Goal: Information Seeking & Learning: Learn about a topic

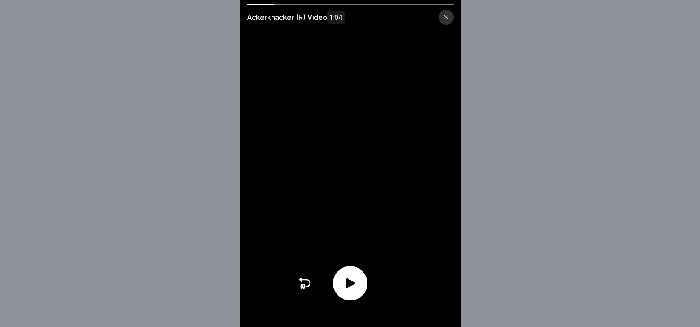
click at [355, 289] on icon at bounding box center [350, 284] width 9 height 10
click at [366, 165] on video at bounding box center [350, 163] width 221 height 327
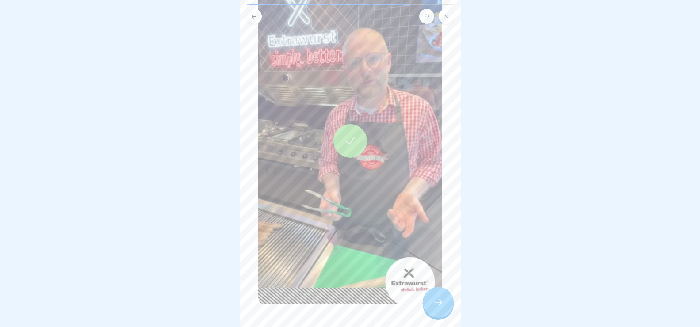
scroll to position [130, 0]
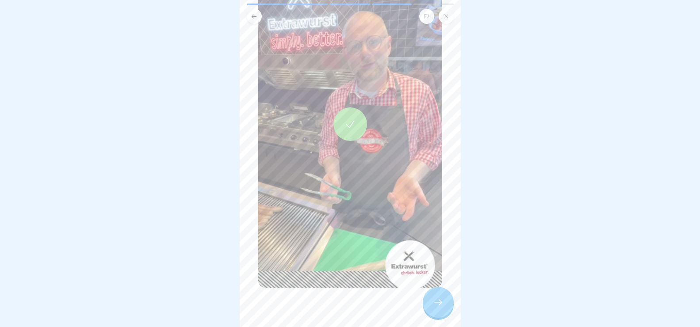
click at [436, 308] on icon at bounding box center [438, 302] width 11 height 11
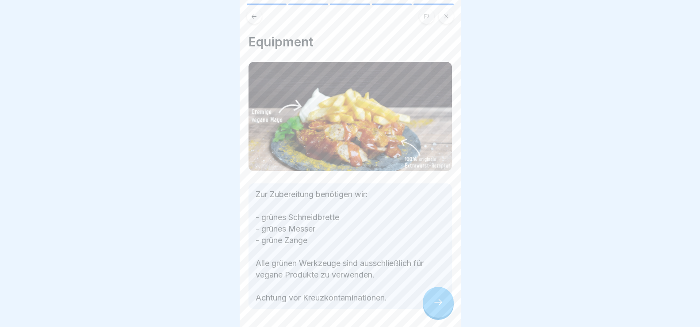
click at [442, 308] on icon at bounding box center [438, 302] width 11 height 11
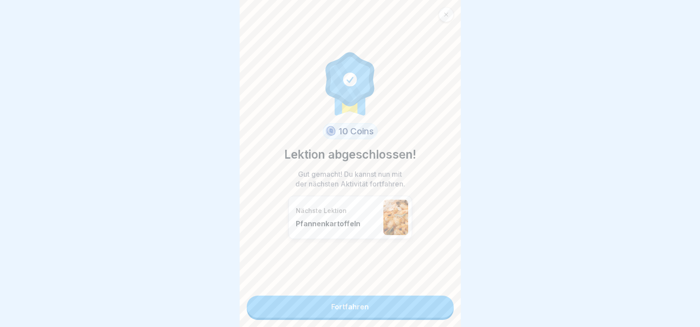
click at [389, 308] on link "Fortfahren" at bounding box center [350, 307] width 207 height 22
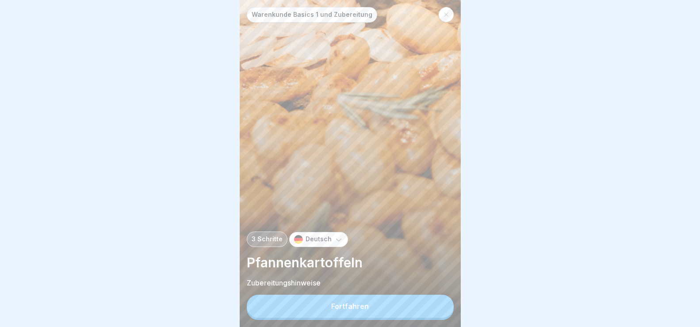
click at [369, 311] on button "Fortfahren" at bounding box center [350, 306] width 207 height 23
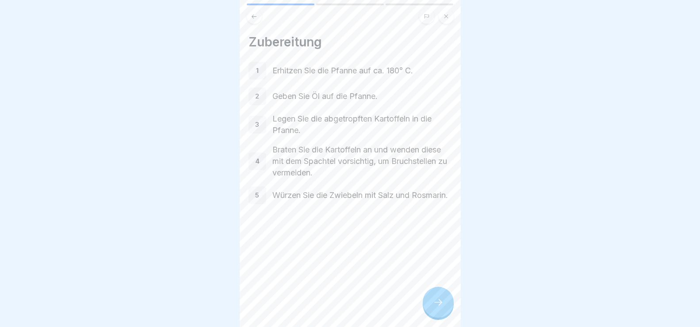
click at [439, 308] on icon at bounding box center [438, 302] width 11 height 11
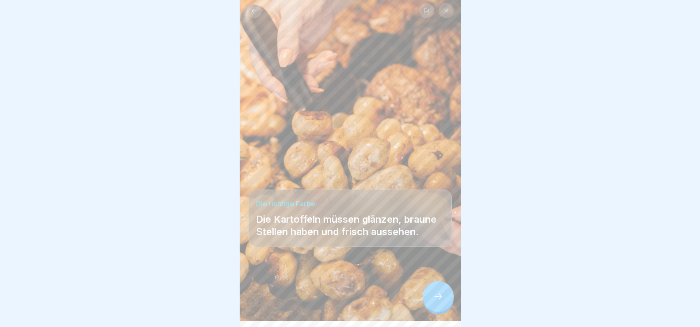
scroll to position [8, 0]
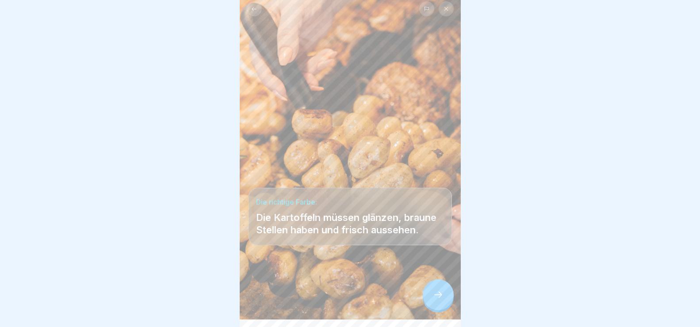
drag, startPoint x: 440, startPoint y: 302, endPoint x: 441, endPoint y: 289, distance: 12.5
click at [440, 300] on icon at bounding box center [438, 295] width 11 height 11
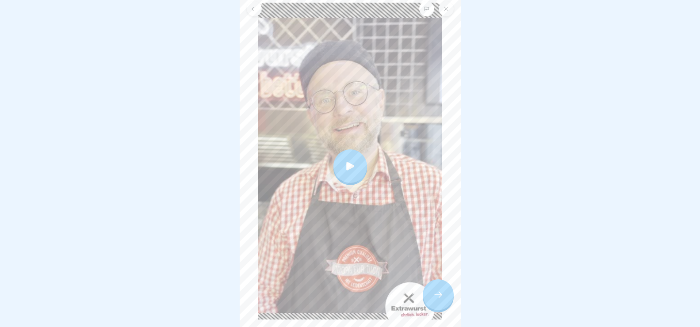
scroll to position [89, 0]
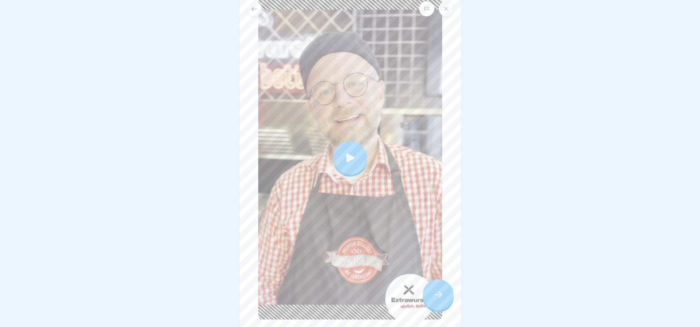
click at [350, 152] on icon at bounding box center [350, 158] width 12 height 12
click at [445, 307] on div at bounding box center [438, 295] width 31 height 31
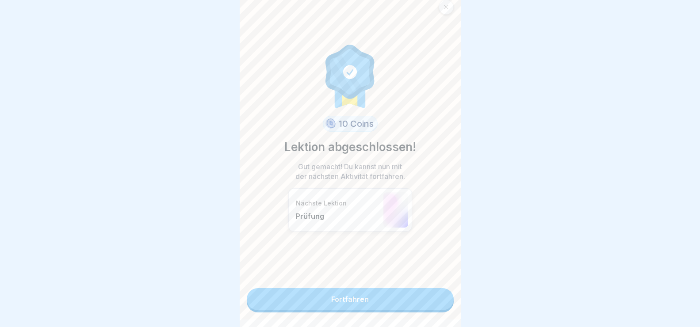
click at [421, 293] on link "Fortfahren" at bounding box center [350, 300] width 207 height 22
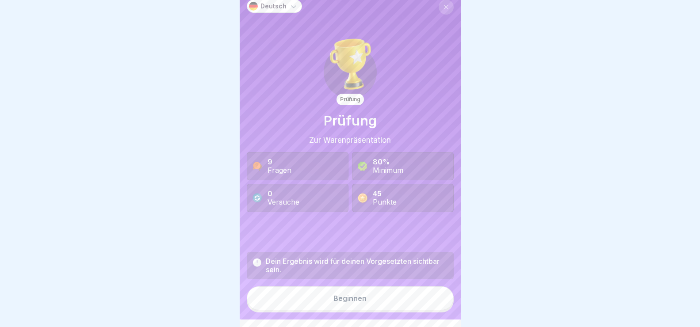
click at [396, 304] on button "Beginnen" at bounding box center [350, 299] width 207 height 24
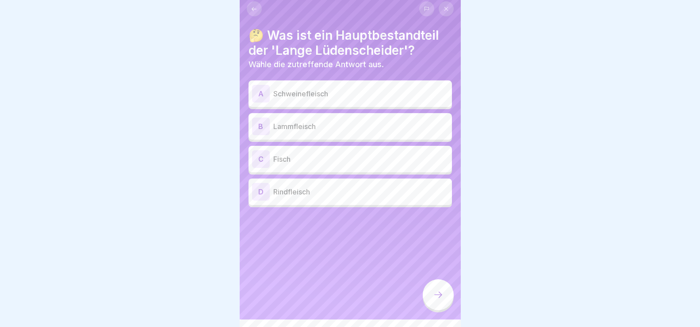
click at [261, 90] on div "A" at bounding box center [261, 94] width 18 height 18
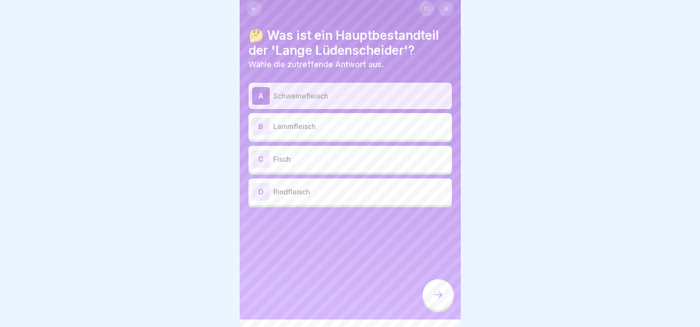
click at [438, 300] on icon at bounding box center [438, 295] width 11 height 11
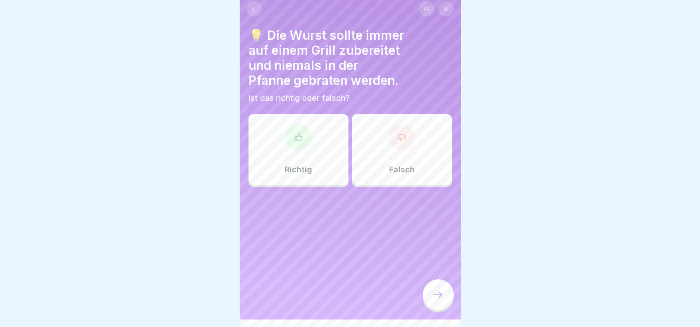
click at [288, 142] on div at bounding box center [298, 137] width 27 height 27
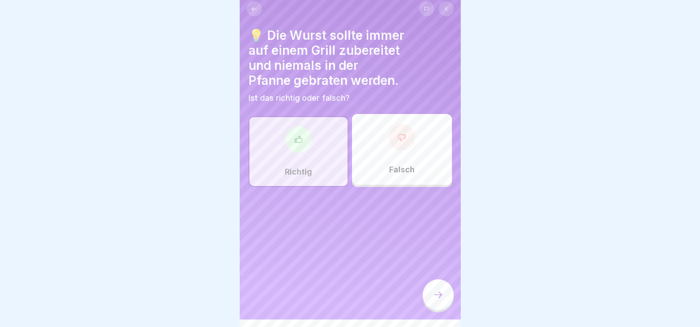
click at [436, 300] on icon at bounding box center [438, 295] width 11 height 11
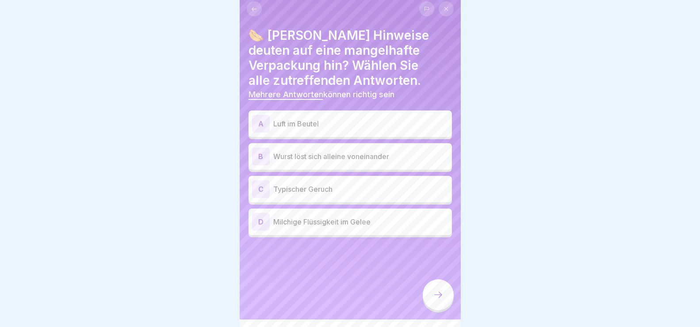
click at [253, 121] on div "A" at bounding box center [261, 124] width 18 height 18
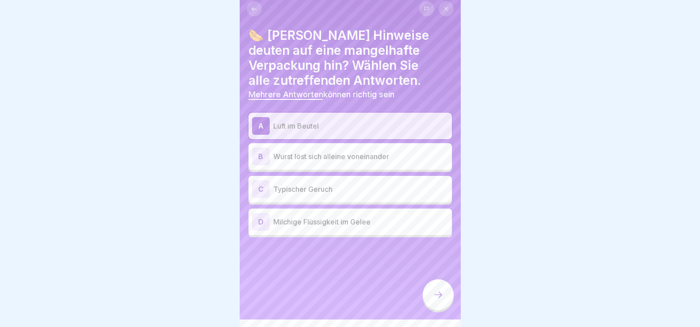
click at [270, 184] on div "C Typischer Geruch" at bounding box center [350, 190] width 196 height 18
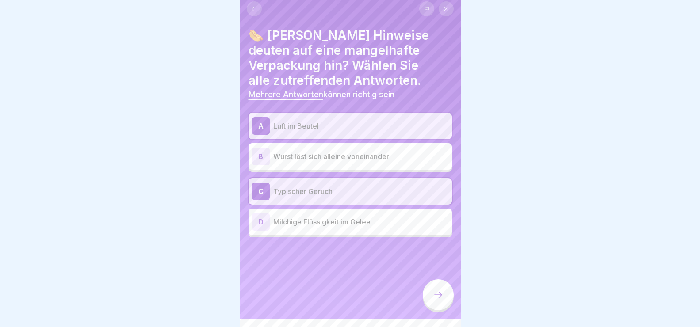
click at [256, 222] on div "D" at bounding box center [261, 222] width 18 height 18
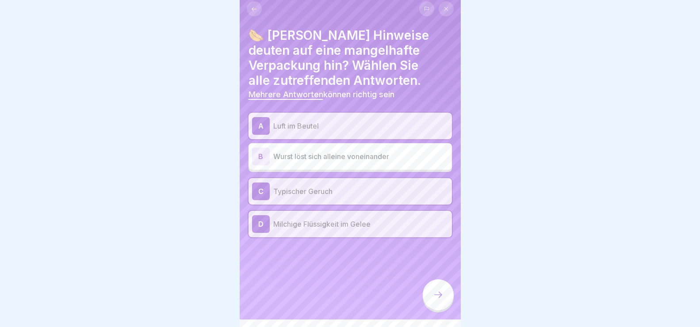
click at [444, 303] on div at bounding box center [438, 295] width 31 height 31
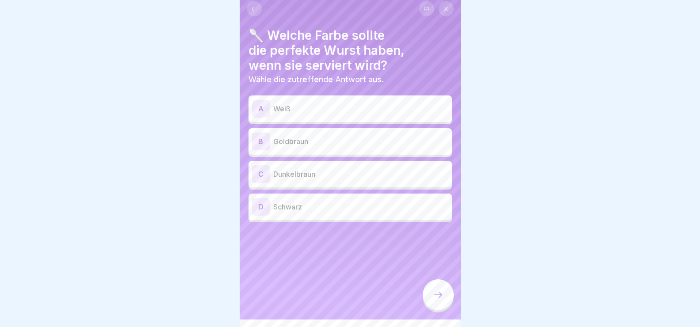
click at [258, 143] on div "B" at bounding box center [261, 142] width 18 height 18
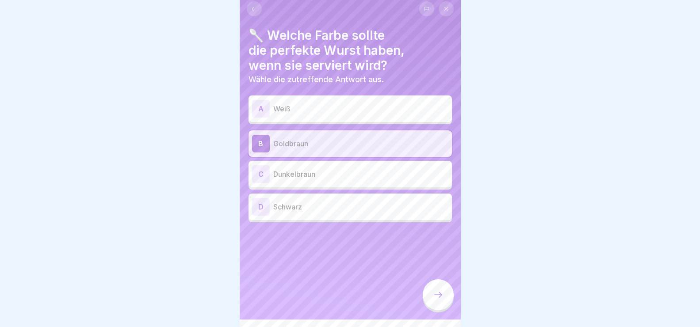
click at [435, 300] on icon at bounding box center [438, 295] width 11 height 11
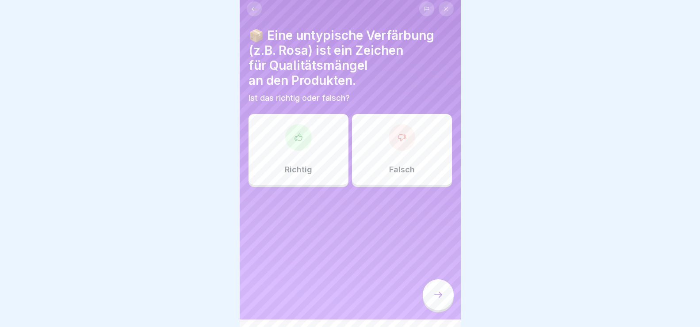
click at [401, 158] on div "Falsch" at bounding box center [402, 149] width 100 height 71
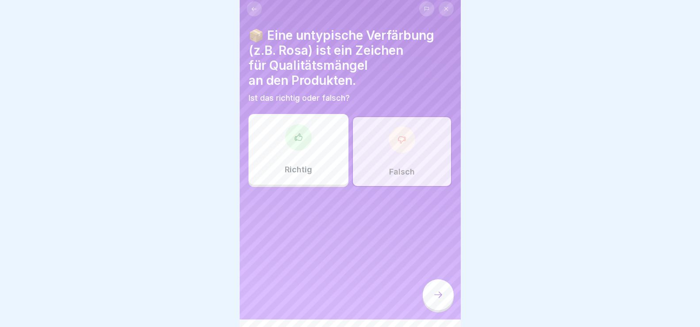
click at [438, 300] on icon at bounding box center [438, 295] width 11 height 11
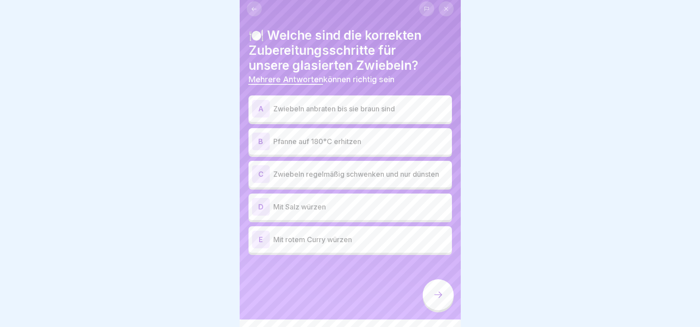
click at [258, 137] on div "B" at bounding box center [261, 142] width 18 height 18
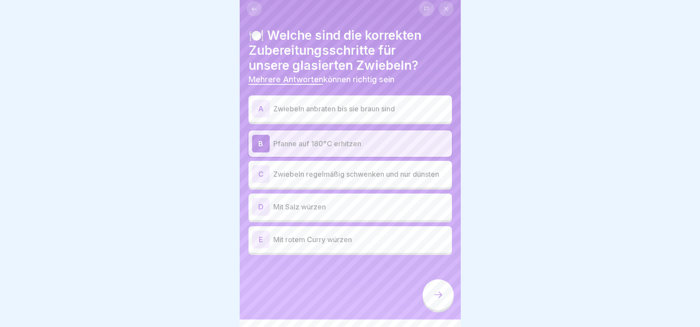
click at [254, 170] on div "C" at bounding box center [261, 174] width 18 height 18
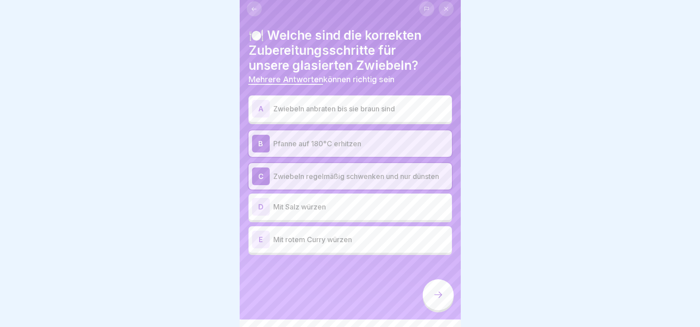
click at [262, 242] on div "E" at bounding box center [261, 240] width 18 height 18
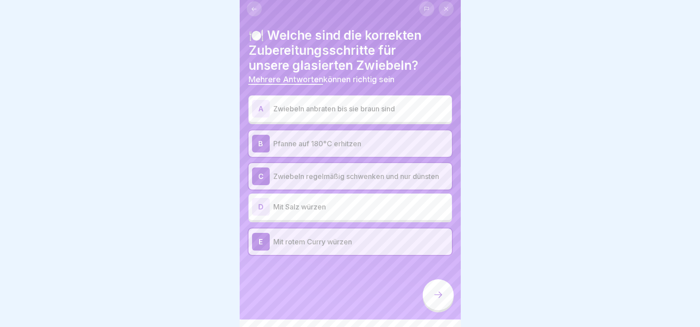
click at [443, 300] on icon at bounding box center [438, 295] width 11 height 11
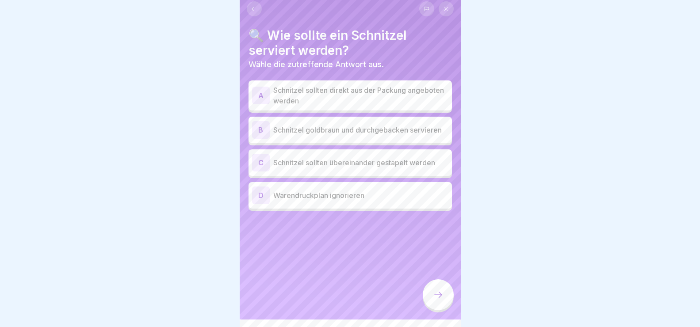
click at [258, 89] on div "A" at bounding box center [261, 96] width 18 height 18
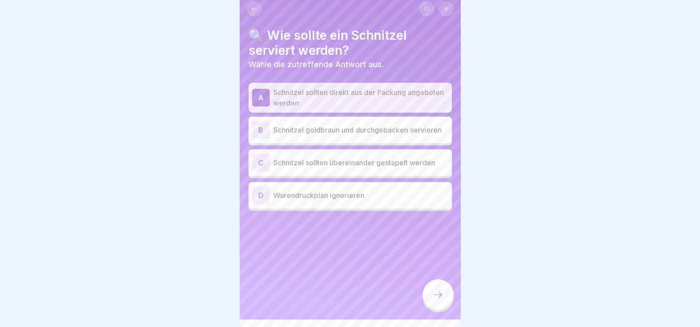
click at [257, 127] on div "B" at bounding box center [261, 130] width 18 height 18
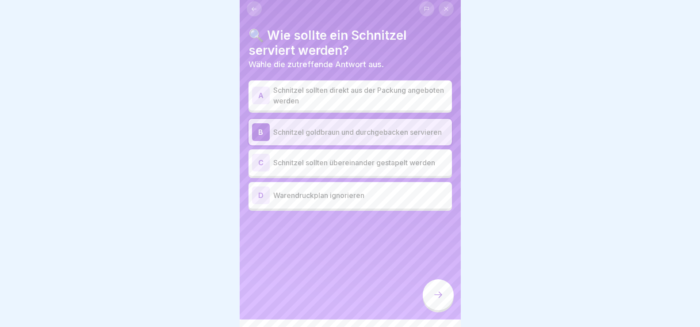
click at [443, 308] on div at bounding box center [438, 295] width 31 height 31
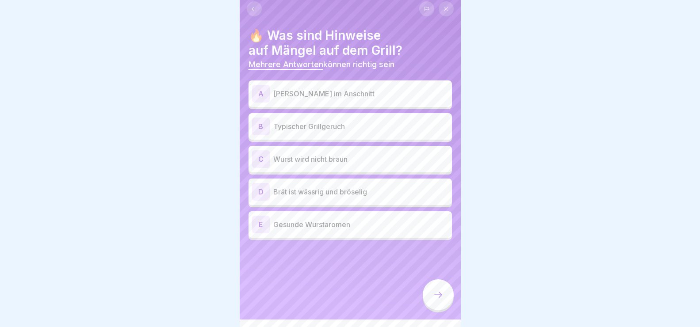
click at [259, 154] on div "C" at bounding box center [261, 159] width 18 height 18
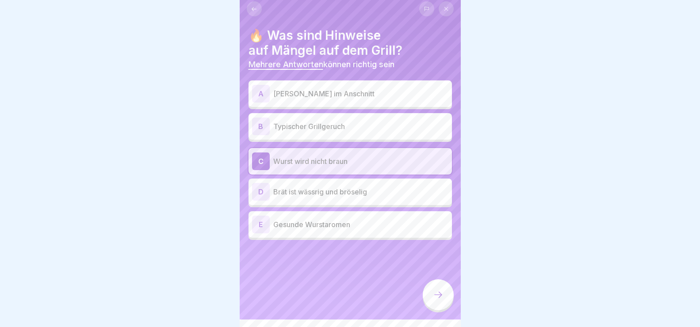
click at [264, 184] on div "D" at bounding box center [261, 192] width 18 height 18
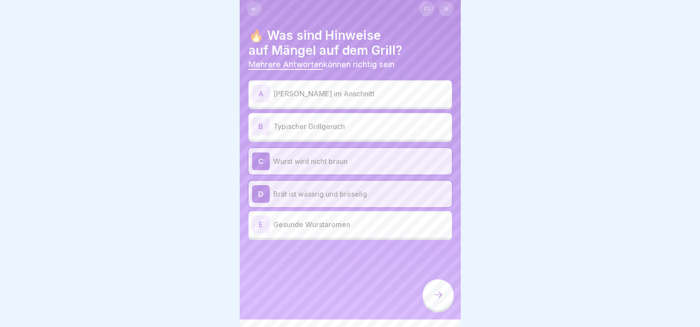
click at [446, 302] on div at bounding box center [438, 295] width 31 height 31
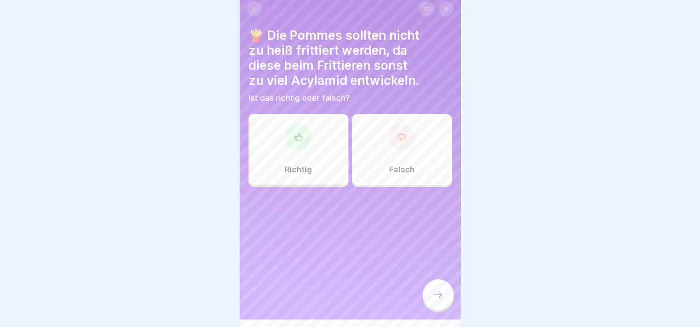
click at [299, 150] on div at bounding box center [298, 137] width 27 height 27
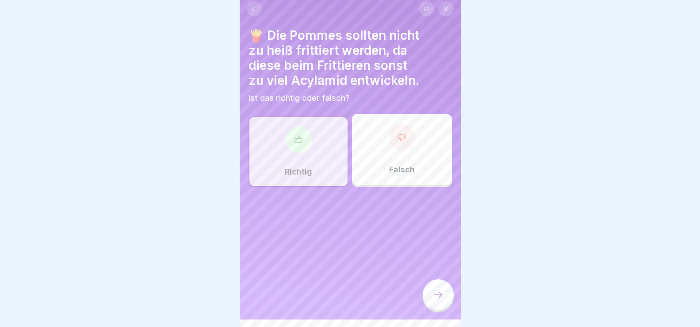
drag, startPoint x: 439, startPoint y: 301, endPoint x: 446, endPoint y: 300, distance: 6.9
click at [439, 300] on icon at bounding box center [438, 295] width 11 height 11
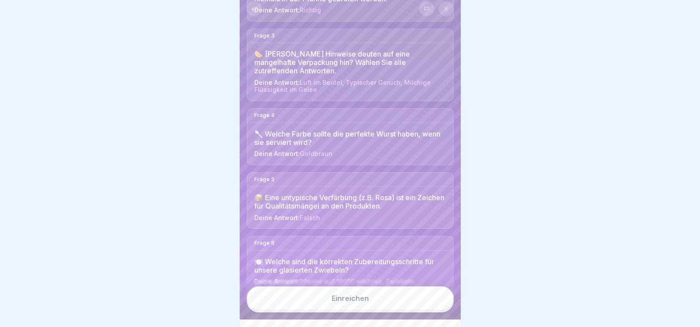
scroll to position [178, 0]
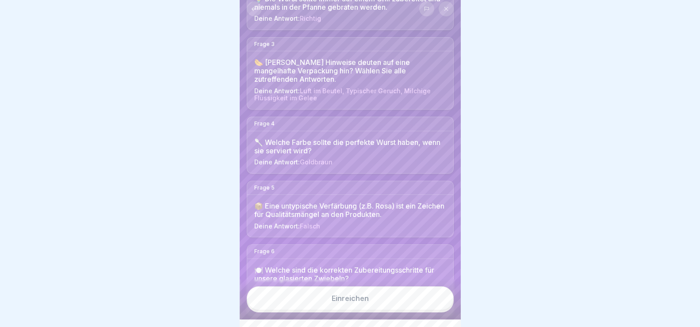
click at [371, 91] on span "Luft im Beutel, Typischer Geruch, Milchige Flüssigkeit im Gelee" at bounding box center [342, 94] width 177 height 15
click at [258, 62] on div "🌭 [PERSON_NAME] Hinweise deuten auf eine mangelhafte Verpackung hin? Wählen Sie…" at bounding box center [350, 71] width 192 height 26
click at [256, 61] on div "🌭 [PERSON_NAME] Hinweise deuten auf eine mangelhafte Verpackung hin? Wählen Sie…" at bounding box center [350, 71] width 192 height 26
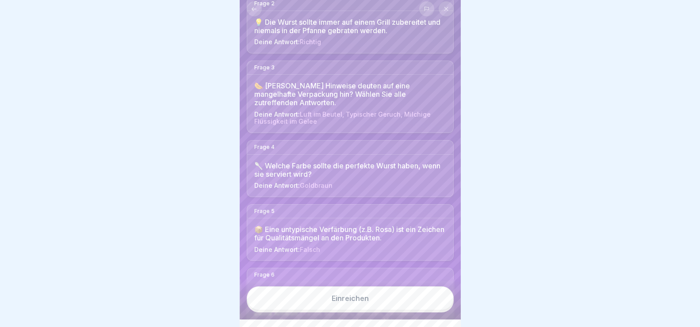
scroll to position [177, 0]
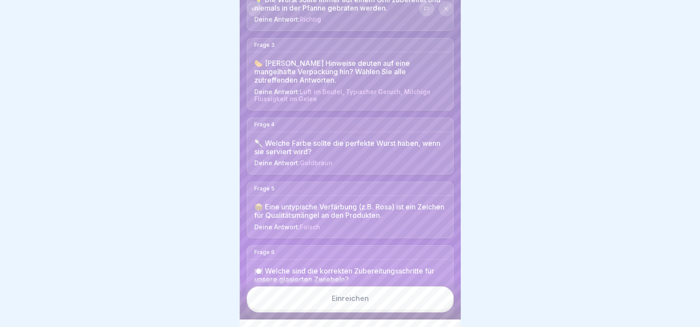
click at [318, 307] on button "Einreichen" at bounding box center [350, 299] width 207 height 24
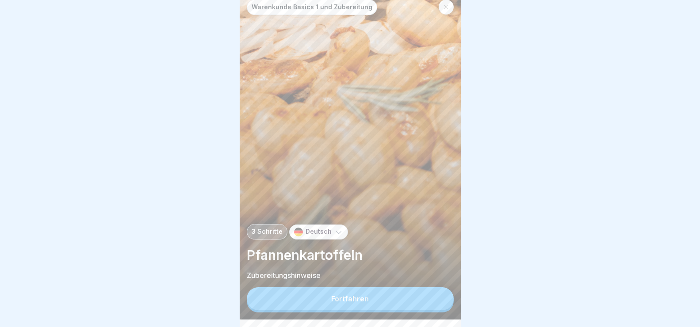
click at [361, 303] on div "Fortfahren" at bounding box center [350, 299] width 38 height 8
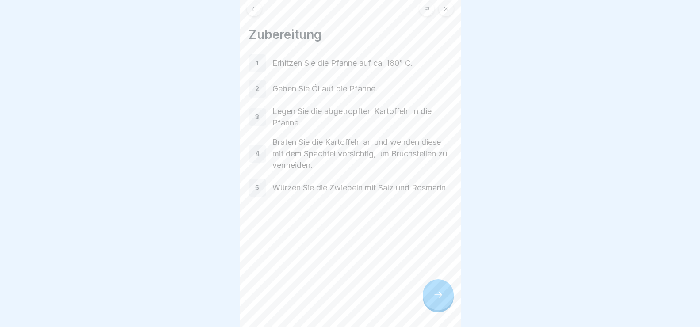
click at [434, 300] on icon at bounding box center [438, 295] width 11 height 11
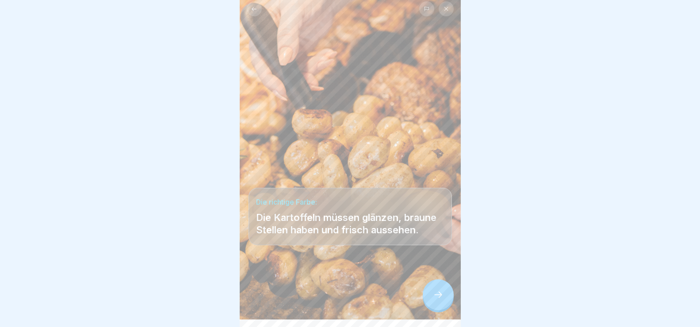
click at [435, 300] on icon at bounding box center [438, 295] width 11 height 11
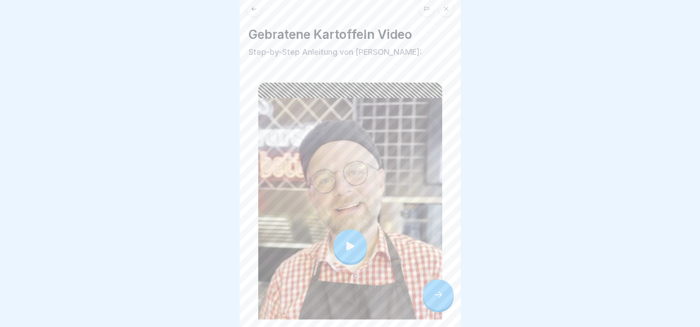
click at [435, 300] on icon at bounding box center [438, 295] width 11 height 11
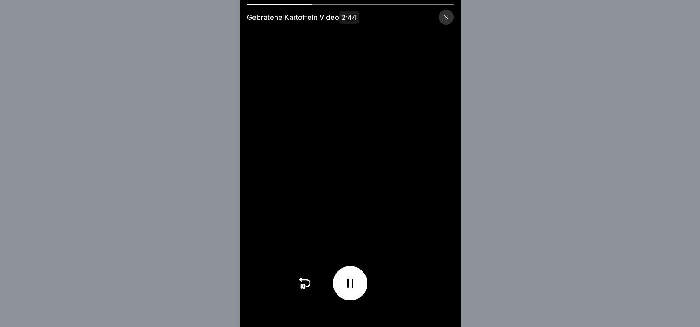
click at [446, 15] on div at bounding box center [446, 17] width 15 height 15
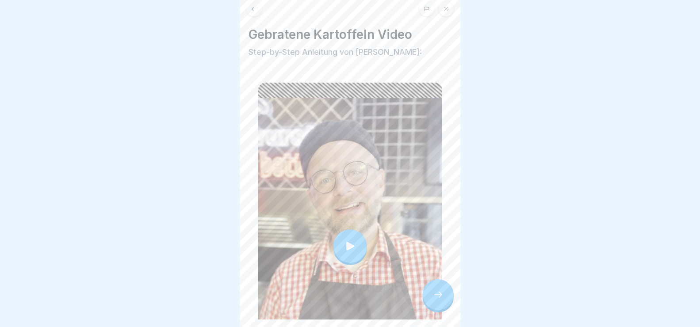
click at [441, 310] on div at bounding box center [438, 295] width 31 height 31
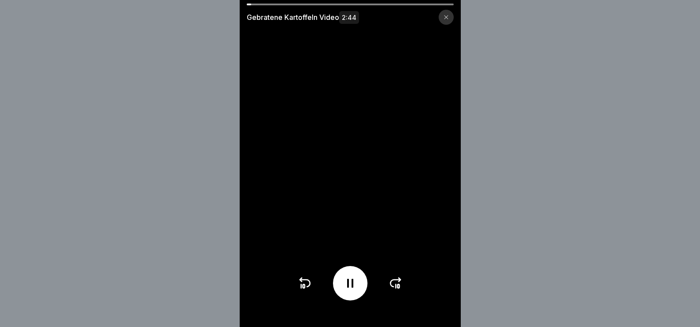
click at [449, 15] on icon at bounding box center [446, 17] width 5 height 5
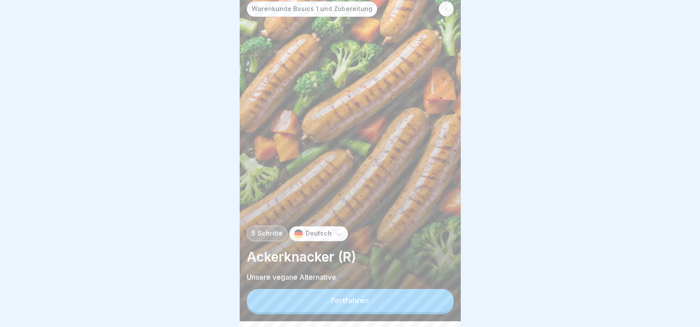
scroll to position [8, 0]
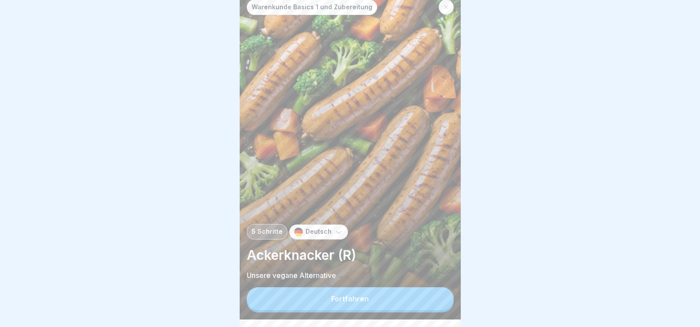
click at [446, 7] on icon at bounding box center [446, 7] width 4 height 4
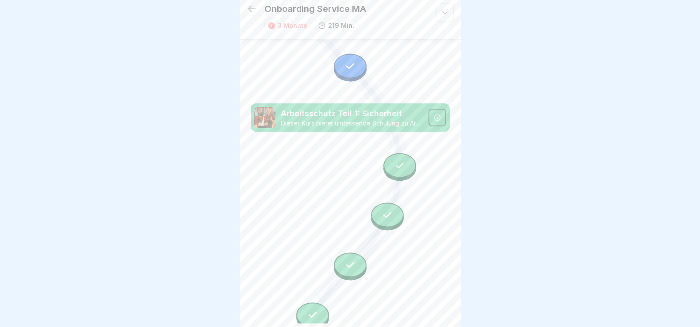
scroll to position [2846, 0]
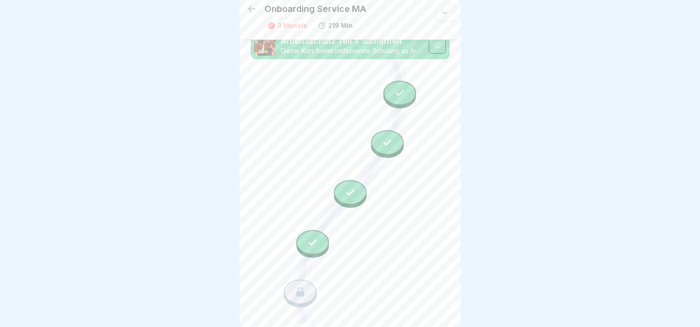
click at [295, 287] on icon at bounding box center [301, 293] width 12 height 12
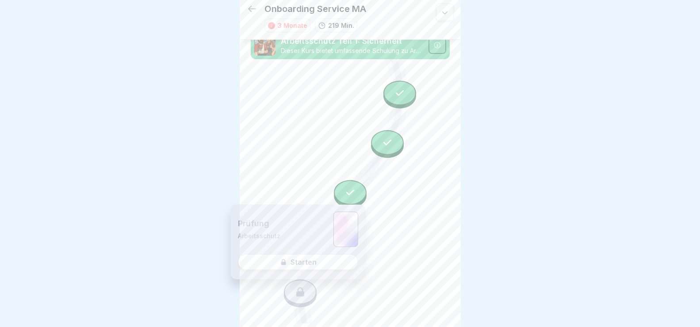
click at [290, 261] on div "Prüfung Arbeitsschutz Starten" at bounding box center [298, 242] width 135 height 75
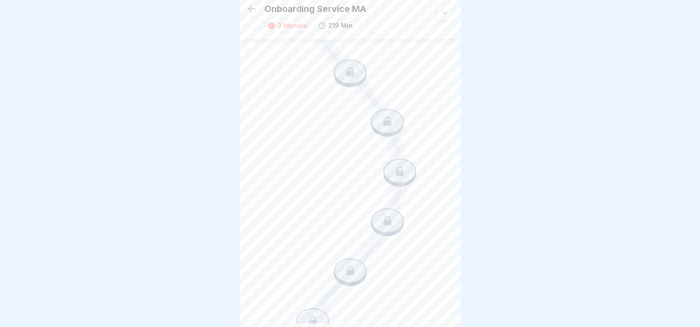
scroll to position [3598, 0]
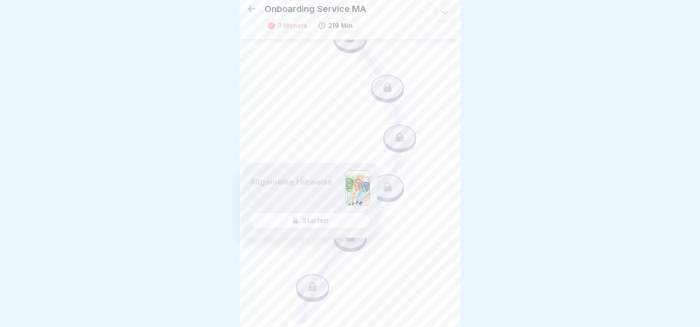
click at [328, 223] on div "Allgemeine Hinweise Starten" at bounding box center [310, 200] width 135 height 75
click at [316, 221] on div "Allgemeine Hinweise Starten" at bounding box center [310, 200] width 135 height 75
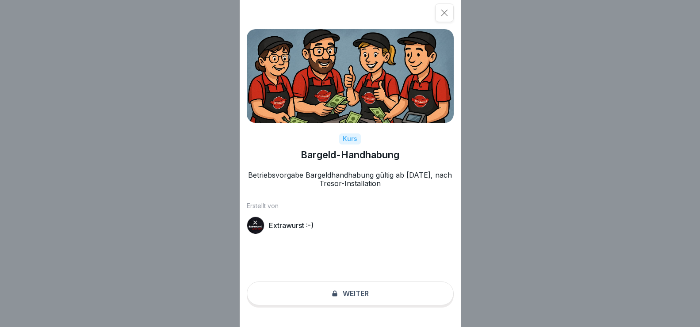
drag, startPoint x: 346, startPoint y: 304, endPoint x: 354, endPoint y: 294, distance: 12.9
click at [346, 304] on div "Kurs Bargeld-Handhabung Betriebsvorgabe Bargeldhandhabung gültig ab [DATE], nac…" at bounding box center [350, 163] width 221 height 327
click at [354, 300] on div "Kurs Bargeld-Handhabung Betriebsvorgabe Bargeldhandhabung gültig ab [DATE], nac…" at bounding box center [350, 163] width 221 height 327
click at [356, 299] on div "Kurs Bargeld-Handhabung Betriebsvorgabe Bargeldhandhabung gültig ab [DATE], nac…" at bounding box center [350, 163] width 221 height 327
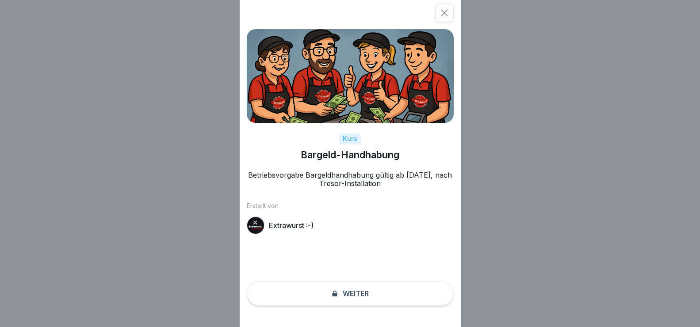
click at [344, 302] on div "Kurs Bargeld-Handhabung Betriebsvorgabe Bargeldhandhabung gültig ab [DATE], nac…" at bounding box center [350, 163] width 221 height 327
click at [357, 300] on div "Kurs Bargeld-Handhabung Betriebsvorgabe Bargeldhandhabung gültig ab [DATE], nac…" at bounding box center [350, 163] width 221 height 327
click at [358, 302] on div "Kurs Bargeld-Handhabung Betriebsvorgabe Bargeldhandhabung gültig ab [DATE], nac…" at bounding box center [350, 163] width 221 height 327
click at [449, 13] on icon at bounding box center [444, 12] width 9 height 9
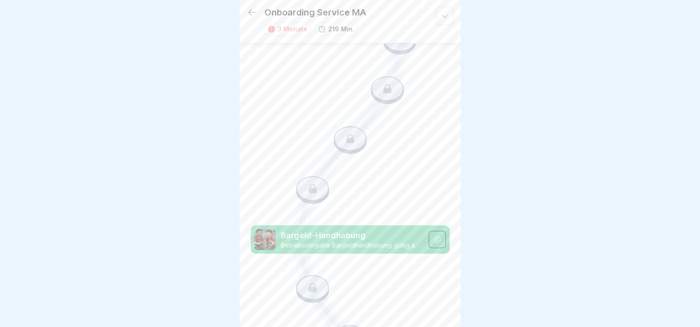
scroll to position [3741, 0]
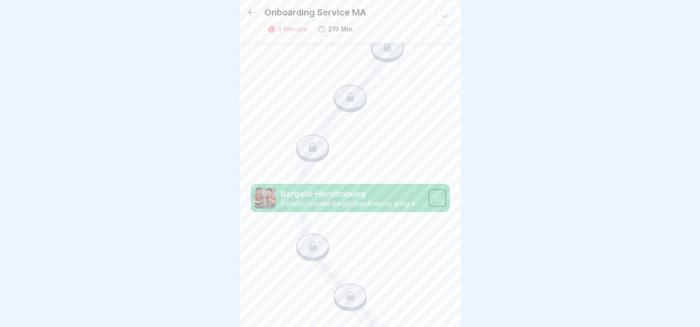
click at [434, 195] on icon at bounding box center [437, 198] width 7 height 7
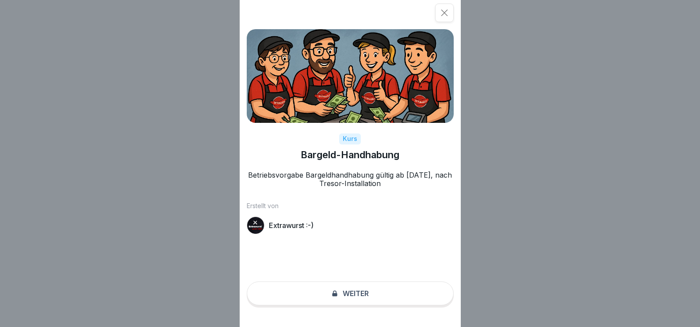
click at [284, 224] on p "Extrawurst :-)" at bounding box center [291, 226] width 45 height 8
click at [351, 136] on div "Kurs" at bounding box center [350, 139] width 22 height 11
click at [359, 304] on div "Kurs Bargeld-Handhabung Betriebsvorgabe Bargeldhandhabung gültig ab [DATE], nac…" at bounding box center [350, 163] width 221 height 327
click at [360, 301] on div "Kurs Bargeld-Handhabung Betriebsvorgabe Bargeldhandhabung gültig ab [DATE], nac…" at bounding box center [350, 163] width 221 height 327
click at [449, 12] on icon at bounding box center [444, 12] width 9 height 9
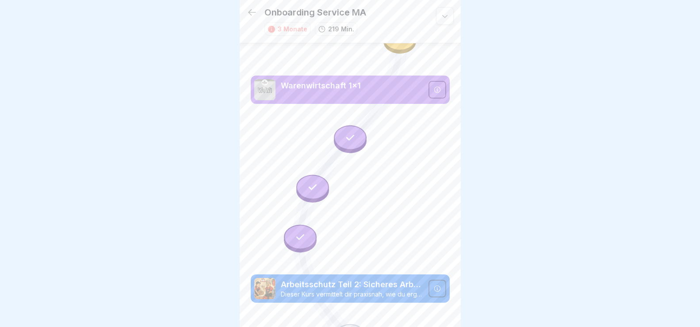
scroll to position [3299, 0]
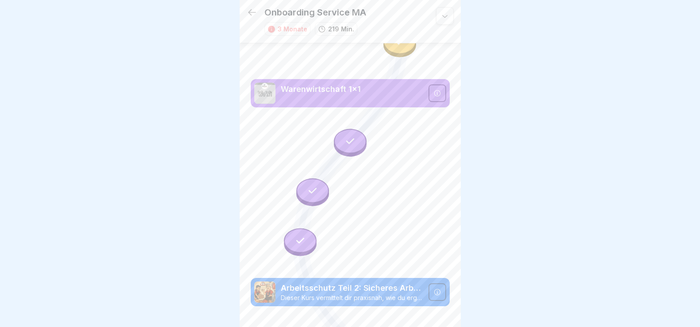
drag, startPoint x: 350, startPoint y: 220, endPoint x: 356, endPoint y: 208, distance: 13.1
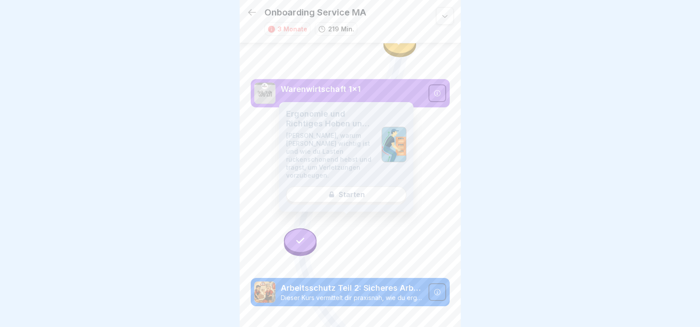
click at [358, 186] on div "Ergonomie und Richtiges Heben und [PERSON_NAME], warum [PERSON_NAME] wichtig is…" at bounding box center [346, 157] width 135 height 110
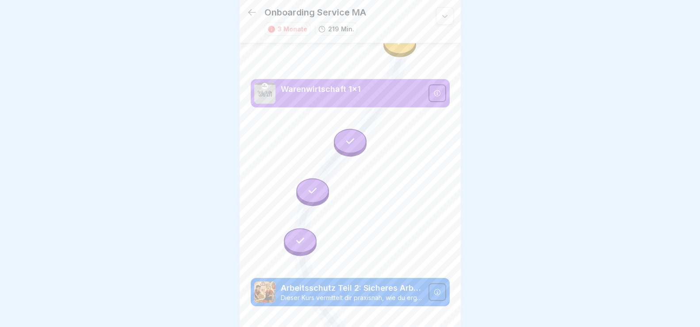
click at [432, 284] on div at bounding box center [438, 293] width 18 height 18
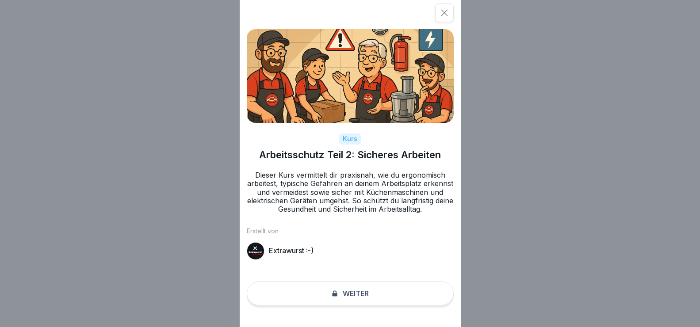
click at [354, 304] on div "Kurs Arbeitsschutz Teil 2: [PERSON_NAME] Arbeiten Dieser Kurs vermittelt dir pr…" at bounding box center [350, 163] width 221 height 327
click at [348, 298] on div "Kurs Arbeitsschutz Teil 2: [PERSON_NAME] Arbeiten Dieser Kurs vermittelt dir pr…" at bounding box center [350, 163] width 221 height 327
click at [448, 12] on icon at bounding box center [444, 13] width 7 height 7
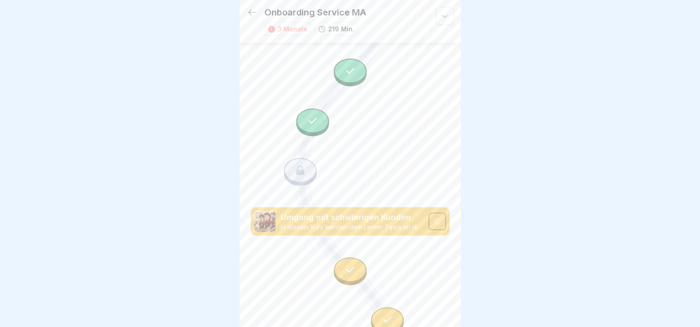
scroll to position [2856, 0]
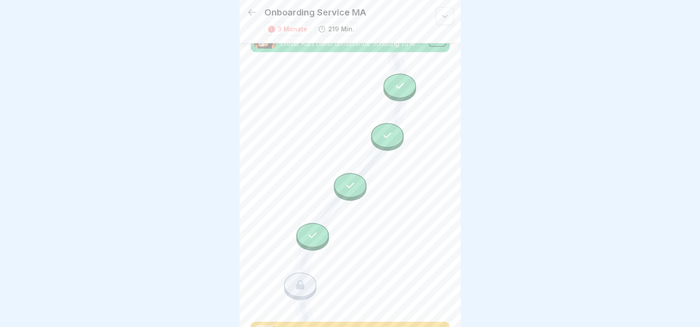
click at [301, 273] on div at bounding box center [300, 285] width 33 height 25
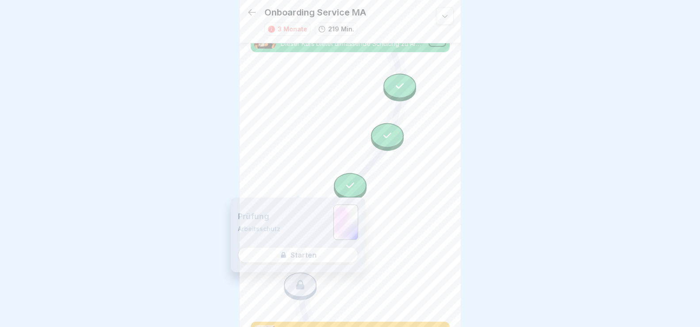
click at [304, 255] on div "Prüfung Arbeitsschutz Starten" at bounding box center [298, 235] width 135 height 75
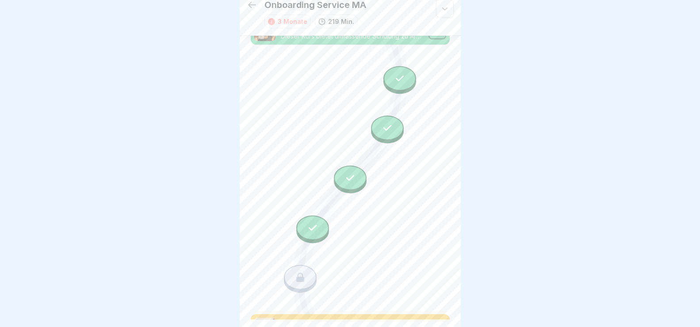
click at [434, 326] on icon at bounding box center [437, 329] width 6 height 6
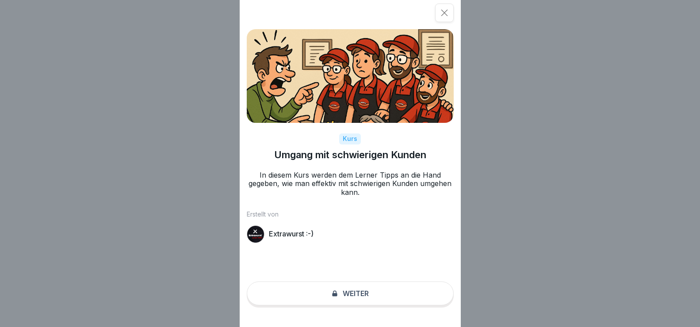
click at [358, 304] on div "Kurs Umgang mit schwierigen Kunden In diesem Kurs werden dem Lerner Tipps an di…" at bounding box center [350, 163] width 221 height 327
click at [370, 298] on div "Kurs Umgang mit schwierigen Kunden In diesem Kurs werden dem Lerner Tipps an di…" at bounding box center [350, 163] width 221 height 327
click at [445, 12] on icon at bounding box center [444, 12] width 9 height 9
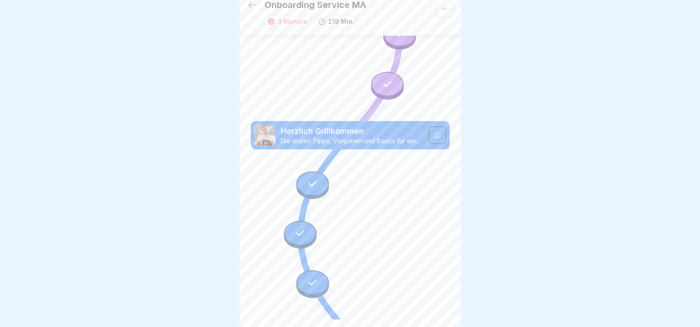
scroll to position [0, 0]
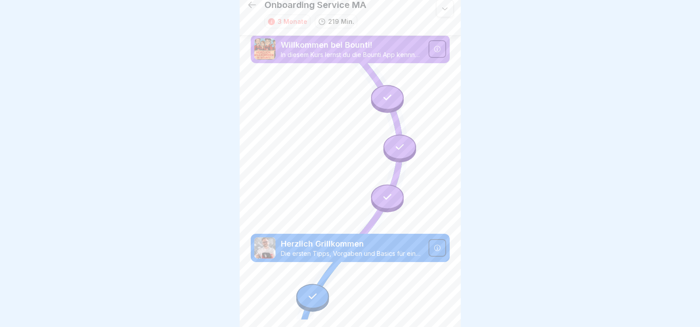
click at [249, 3] on icon at bounding box center [252, 5] width 11 height 11
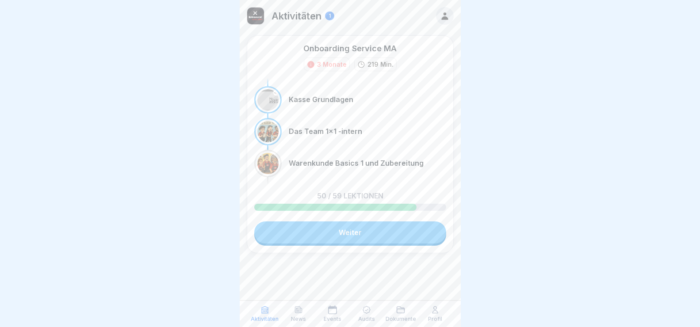
click at [348, 231] on link "Weiter" at bounding box center [350, 233] width 192 height 22
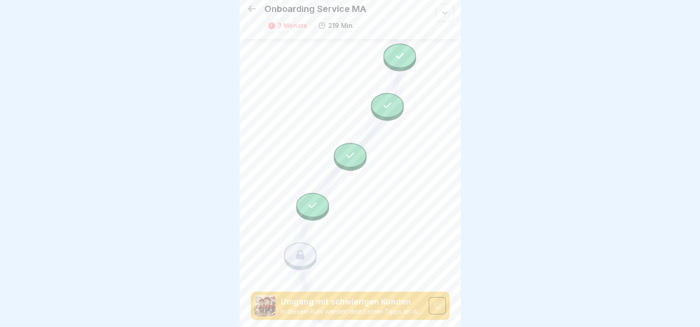
scroll to position [2890, 0]
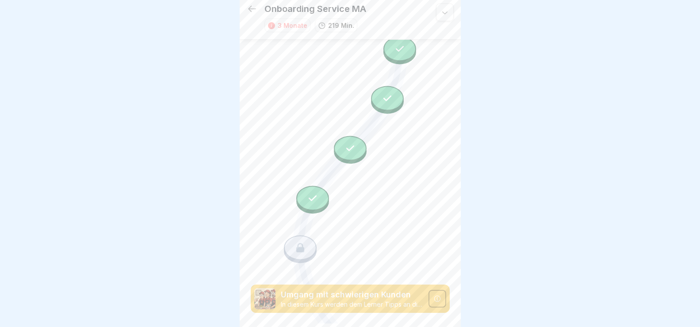
click at [297, 243] on icon at bounding box center [300, 247] width 8 height 9
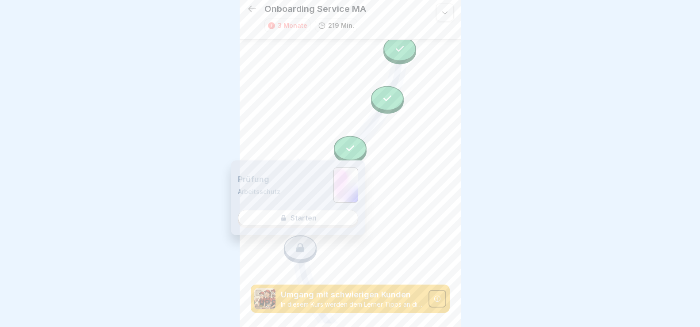
click at [313, 219] on div "Prüfung Arbeitsschutz Starten" at bounding box center [298, 198] width 135 height 75
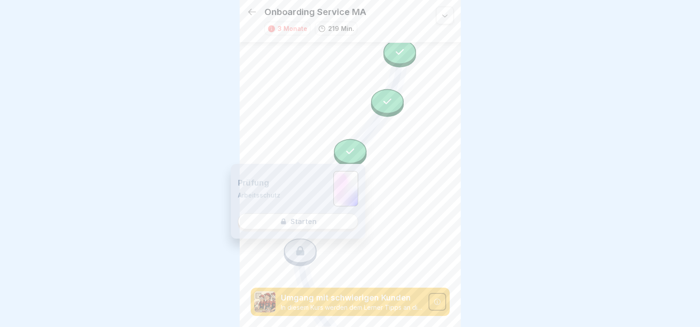
scroll to position [0, 0]
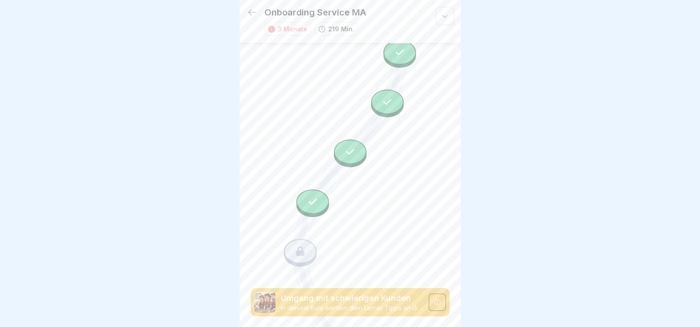
drag, startPoint x: 435, startPoint y: 201, endPoint x: 434, endPoint y: 195, distance: 6.3
click at [434, 294] on div at bounding box center [438, 303] width 18 height 18
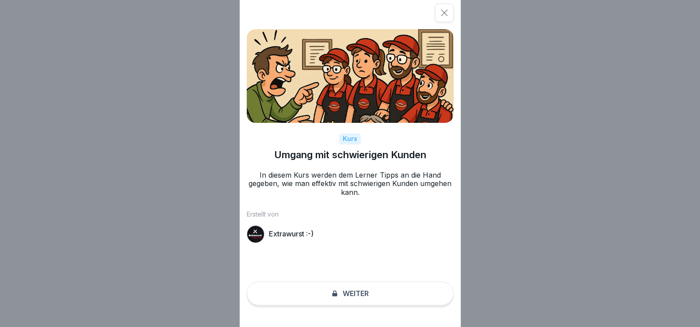
click at [355, 304] on div "Kurs Umgang mit schwierigen Kunden In diesem Kurs werden dem Lerner Tipps an di…" at bounding box center [350, 163] width 221 height 327
click at [349, 300] on div "Kurs Umgang mit schwierigen Kunden In diesem Kurs werden dem Lerner Tipps an di…" at bounding box center [350, 163] width 221 height 327
click at [449, 11] on icon at bounding box center [444, 12] width 9 height 9
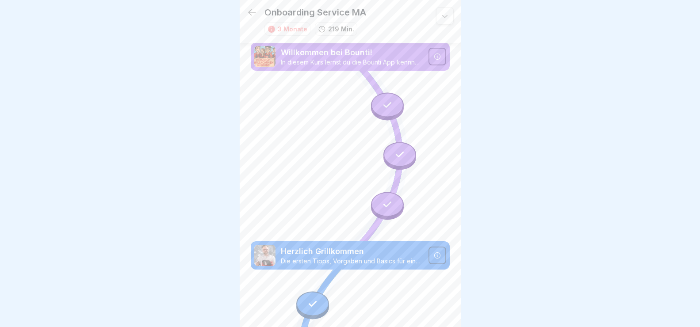
click at [441, 13] on icon at bounding box center [445, 16] width 9 height 9
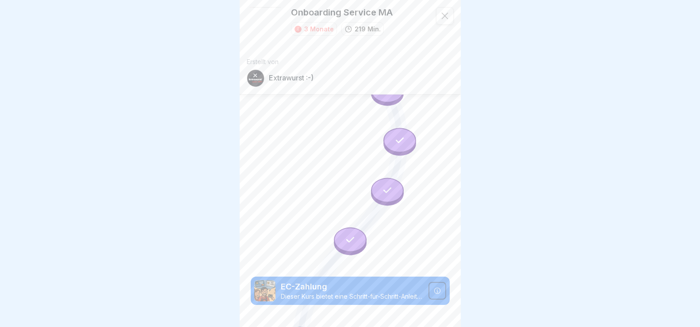
scroll to position [2478, 0]
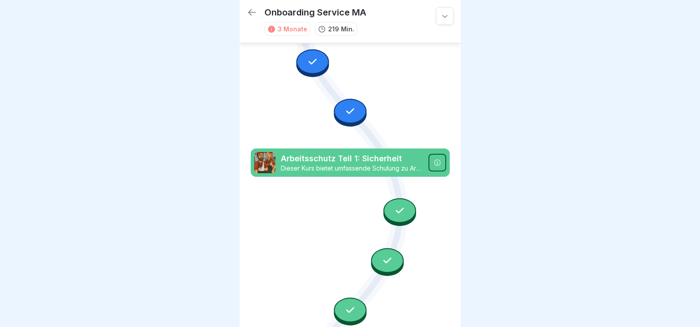
scroll to position [2788, 0]
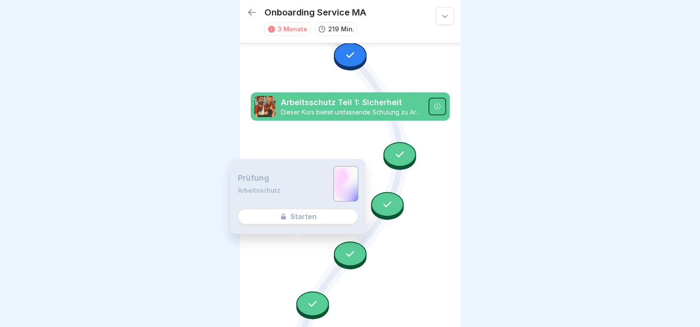
click at [328, 219] on div "Prüfung Arbeitsschutz Starten" at bounding box center [298, 196] width 135 height 75
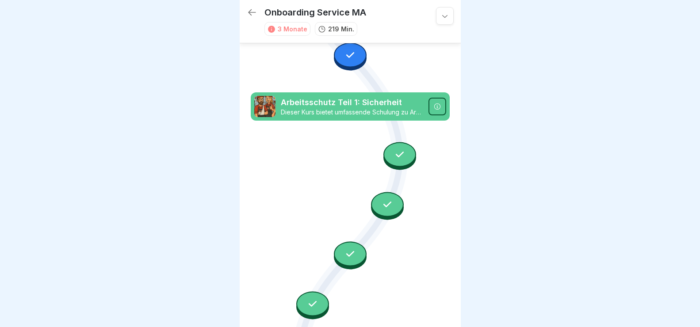
click at [348, 249] on icon at bounding box center [351, 255] width 12 height 12
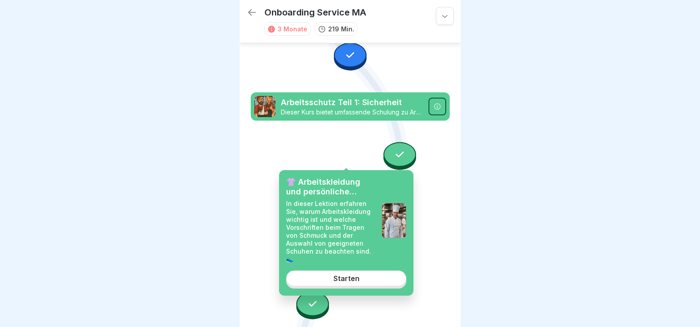
click at [350, 278] on div "Starten" at bounding box center [347, 279] width 26 height 8
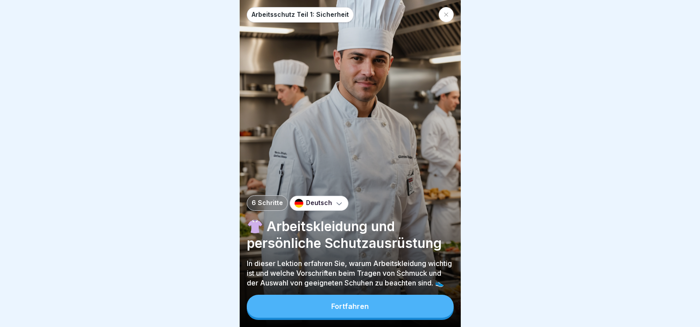
click at [357, 311] on div "Fortfahren" at bounding box center [350, 307] width 38 height 8
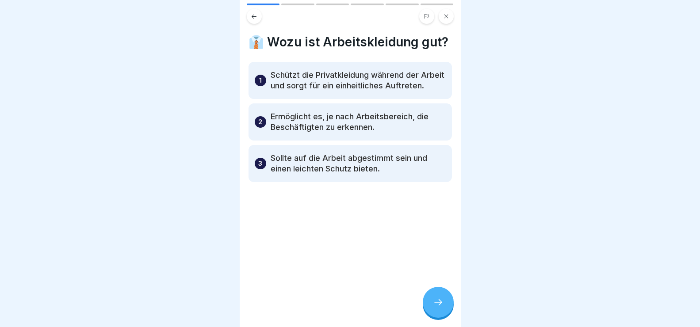
click at [436, 308] on icon at bounding box center [438, 302] width 11 height 11
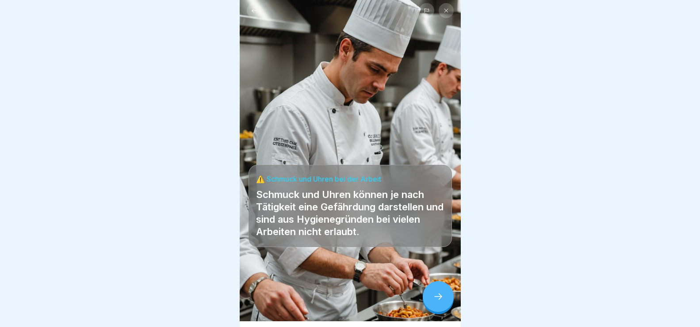
scroll to position [8, 0]
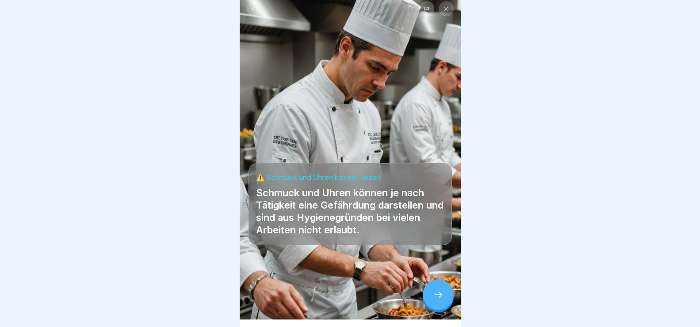
click at [433, 297] on div at bounding box center [438, 295] width 31 height 31
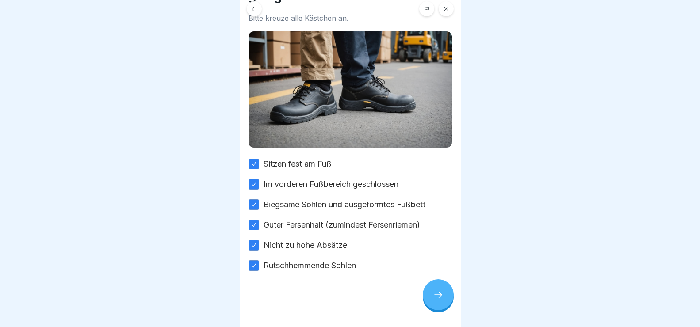
scroll to position [54, 0]
click at [434, 292] on div at bounding box center [438, 295] width 31 height 31
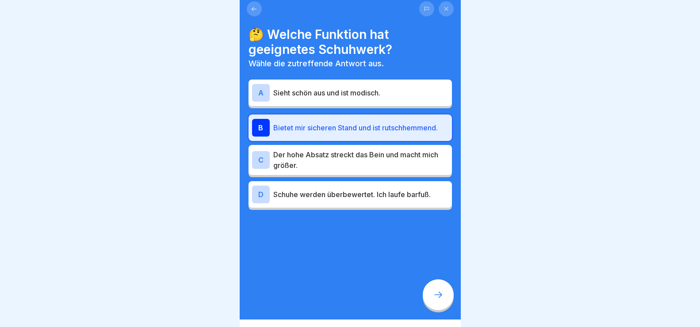
click at [439, 300] on icon at bounding box center [438, 295] width 11 height 11
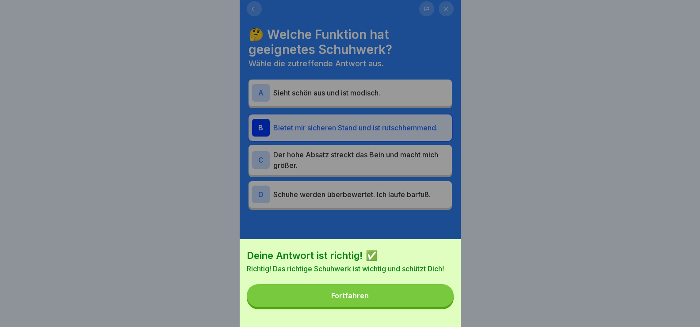
click at [418, 300] on button "Fortfahren" at bounding box center [350, 296] width 207 height 23
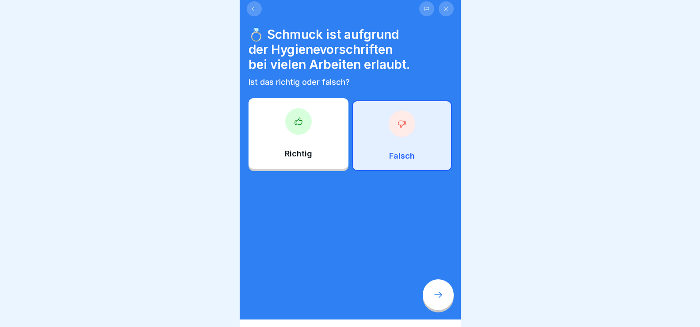
click at [399, 143] on div "Falsch" at bounding box center [402, 135] width 100 height 71
click at [440, 300] on icon at bounding box center [438, 295] width 11 height 11
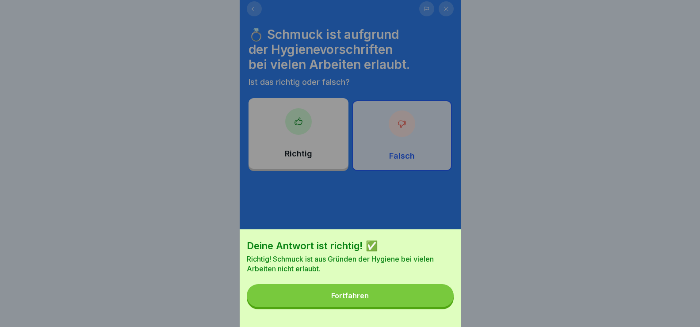
click at [422, 303] on button "Fortfahren" at bounding box center [350, 296] width 207 height 23
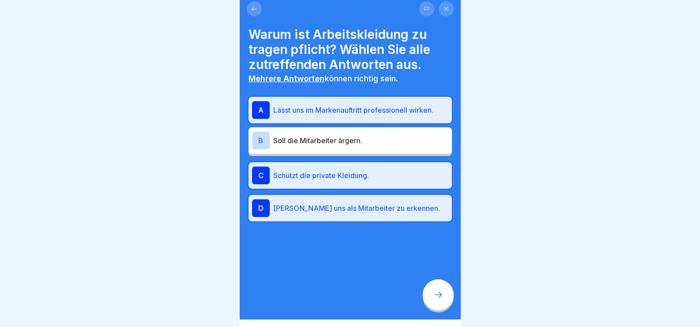
click at [426, 294] on div at bounding box center [438, 295] width 31 height 31
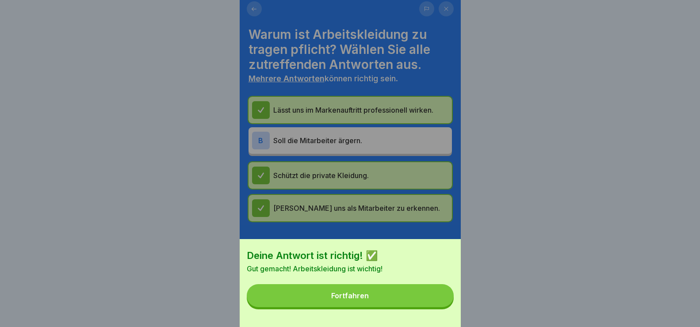
click at [428, 298] on button "Fortfahren" at bounding box center [350, 296] width 207 height 23
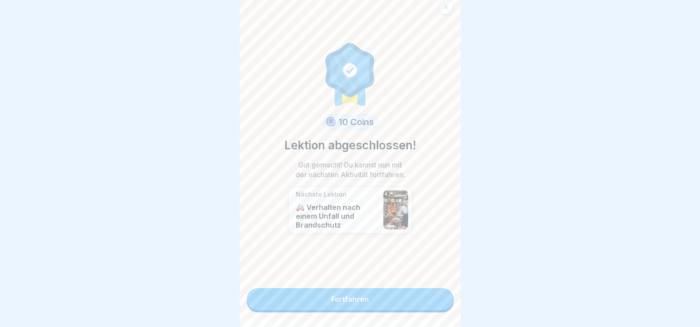
click at [418, 300] on link "Fortfahren" at bounding box center [350, 300] width 207 height 22
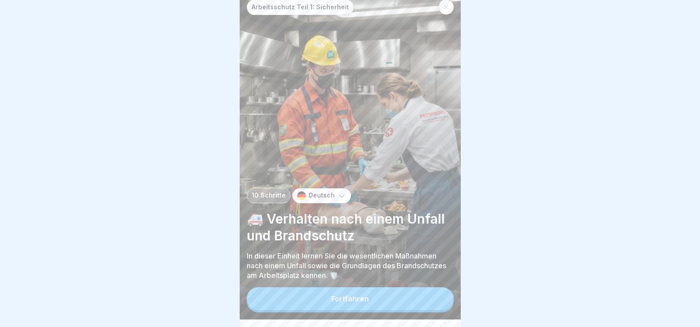
click at [418, 301] on button "Fortfahren" at bounding box center [350, 299] width 207 height 23
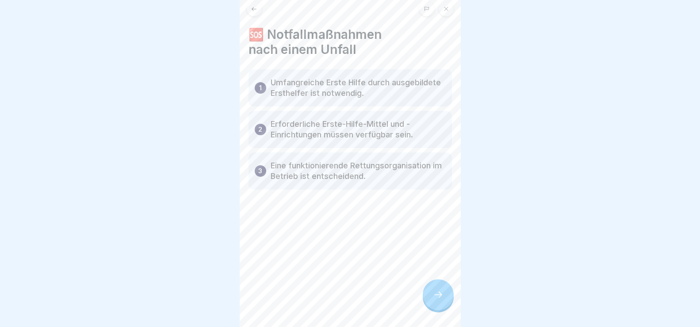
drag, startPoint x: 435, startPoint y: 297, endPoint x: 415, endPoint y: 271, distance: 33.5
click at [435, 298] on div at bounding box center [438, 295] width 31 height 31
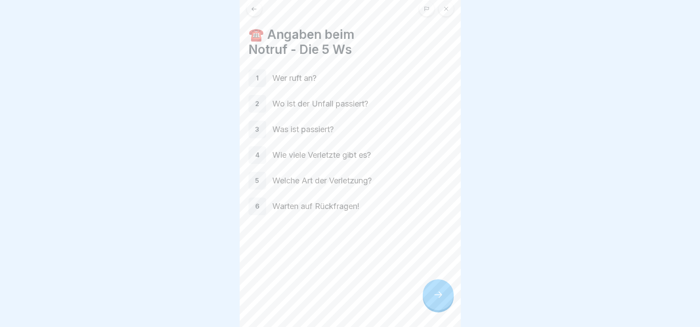
click at [441, 300] on icon at bounding box center [438, 295] width 11 height 11
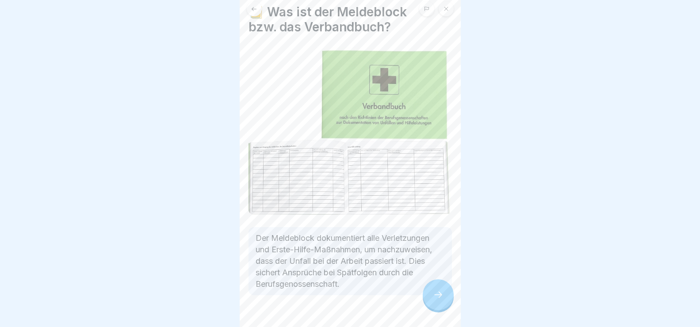
scroll to position [45, 0]
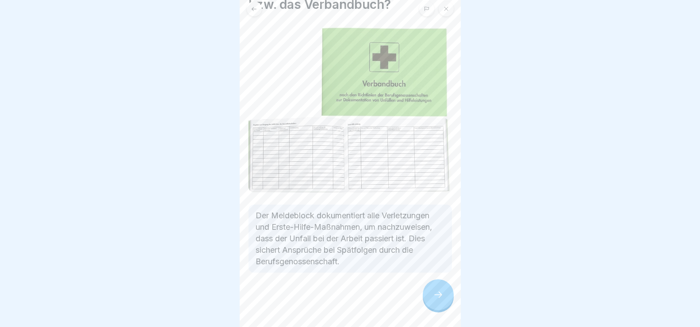
click at [432, 302] on div at bounding box center [438, 295] width 31 height 31
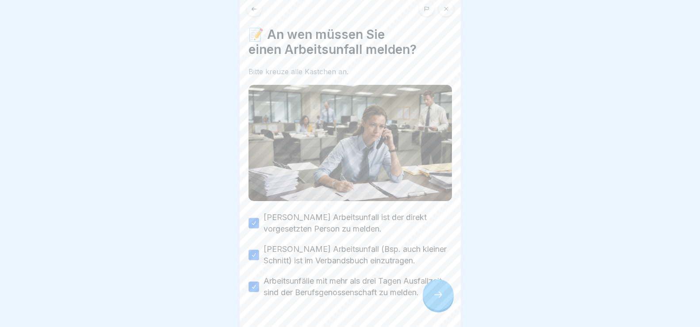
click at [440, 300] on icon at bounding box center [438, 295] width 11 height 11
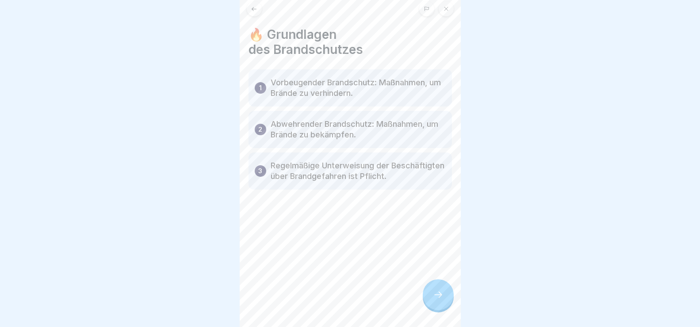
click at [443, 300] on icon at bounding box center [438, 295] width 11 height 11
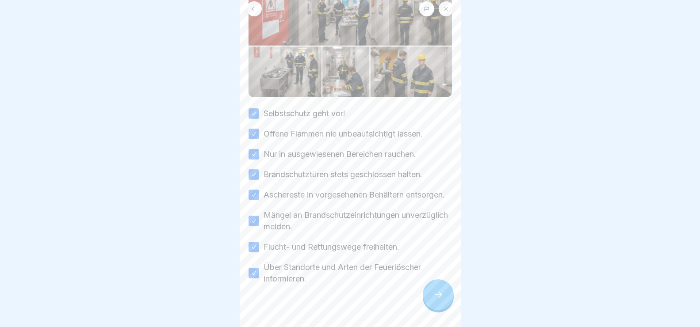
scroll to position [118, 0]
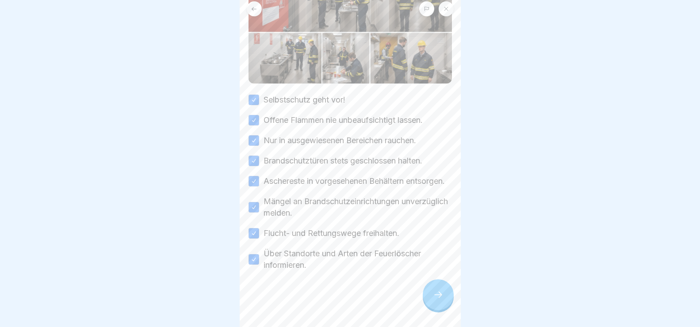
click at [445, 304] on div at bounding box center [438, 295] width 31 height 31
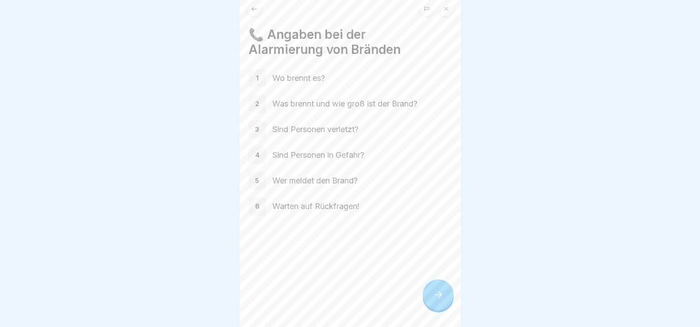
click at [440, 311] on div at bounding box center [438, 295] width 31 height 31
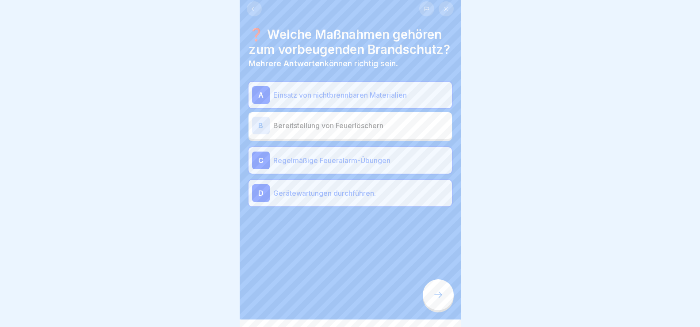
click at [259, 135] on div "B" at bounding box center [261, 126] width 18 height 18
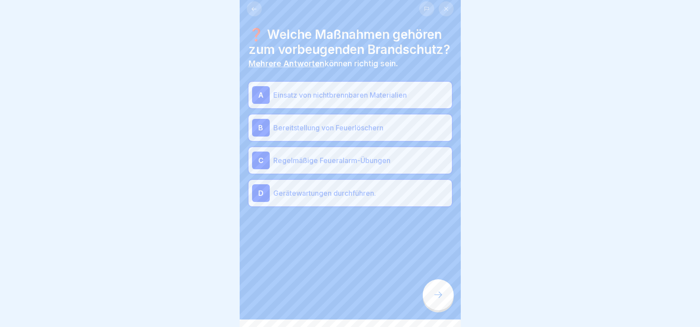
click at [440, 300] on icon at bounding box center [438, 295] width 11 height 11
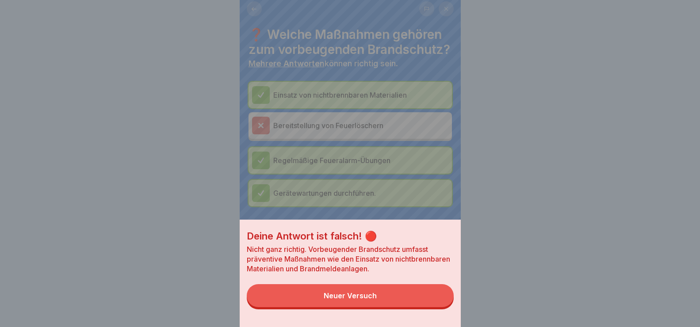
click at [415, 306] on button "Neuer Versuch" at bounding box center [350, 296] width 207 height 23
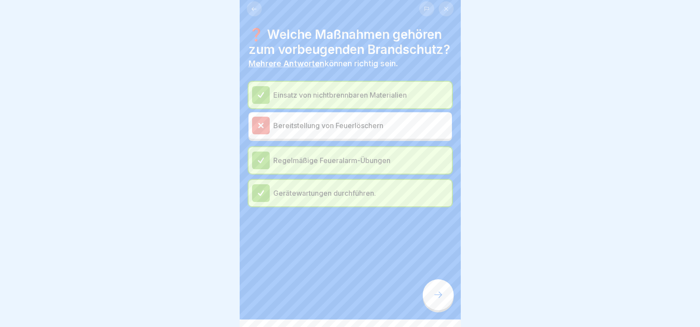
click at [262, 130] on icon at bounding box center [261, 126] width 8 height 8
click at [253, 9] on icon at bounding box center [254, 9] width 7 height 7
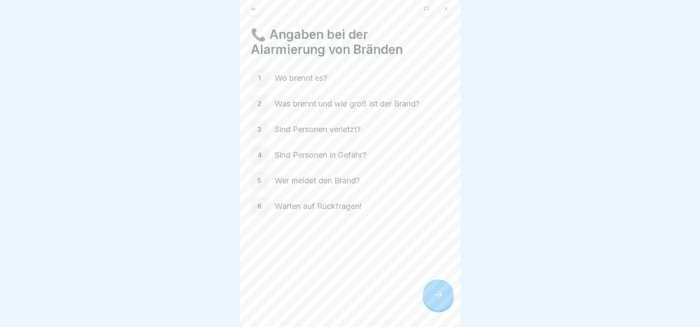
click at [431, 298] on div "Arbeitsschutz Teil 1: Sicherheit 10 Schritte Deutsch 🚑 Verhalten nach einem Unf…" at bounding box center [350, 155] width 221 height 327
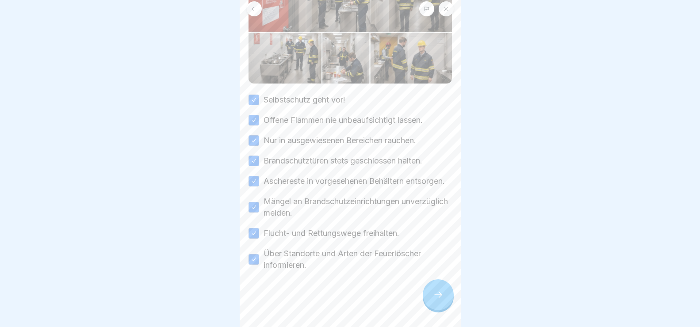
click at [446, 305] on div at bounding box center [438, 295] width 31 height 31
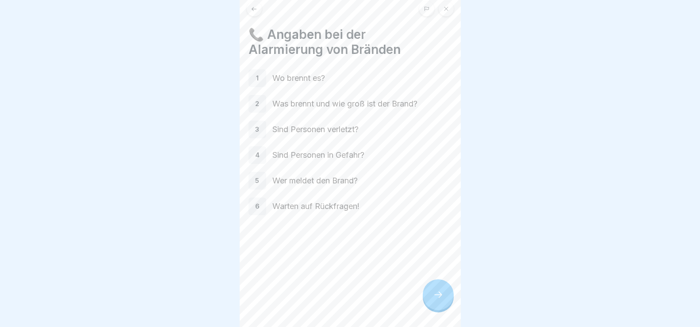
click at [446, 305] on div at bounding box center [438, 295] width 31 height 31
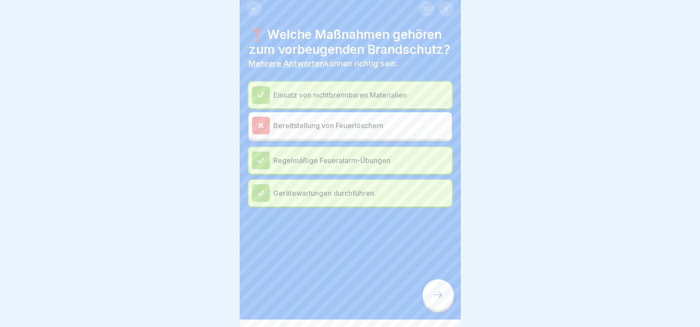
click at [330, 131] on p "Bereitstellung von Feuerlöschern" at bounding box center [360, 125] width 175 height 11
click at [261, 130] on icon at bounding box center [261, 126] width 8 height 8
click at [259, 165] on icon at bounding box center [261, 161] width 8 height 8
click at [428, 7] on icon at bounding box center [426, 8] width 5 height 5
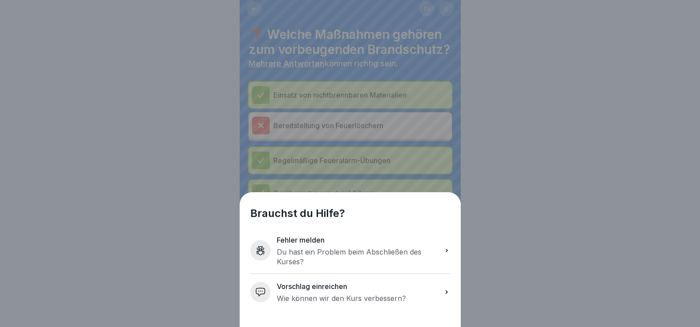
click at [538, 192] on div "Brauchst du Hilfe? Fehler melden Du hast ein Problem beim Abschließen des [DEMO…" at bounding box center [350, 163] width 700 height 327
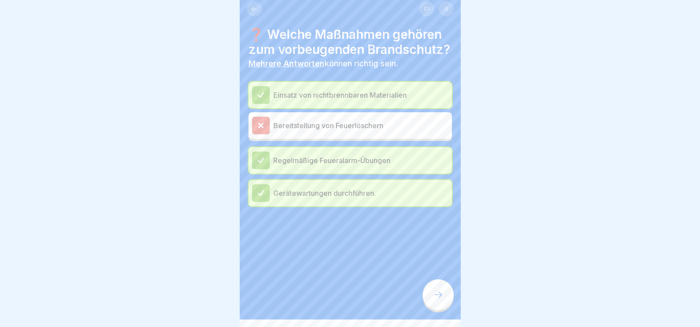
click at [356, 131] on p "Bereitstellung von Feuerlöschern" at bounding box center [360, 125] width 175 height 11
click at [442, 300] on icon at bounding box center [438, 295] width 11 height 11
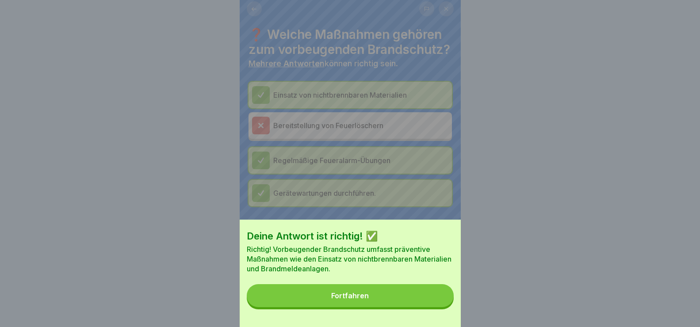
click at [369, 300] on div "Fortfahren" at bounding box center [350, 296] width 38 height 8
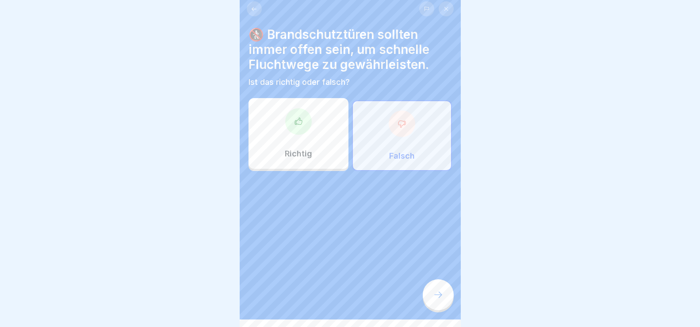
click at [405, 131] on div at bounding box center [402, 124] width 27 height 27
click at [434, 300] on icon at bounding box center [438, 295] width 11 height 11
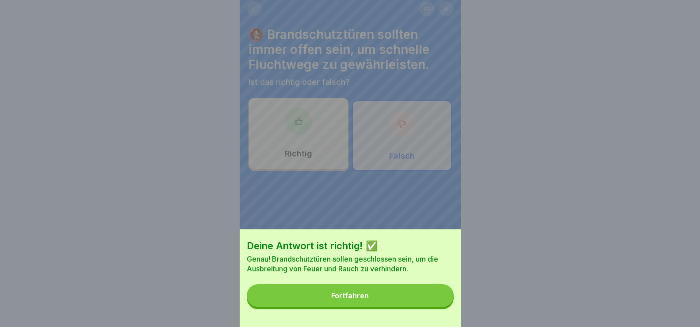
click at [393, 308] on button "Fortfahren" at bounding box center [350, 296] width 207 height 23
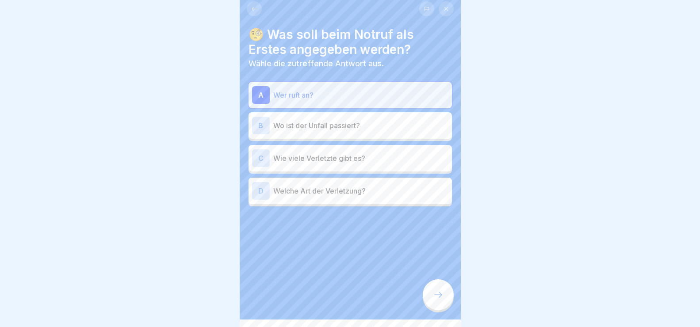
click at [446, 304] on div at bounding box center [438, 295] width 31 height 31
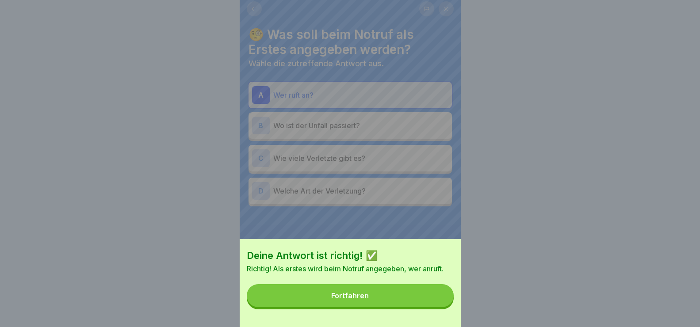
click at [346, 300] on button "Fortfahren" at bounding box center [350, 296] width 207 height 23
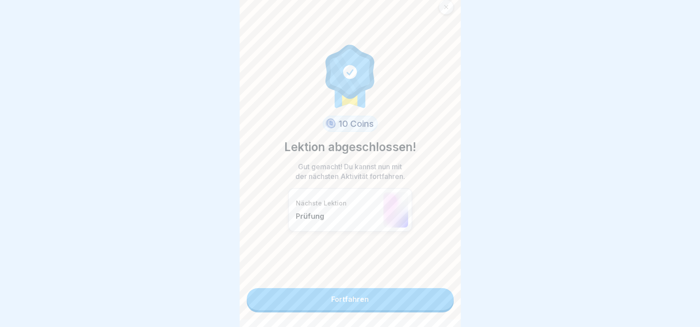
click at [410, 302] on link "Fortfahren" at bounding box center [350, 300] width 207 height 22
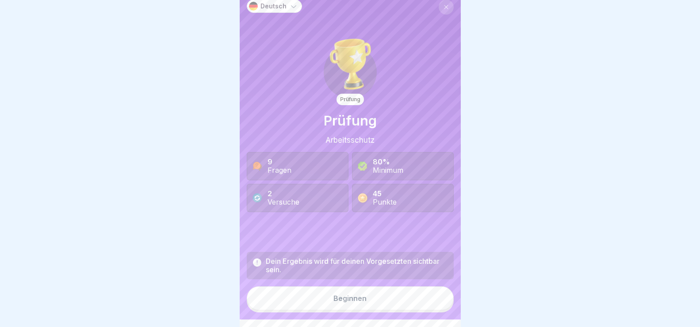
click at [394, 311] on button "Beginnen" at bounding box center [350, 299] width 207 height 24
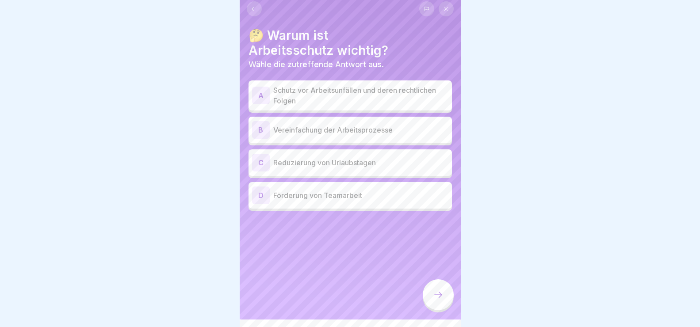
click at [265, 88] on div "A" at bounding box center [261, 96] width 18 height 18
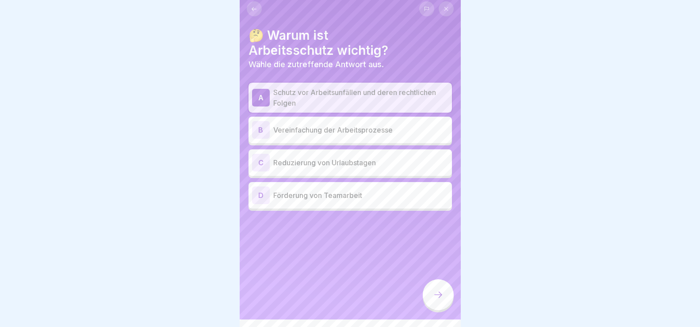
click at [437, 294] on div at bounding box center [438, 295] width 31 height 31
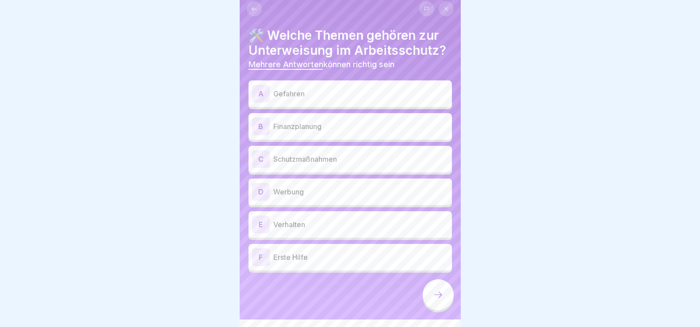
click at [267, 103] on div "A" at bounding box center [261, 94] width 18 height 18
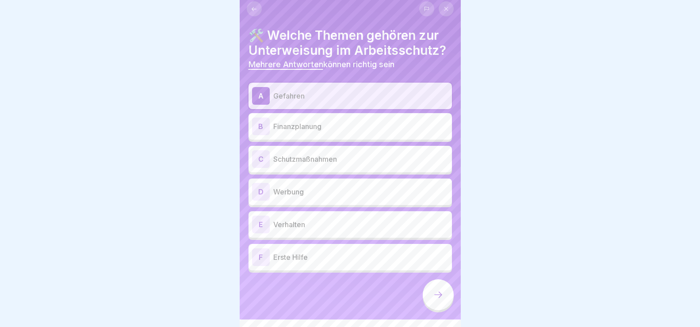
click at [263, 167] on div "C" at bounding box center [261, 159] width 18 height 18
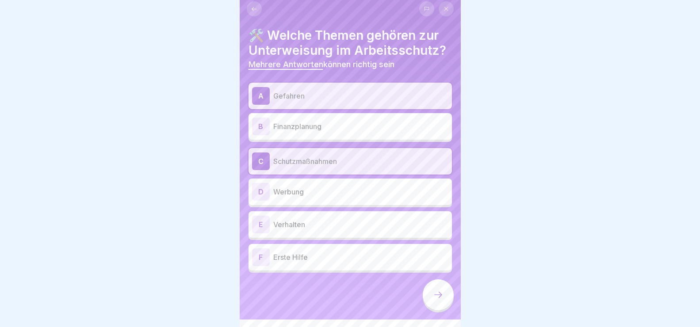
click at [258, 234] on div "E" at bounding box center [261, 225] width 18 height 18
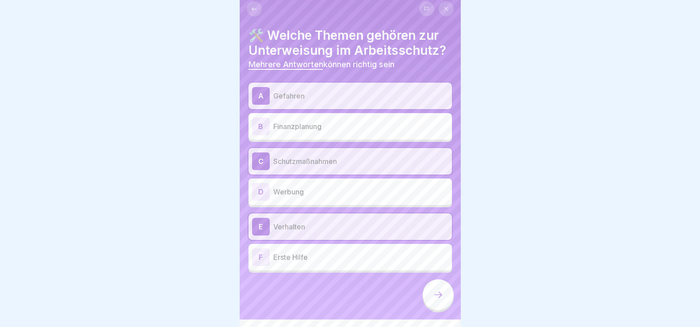
click at [257, 266] on div "F" at bounding box center [261, 258] width 18 height 18
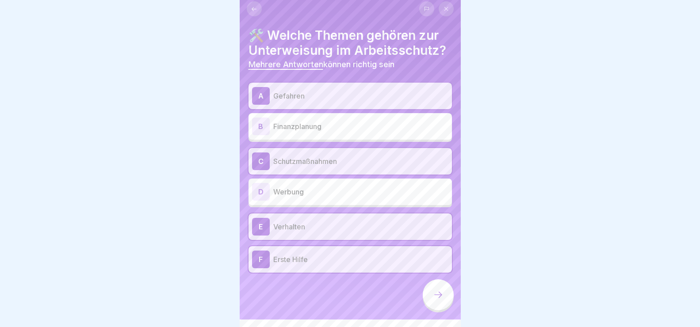
click at [451, 305] on div at bounding box center [438, 295] width 31 height 31
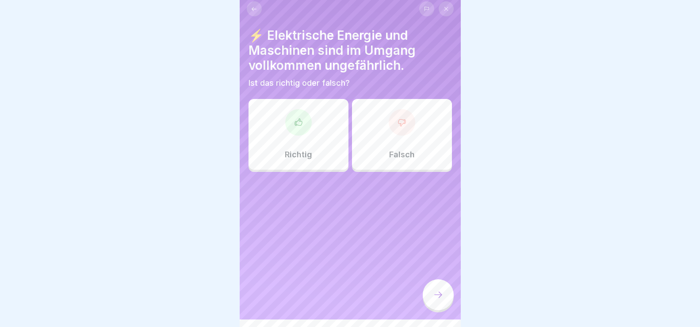
click at [391, 142] on div "Falsch" at bounding box center [402, 134] width 100 height 71
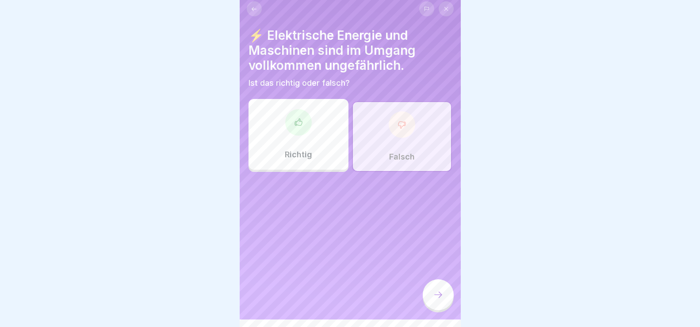
click at [442, 311] on div at bounding box center [438, 295] width 31 height 31
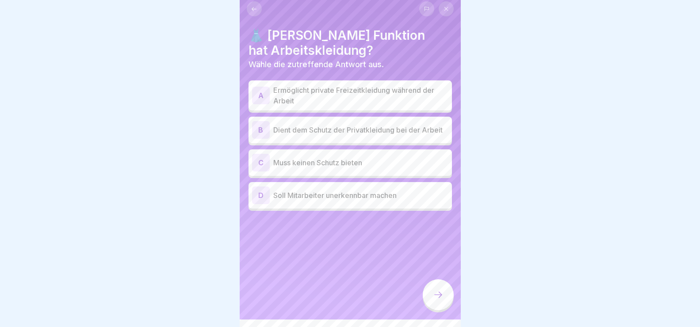
click at [264, 130] on div "B" at bounding box center [261, 130] width 18 height 18
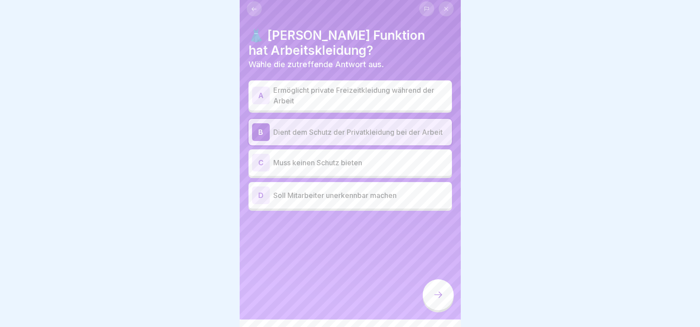
click at [261, 198] on div "D" at bounding box center [261, 196] width 18 height 18
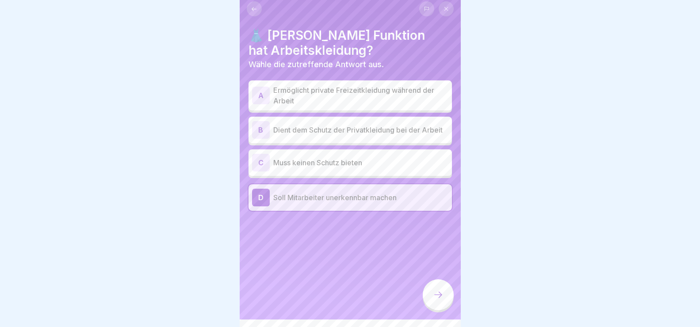
click at [446, 300] on div at bounding box center [438, 295] width 31 height 31
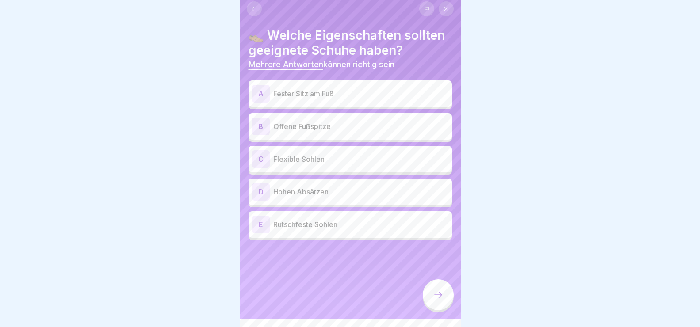
click at [337, 90] on p "Fester Sitz am Fuß" at bounding box center [360, 94] width 175 height 11
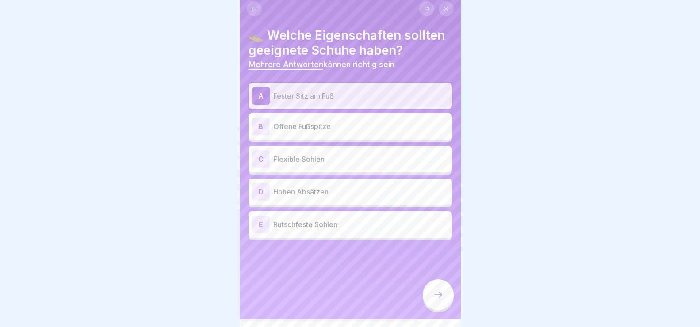
click at [260, 159] on div "C" at bounding box center [261, 159] width 18 height 18
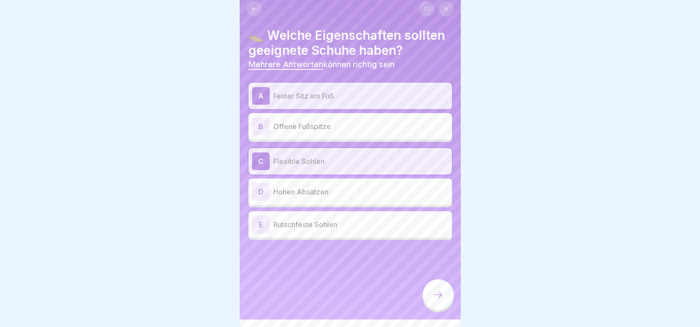
click at [258, 227] on div "E" at bounding box center [261, 225] width 18 height 18
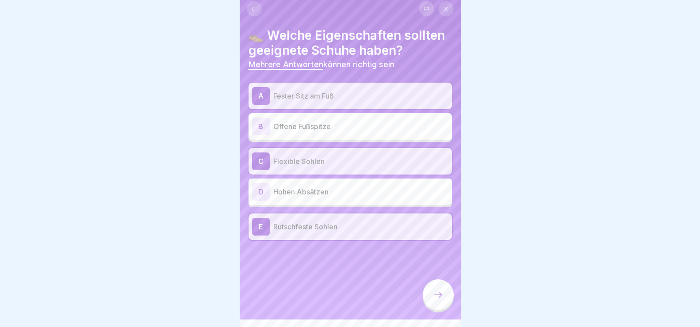
click at [447, 302] on div at bounding box center [438, 295] width 31 height 31
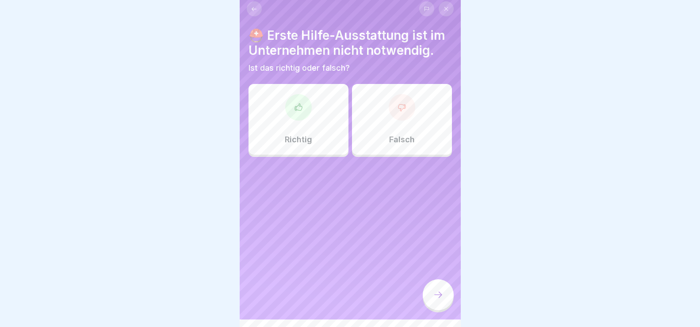
click at [403, 109] on div at bounding box center [402, 107] width 27 height 27
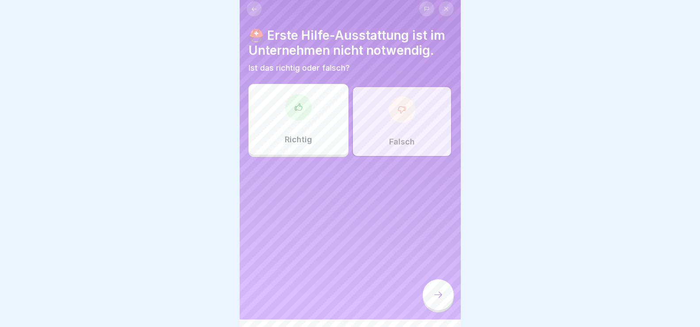
click at [443, 300] on icon at bounding box center [438, 295] width 11 height 11
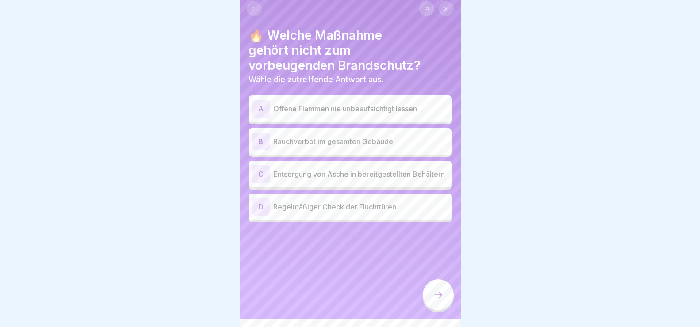
click at [439, 300] on icon at bounding box center [438, 295] width 11 height 11
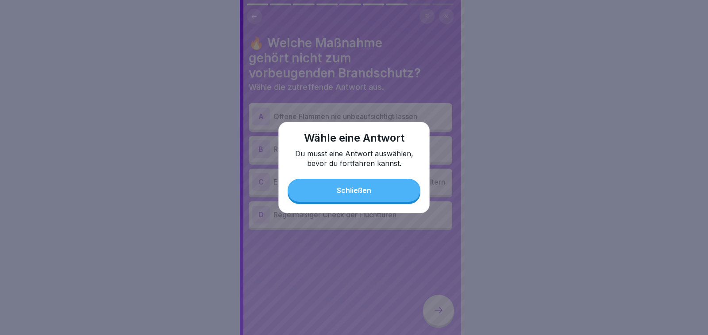
click at [353, 193] on div "Schließen" at bounding box center [354, 190] width 35 height 8
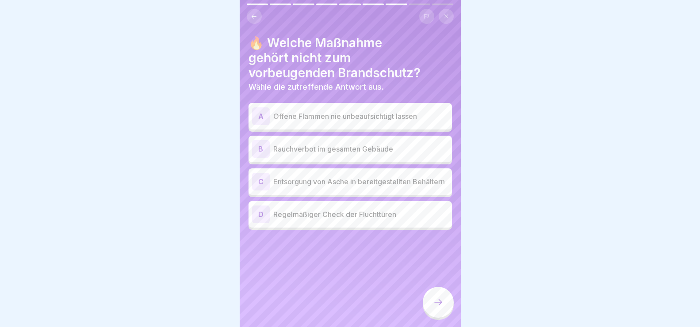
click at [287, 147] on p "Rauchverbot im gesamten Gebäude" at bounding box center [360, 149] width 175 height 11
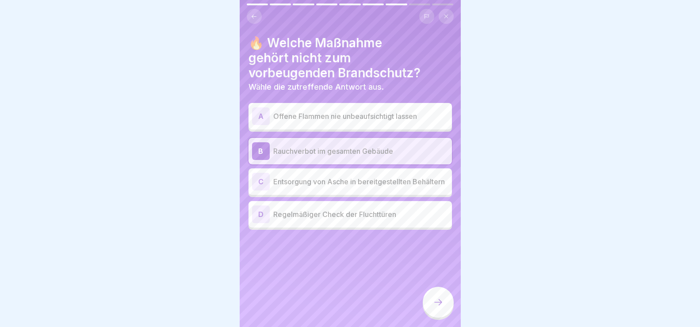
click at [439, 307] on icon at bounding box center [438, 302] width 11 height 11
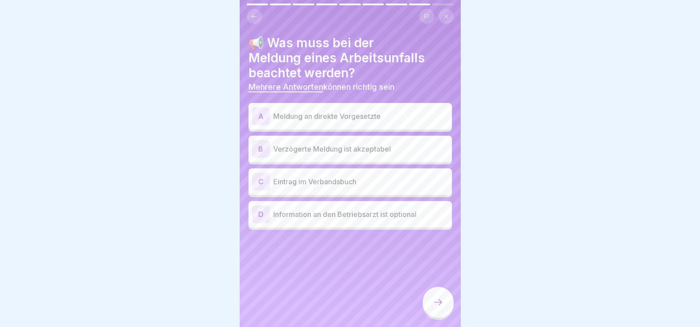
click at [264, 115] on div "A" at bounding box center [261, 117] width 18 height 18
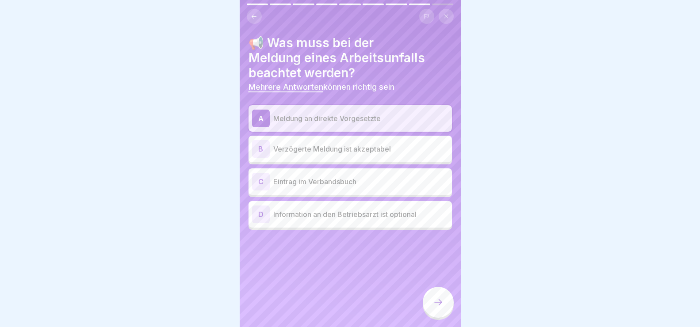
click at [256, 181] on div "C" at bounding box center [261, 182] width 18 height 18
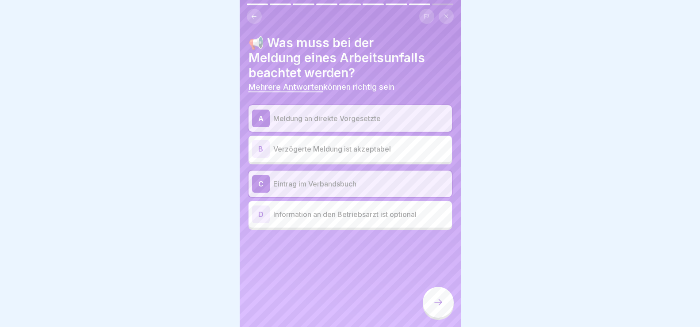
click at [261, 215] on div "D" at bounding box center [261, 215] width 18 height 18
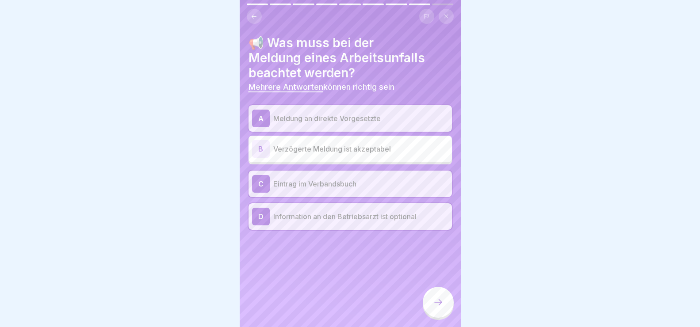
click at [442, 308] on icon at bounding box center [438, 302] width 11 height 11
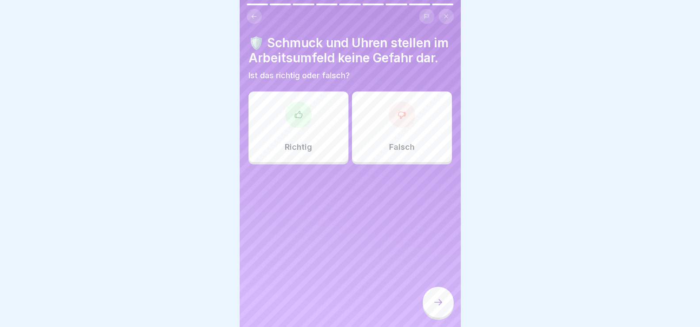
click at [402, 123] on div at bounding box center [402, 115] width 27 height 27
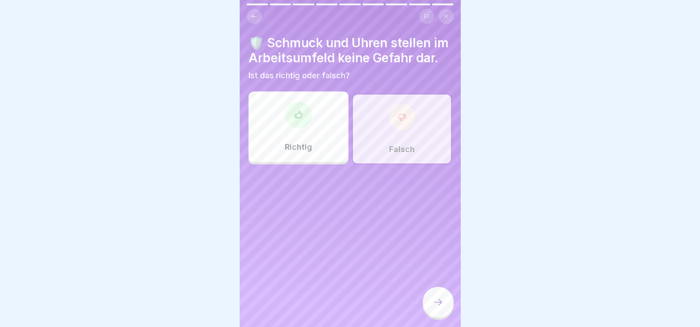
drag, startPoint x: 437, startPoint y: 306, endPoint x: 429, endPoint y: 301, distance: 9.2
click at [437, 306] on div at bounding box center [438, 302] width 31 height 31
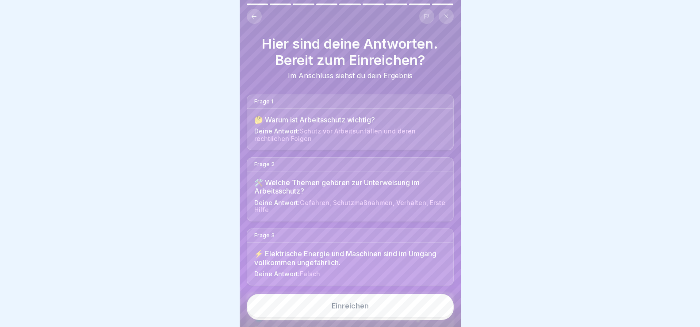
click at [385, 316] on button "Einreichen" at bounding box center [350, 306] width 207 height 24
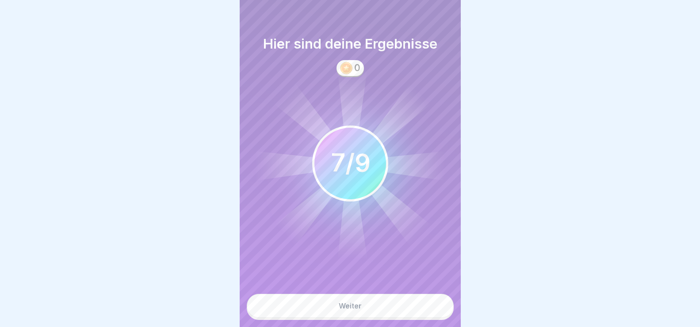
click at [354, 310] on div "Weiter" at bounding box center [350, 306] width 23 height 8
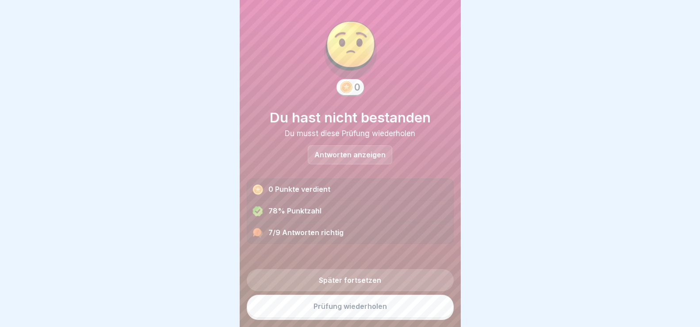
click at [354, 151] on p "Antworten anzeigen" at bounding box center [350, 155] width 71 height 8
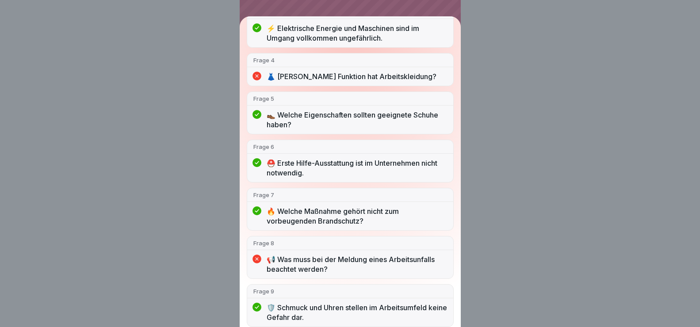
scroll to position [8, 0]
click at [334, 260] on p "📢 Was muss bei der Meldung eines Arbeitsunfalls beachtet werden?" at bounding box center [357, 264] width 181 height 19
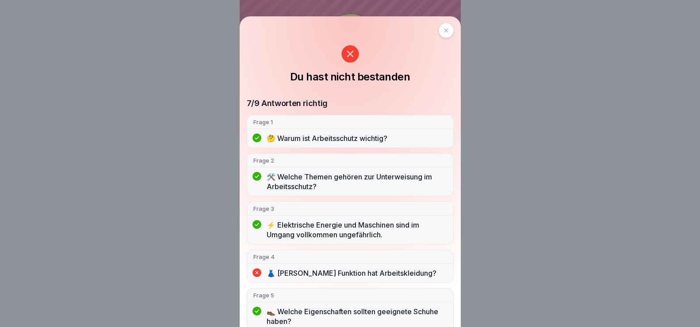
scroll to position [0, 0]
click at [444, 30] on icon at bounding box center [446, 30] width 5 height 5
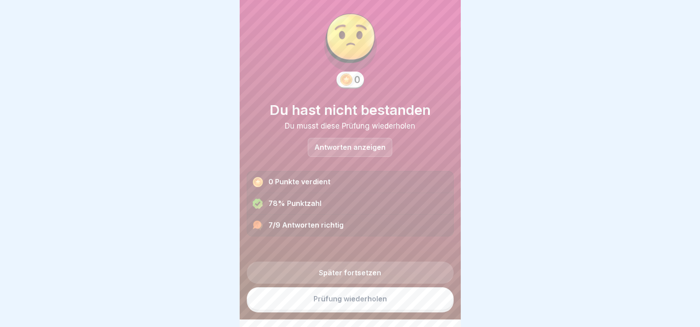
click at [360, 306] on link "Prüfung wiederholen" at bounding box center [350, 299] width 207 height 23
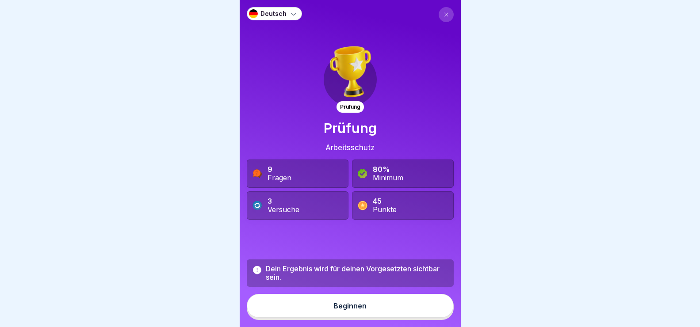
click at [362, 310] on div "Beginnen" at bounding box center [350, 306] width 33 height 8
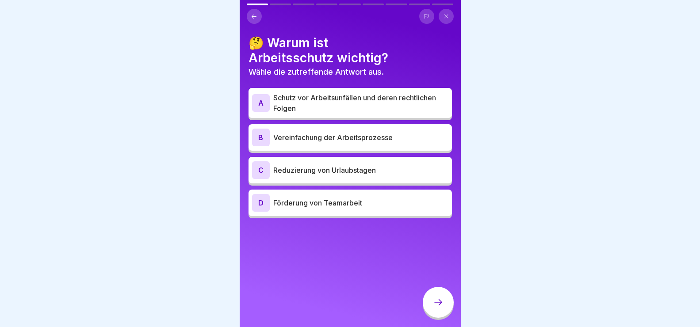
click at [395, 109] on p "Schutz vor Arbeitsunfällen und deren rechtlichen Folgen" at bounding box center [360, 102] width 175 height 21
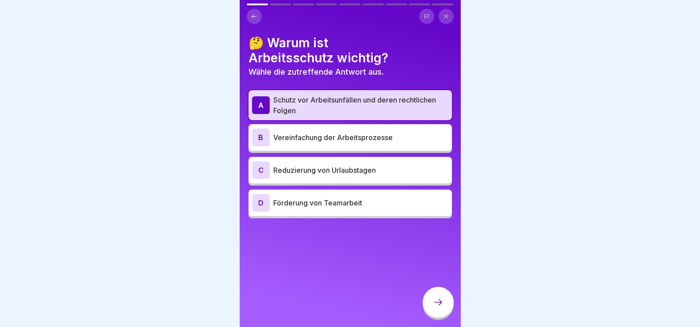
drag, startPoint x: 437, startPoint y: 310, endPoint x: 450, endPoint y: 295, distance: 19.8
click at [437, 308] on icon at bounding box center [438, 302] width 11 height 11
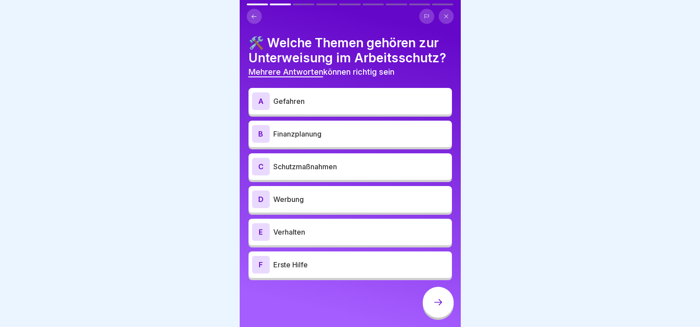
click at [262, 110] on div "A" at bounding box center [261, 101] width 18 height 18
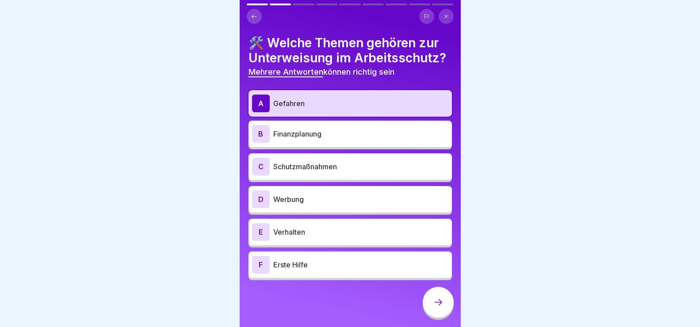
click at [254, 176] on div "C" at bounding box center [261, 167] width 18 height 18
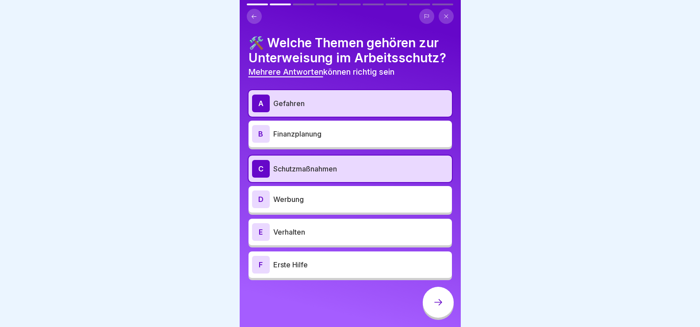
click at [260, 241] on div "E" at bounding box center [261, 232] width 18 height 18
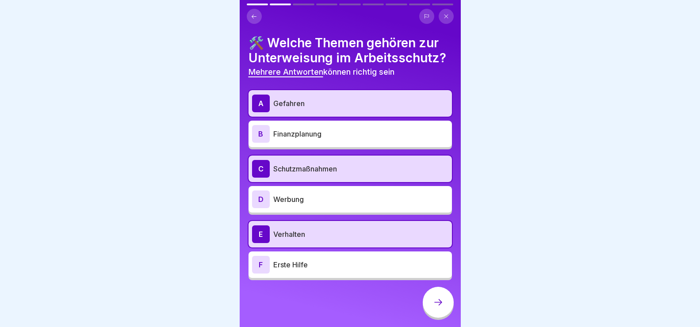
click at [260, 274] on div "F" at bounding box center [261, 265] width 18 height 18
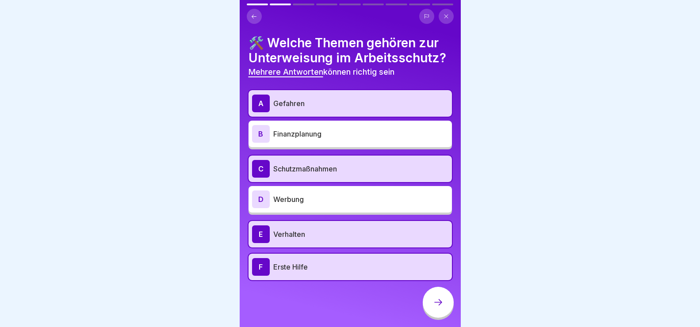
click at [446, 312] on div at bounding box center [438, 302] width 31 height 31
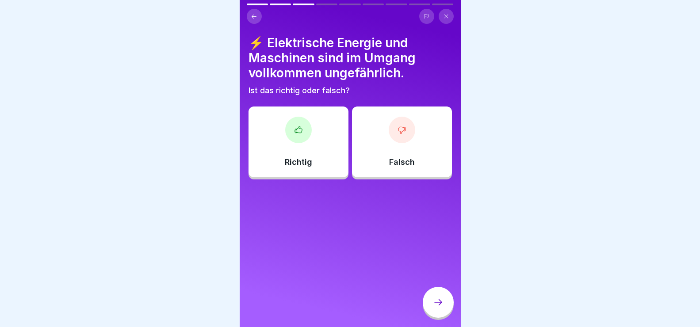
click at [402, 154] on div "Falsch" at bounding box center [402, 142] width 100 height 71
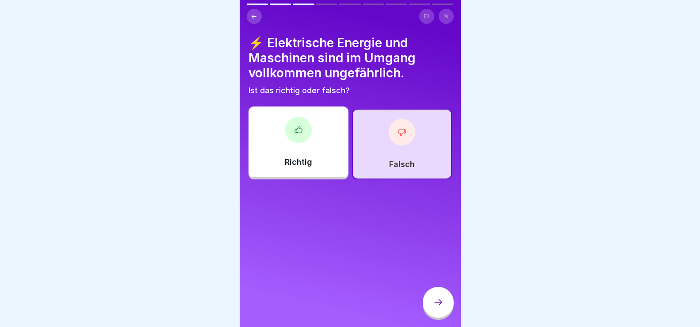
click at [439, 308] on icon at bounding box center [438, 302] width 11 height 11
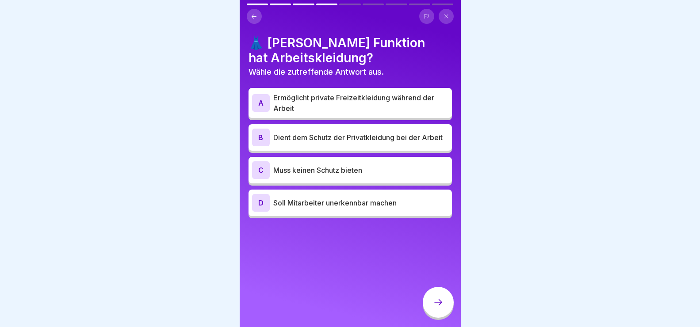
click at [350, 143] on p "Dient dem Schutz der Privatkleidung bei der Arbeit" at bounding box center [360, 137] width 175 height 11
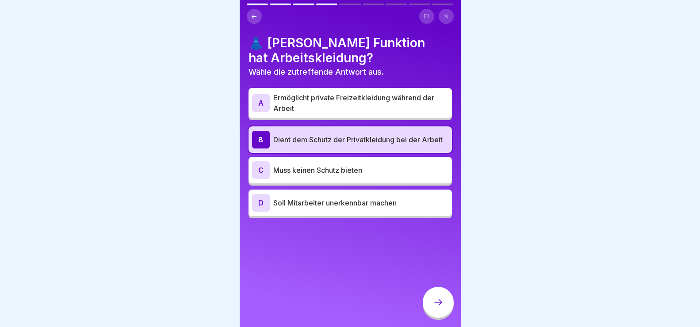
click at [443, 308] on icon at bounding box center [438, 302] width 11 height 11
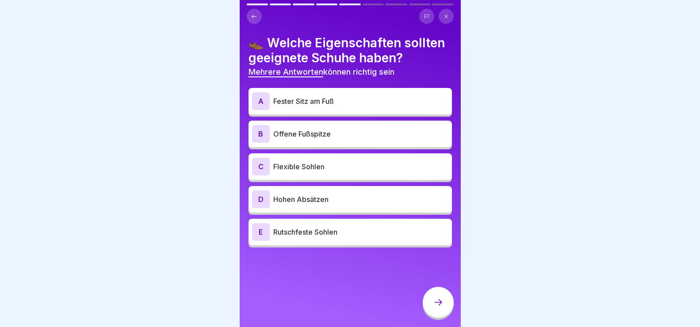
click at [341, 99] on p "Fester Sitz am Fuß" at bounding box center [360, 101] width 175 height 11
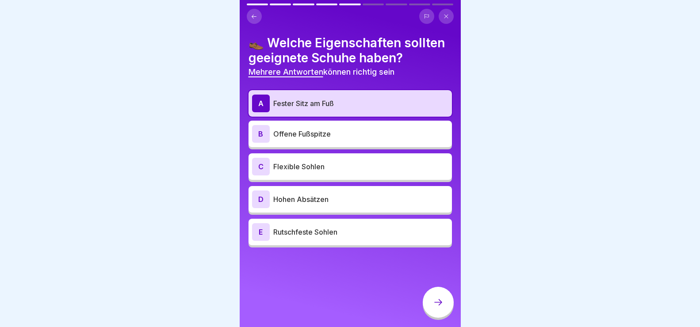
click at [341, 170] on p "Flexible Sohlen" at bounding box center [360, 167] width 175 height 11
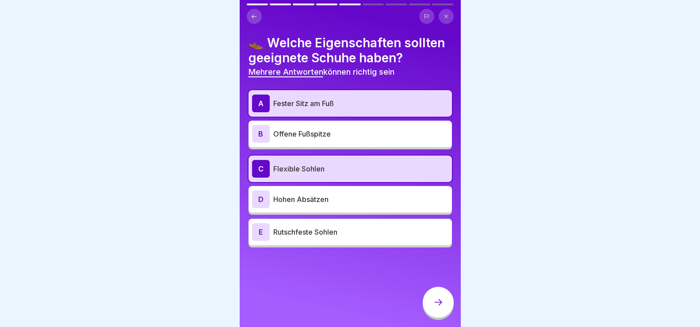
click at [362, 238] on div "E Rutschfeste Sohlen" at bounding box center [350, 232] width 196 height 18
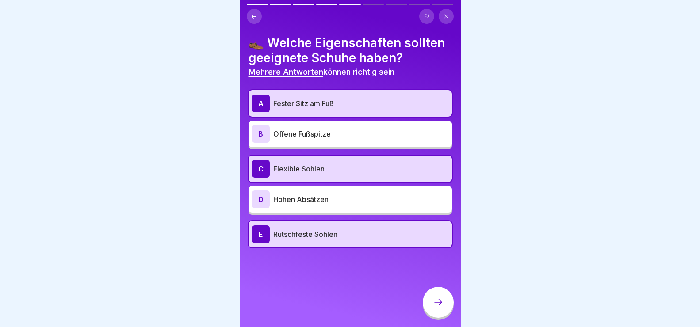
drag, startPoint x: 438, startPoint y: 316, endPoint x: 445, endPoint y: 307, distance: 11.0
click at [438, 315] on div at bounding box center [438, 302] width 31 height 31
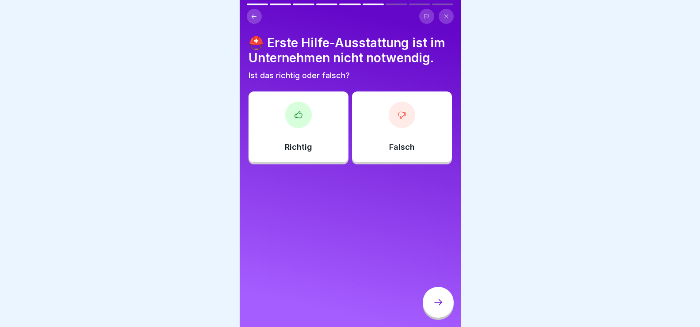
click at [379, 113] on div "Falsch" at bounding box center [402, 127] width 100 height 71
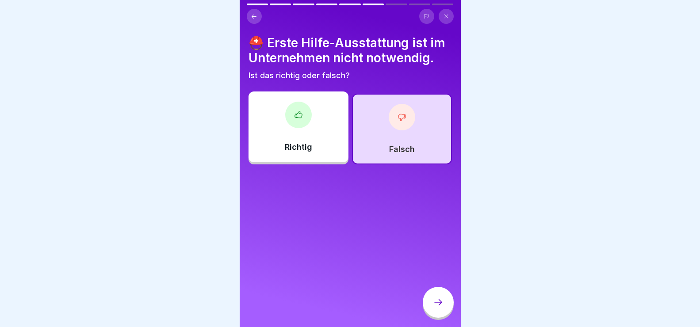
click at [435, 305] on div at bounding box center [438, 302] width 31 height 31
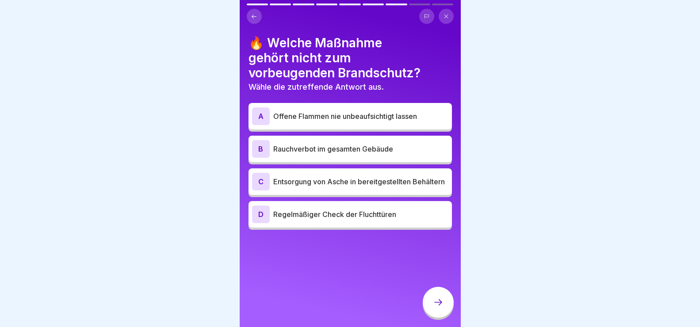
click at [344, 215] on p "Regelmäßiger Check der Fluchttüren" at bounding box center [360, 214] width 175 height 11
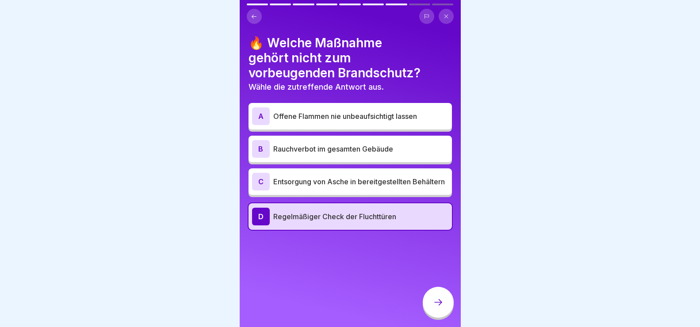
click at [446, 310] on div at bounding box center [438, 302] width 31 height 31
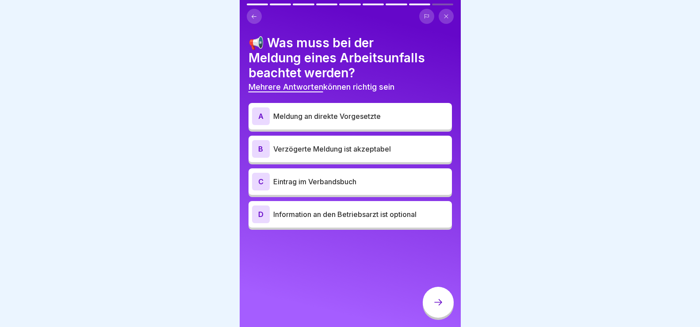
click at [413, 108] on div "A Meldung an direkte Vorgesetzte" at bounding box center [350, 117] width 196 height 18
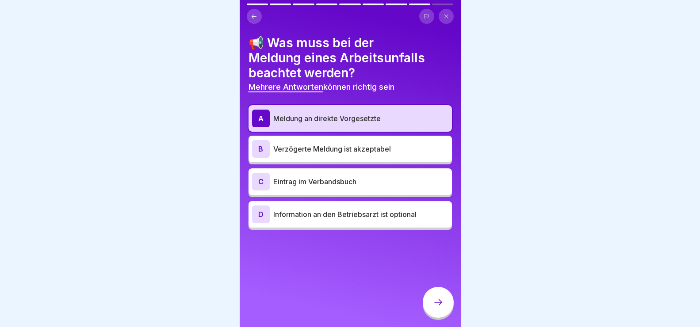
click at [355, 188] on div "C Eintrag im Verbandsbuch" at bounding box center [350, 182] width 196 height 18
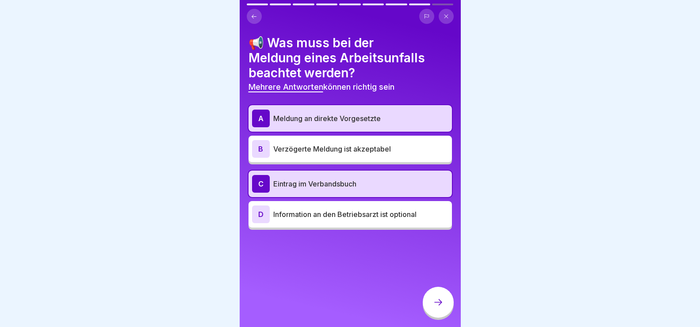
click at [435, 304] on div at bounding box center [438, 302] width 31 height 31
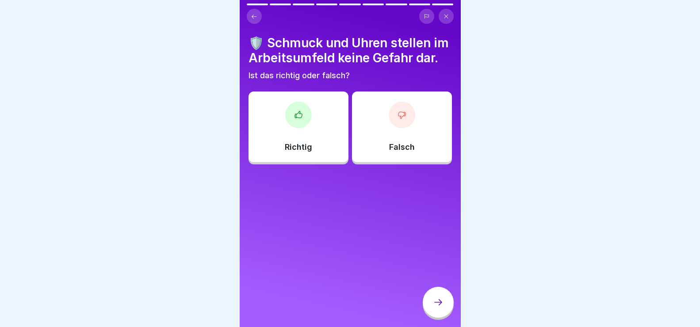
click at [405, 121] on div at bounding box center [402, 115] width 27 height 27
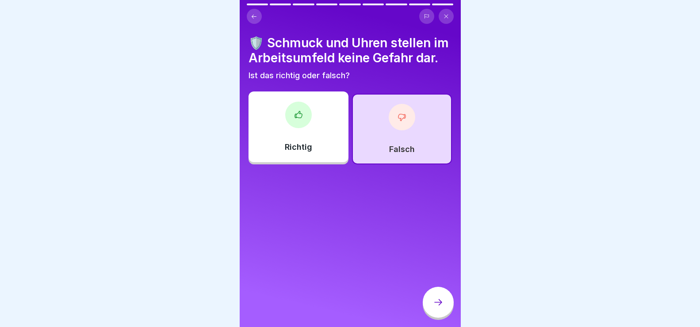
click at [439, 307] on icon at bounding box center [438, 302] width 11 height 11
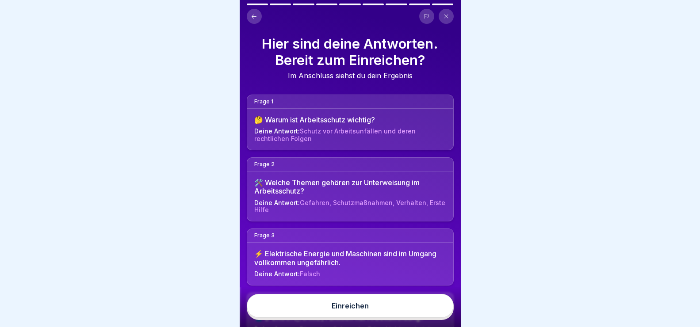
drag, startPoint x: 373, startPoint y: 319, endPoint x: 440, endPoint y: 278, distance: 78.3
click at [373, 318] on button "Einreichen" at bounding box center [350, 306] width 207 height 24
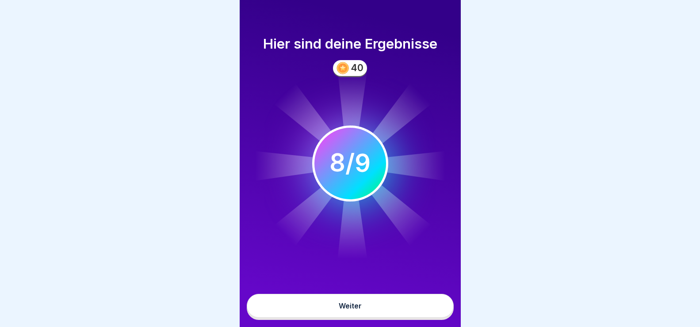
drag, startPoint x: 395, startPoint y: 317, endPoint x: 406, endPoint y: 301, distance: 19.3
click at [395, 316] on button "Weiter" at bounding box center [350, 306] width 207 height 24
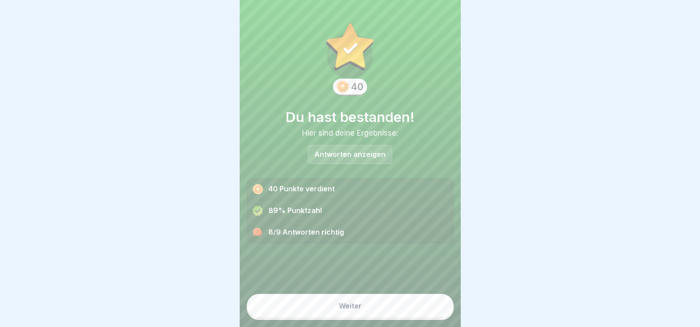
click at [392, 310] on button "Weiter" at bounding box center [350, 306] width 207 height 24
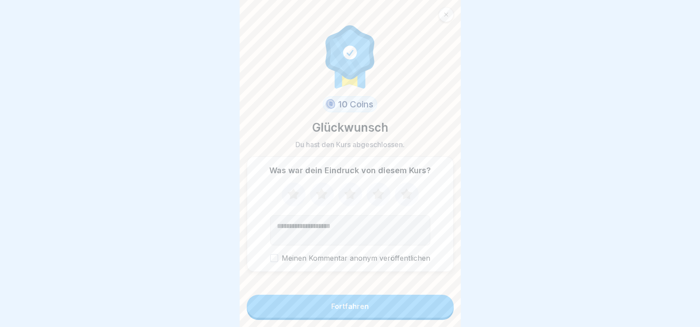
click at [348, 197] on icon at bounding box center [350, 194] width 12 height 11
click at [345, 311] on div "Fortfahren" at bounding box center [350, 307] width 38 height 8
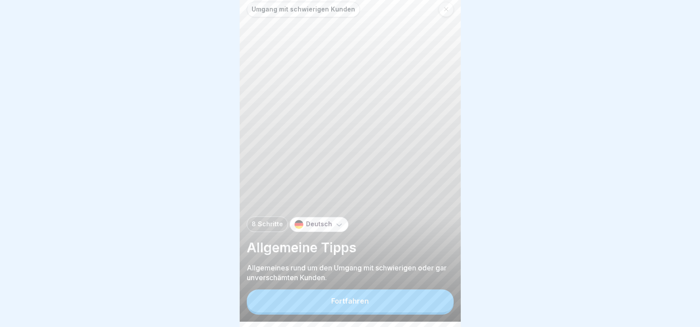
scroll to position [8, 0]
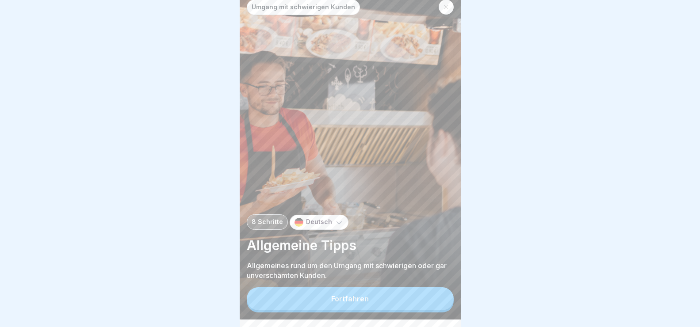
click at [343, 303] on button "Fortfahren" at bounding box center [350, 299] width 207 height 23
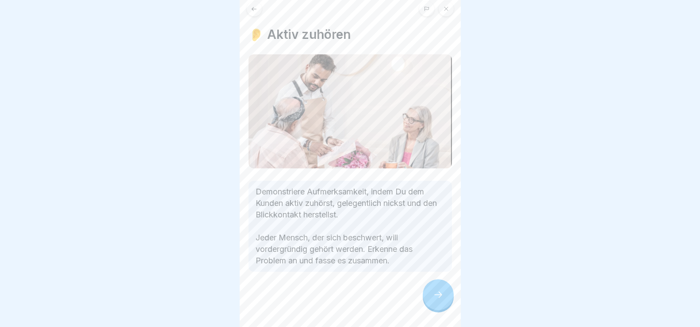
click at [434, 300] on icon at bounding box center [438, 295] width 11 height 11
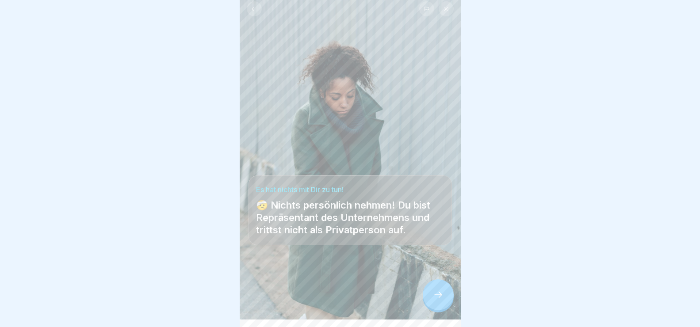
click at [437, 300] on icon at bounding box center [438, 295] width 11 height 11
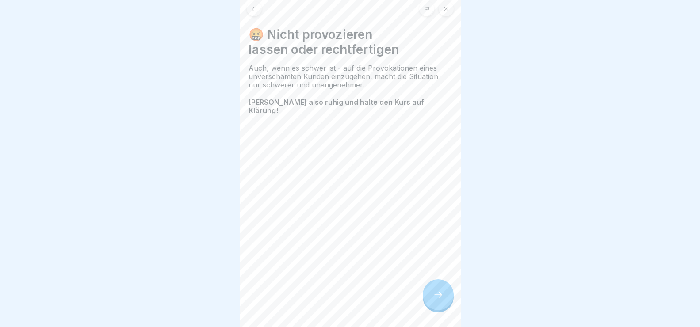
click at [441, 298] on icon at bounding box center [439, 295] width 8 height 6
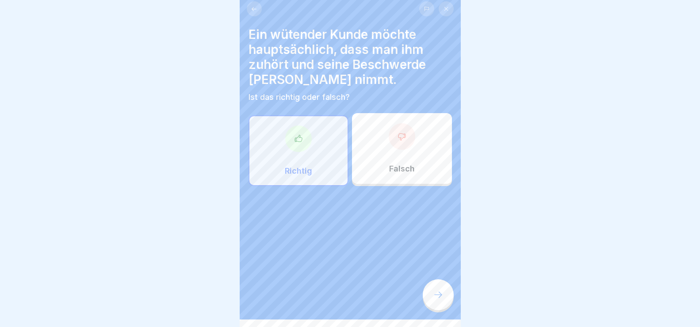
click at [304, 156] on div "Richtig" at bounding box center [299, 150] width 100 height 71
click at [439, 300] on icon at bounding box center [438, 295] width 11 height 11
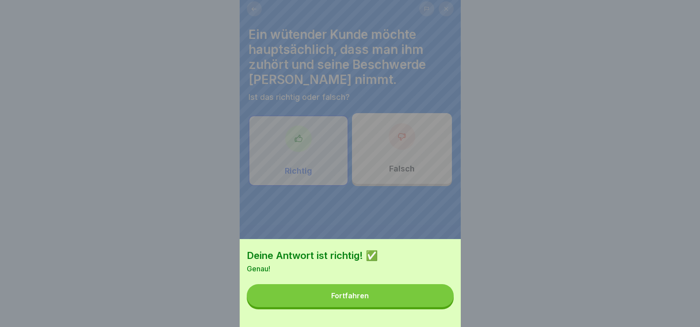
click at [415, 303] on button "Fortfahren" at bounding box center [350, 296] width 207 height 23
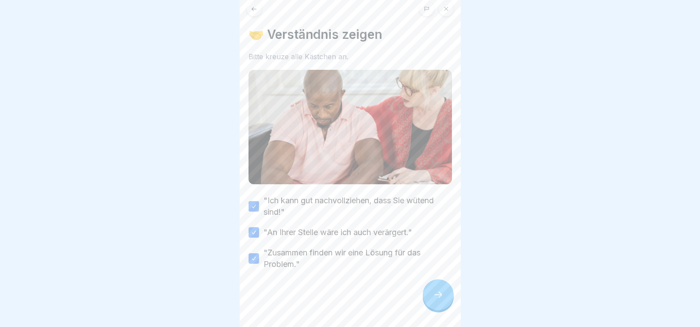
click at [445, 300] on div at bounding box center [438, 295] width 31 height 31
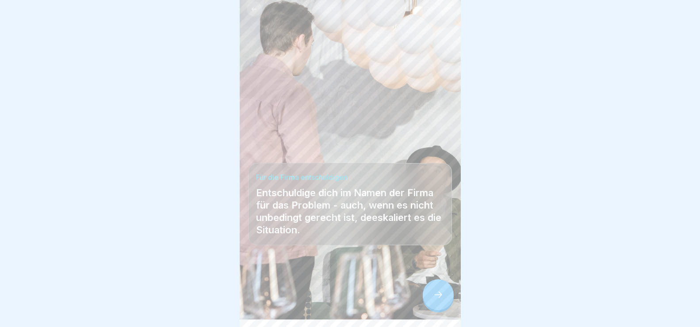
click at [439, 300] on icon at bounding box center [438, 295] width 11 height 11
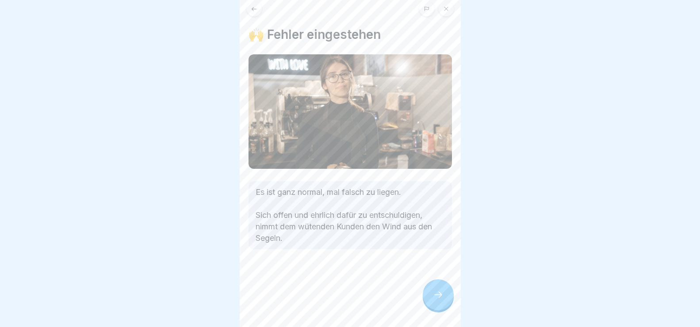
click at [438, 300] on icon at bounding box center [438, 295] width 11 height 11
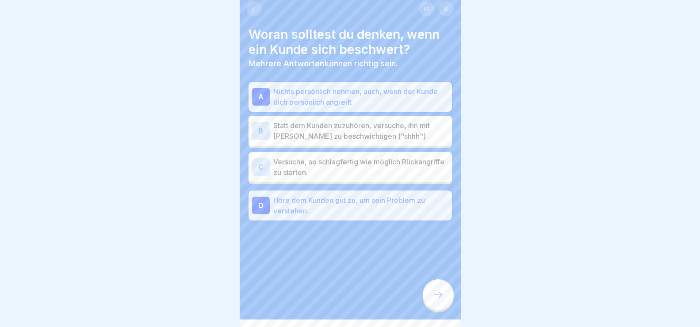
click at [449, 300] on div at bounding box center [438, 295] width 31 height 31
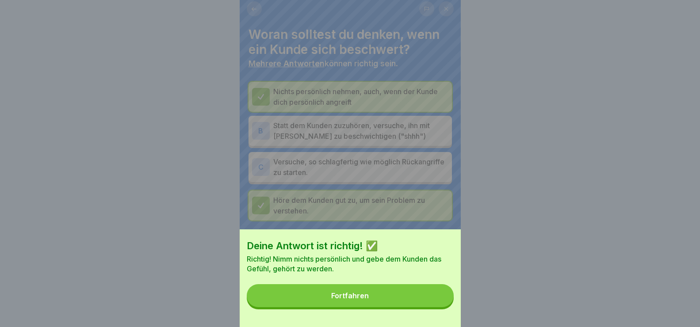
click at [431, 300] on button "Fortfahren" at bounding box center [350, 296] width 207 height 23
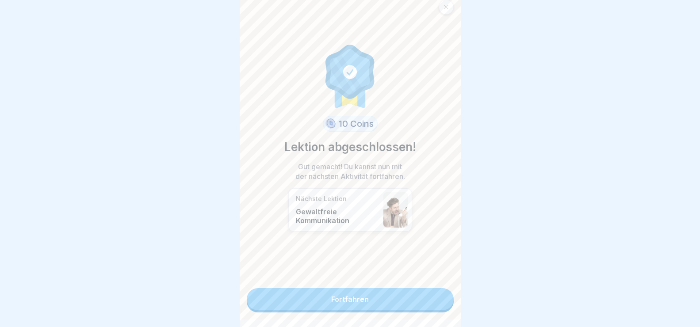
click at [428, 300] on link "Fortfahren" at bounding box center [350, 300] width 207 height 22
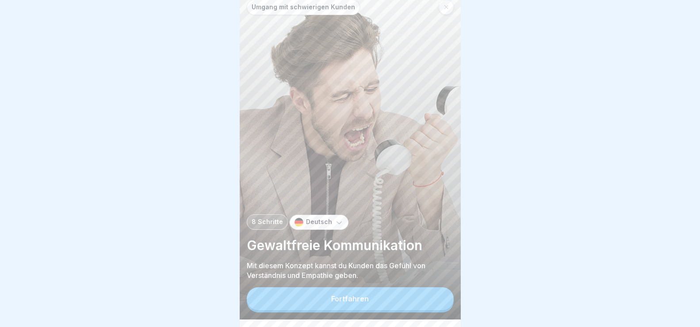
click at [419, 311] on button "Fortfahren" at bounding box center [350, 299] width 207 height 23
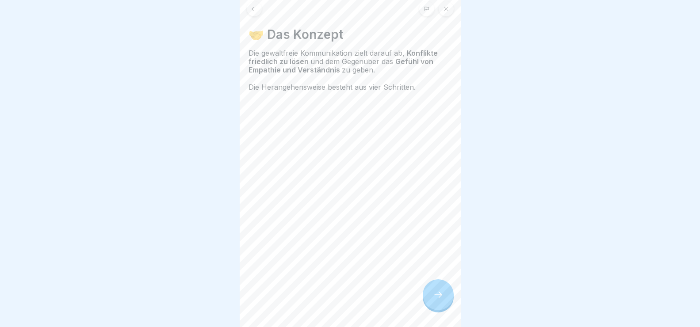
drag, startPoint x: 435, startPoint y: 300, endPoint x: 465, endPoint y: 299, distance: 30.5
click at [435, 299] on icon at bounding box center [438, 295] width 11 height 11
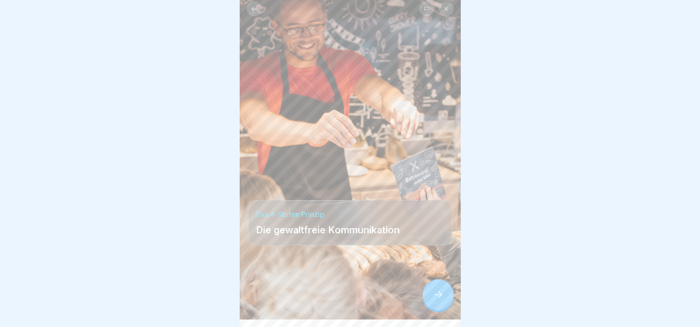
click at [451, 305] on div at bounding box center [438, 295] width 31 height 31
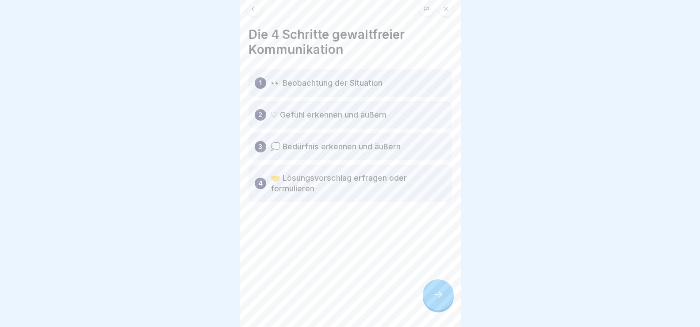
click at [451, 305] on div at bounding box center [438, 295] width 31 height 31
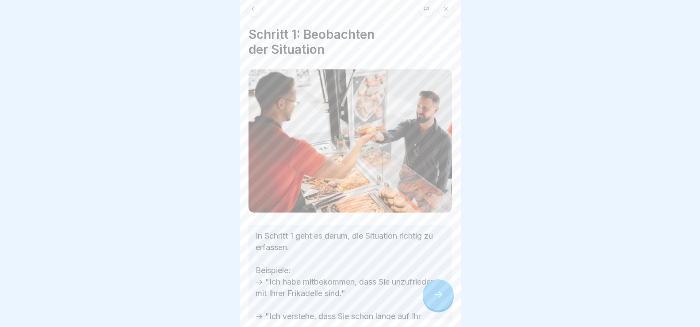
click at [438, 300] on icon at bounding box center [438, 295] width 11 height 11
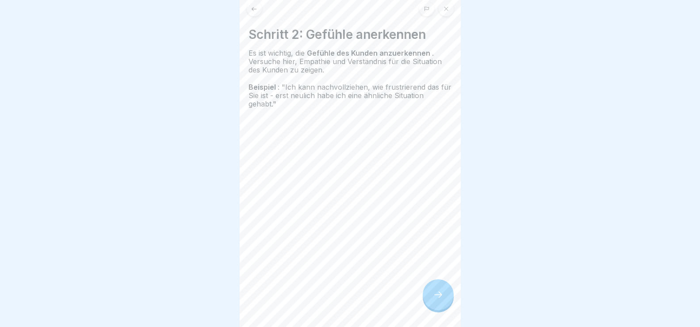
click at [438, 300] on icon at bounding box center [438, 295] width 11 height 11
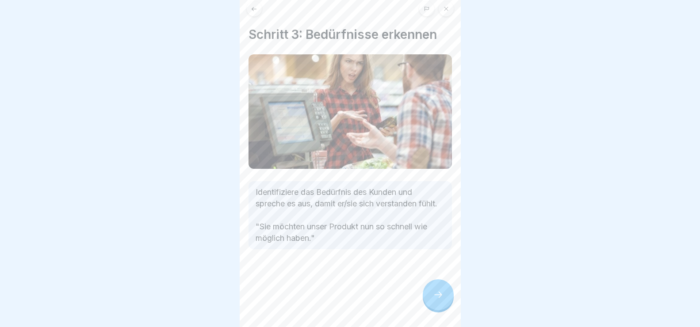
click at [438, 300] on icon at bounding box center [438, 295] width 11 height 11
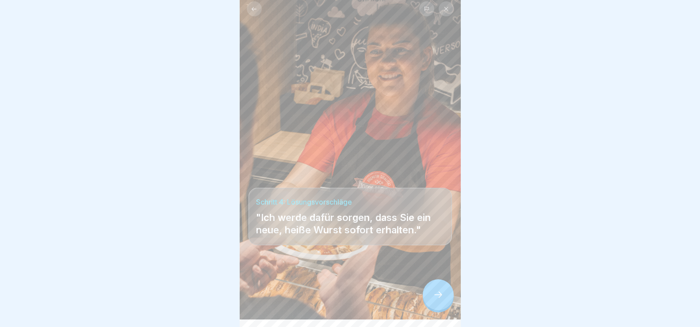
click at [438, 300] on icon at bounding box center [438, 295] width 11 height 11
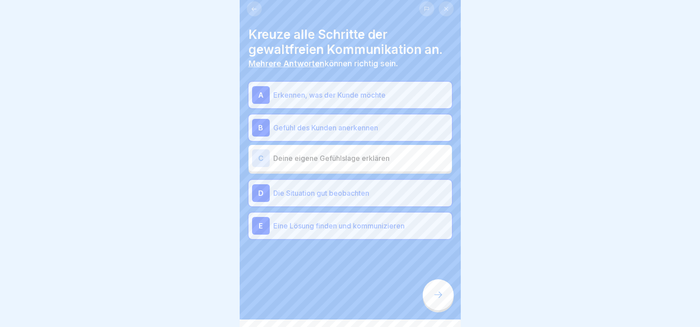
click at [438, 300] on icon at bounding box center [438, 295] width 11 height 11
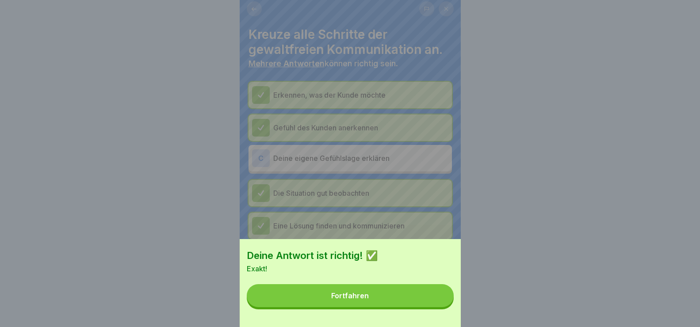
click at [438, 303] on button "Fortfahren" at bounding box center [350, 296] width 207 height 23
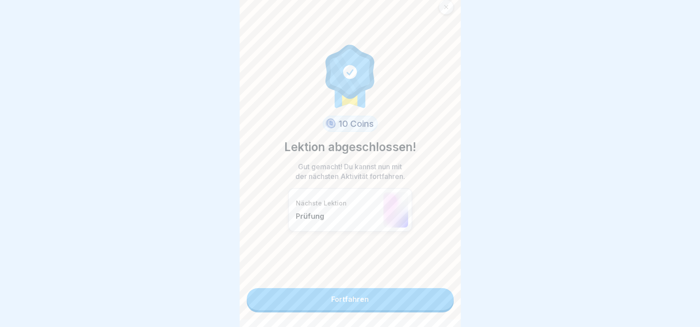
click at [438, 303] on link "Fortfahren" at bounding box center [350, 300] width 207 height 22
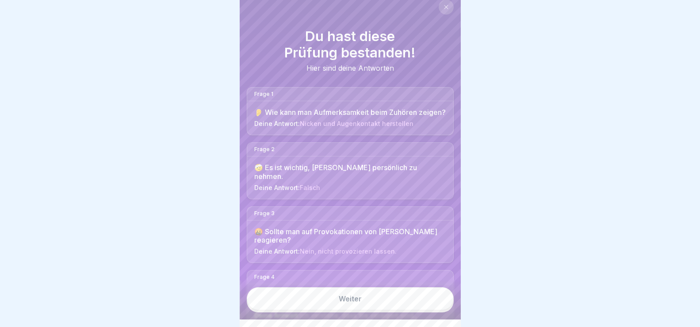
click at [438, 303] on link "Weiter" at bounding box center [350, 299] width 207 height 23
click at [436, 308] on link "Weiter" at bounding box center [350, 299] width 207 height 23
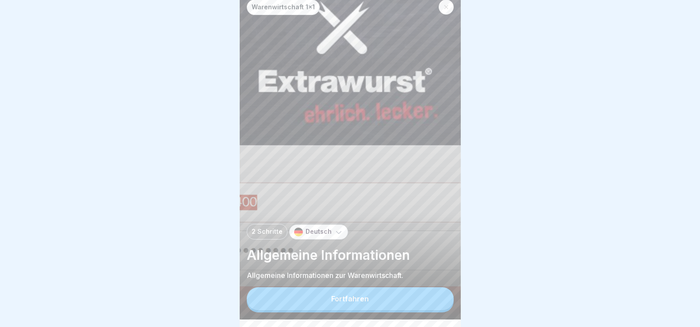
click at [427, 308] on button "Fortfahren" at bounding box center [350, 299] width 207 height 23
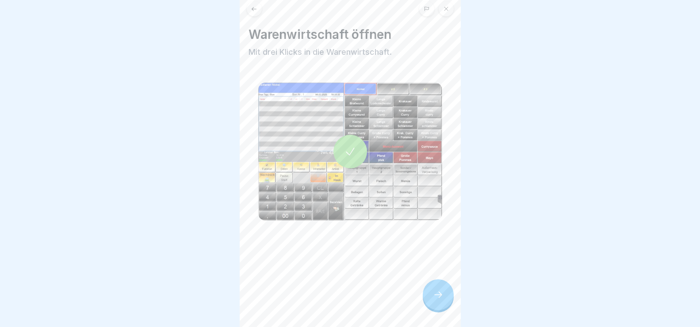
click at [438, 299] on icon at bounding box center [438, 295] width 11 height 11
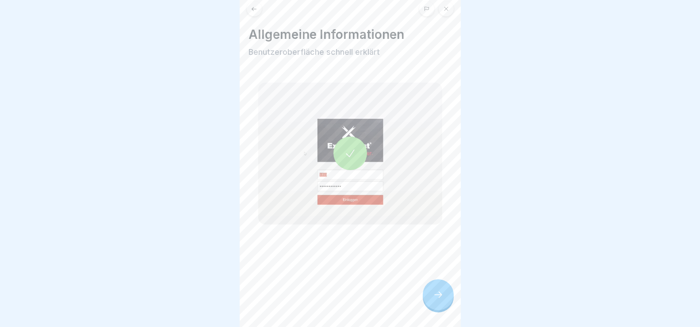
click at [438, 299] on icon at bounding box center [438, 295] width 11 height 11
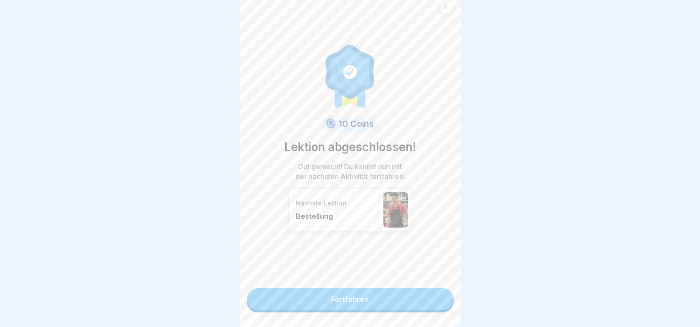
click at [431, 300] on link "Fortfahren" at bounding box center [350, 300] width 207 height 22
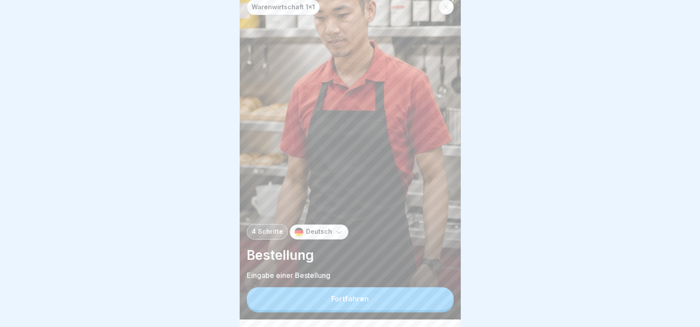
click at [431, 300] on button "Fortfahren" at bounding box center [350, 299] width 207 height 23
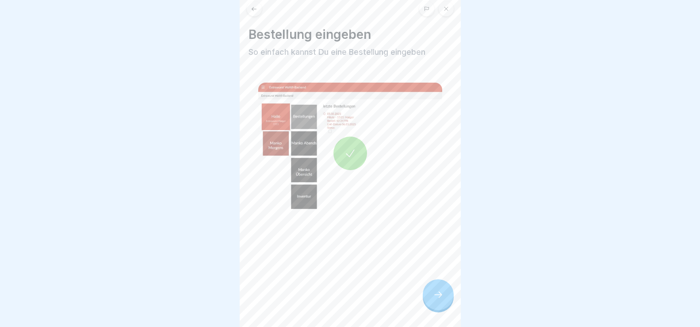
click at [431, 300] on div at bounding box center [438, 295] width 31 height 31
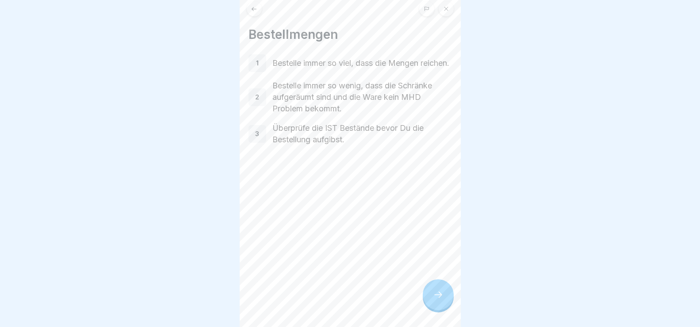
click at [431, 300] on div at bounding box center [438, 295] width 31 height 31
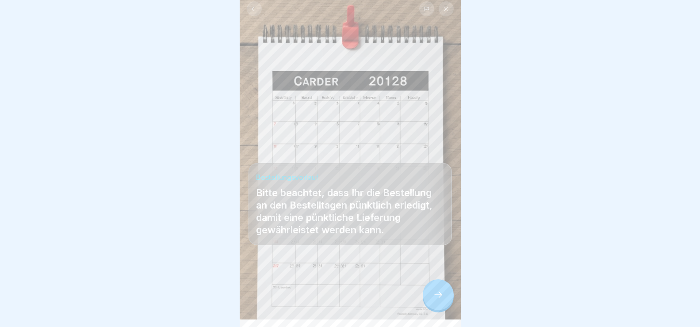
click at [431, 300] on div at bounding box center [438, 295] width 31 height 31
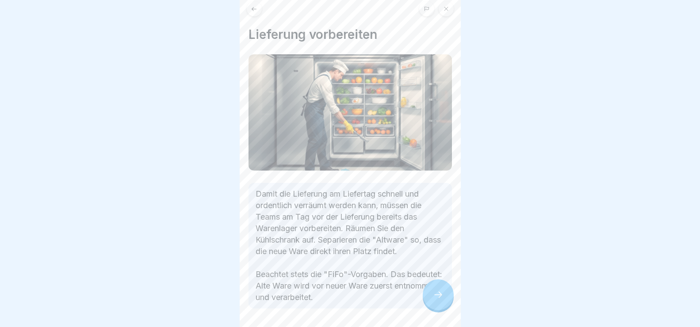
click at [431, 300] on div at bounding box center [438, 295] width 31 height 31
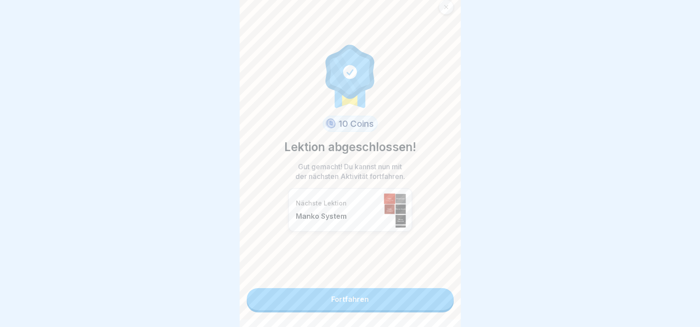
click at [431, 300] on link "Fortfahren" at bounding box center [350, 300] width 207 height 22
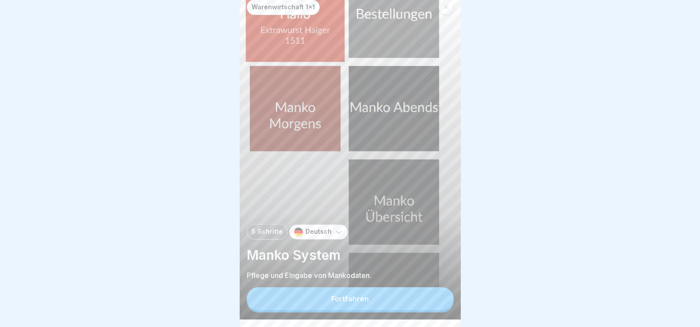
click at [431, 311] on button "Fortfahren" at bounding box center [350, 299] width 207 height 23
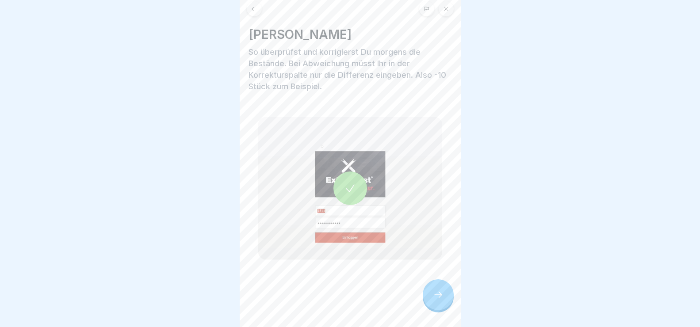
click at [431, 311] on div at bounding box center [438, 295] width 31 height 31
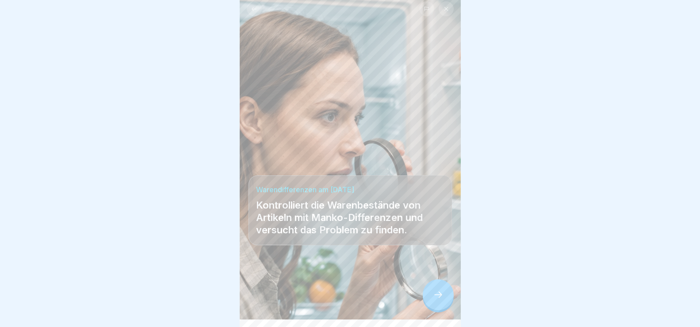
click at [439, 300] on icon at bounding box center [438, 295] width 11 height 11
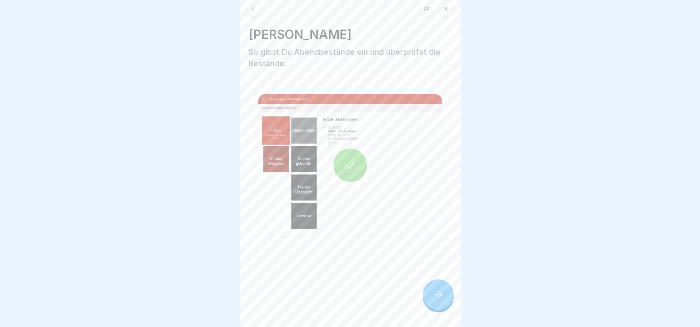
click at [439, 300] on icon at bounding box center [438, 295] width 11 height 11
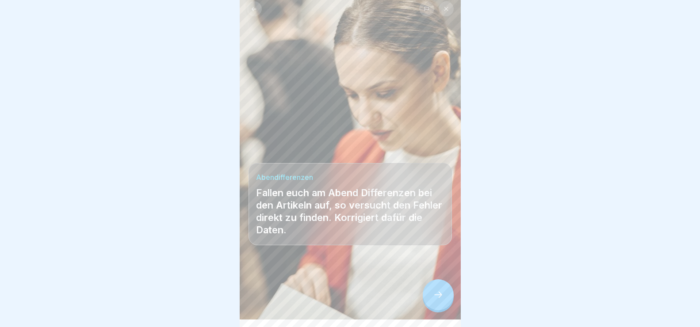
click at [439, 300] on icon at bounding box center [438, 295] width 11 height 11
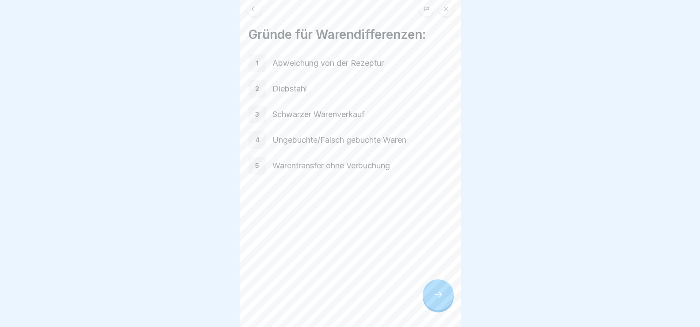
click at [439, 300] on icon at bounding box center [438, 295] width 11 height 11
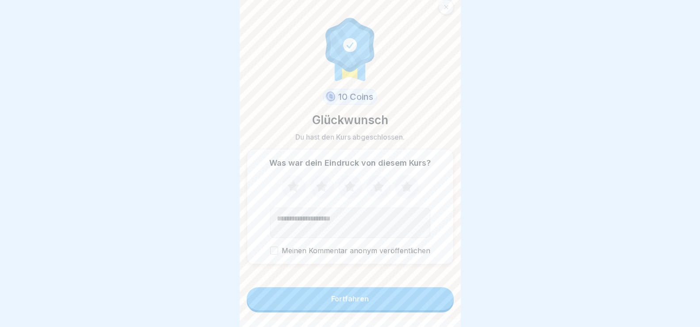
click at [439, 306] on button "Fortfahren" at bounding box center [350, 299] width 207 height 23
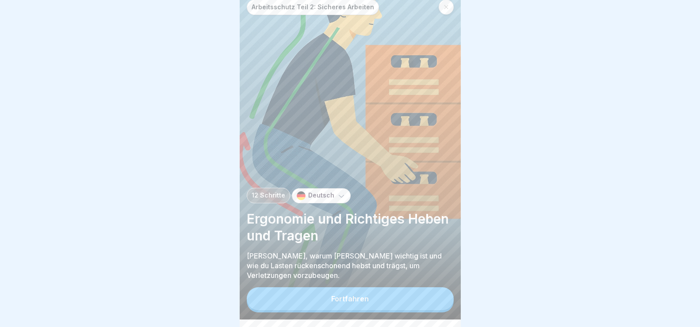
click at [439, 306] on button "Fortfahren" at bounding box center [350, 299] width 207 height 23
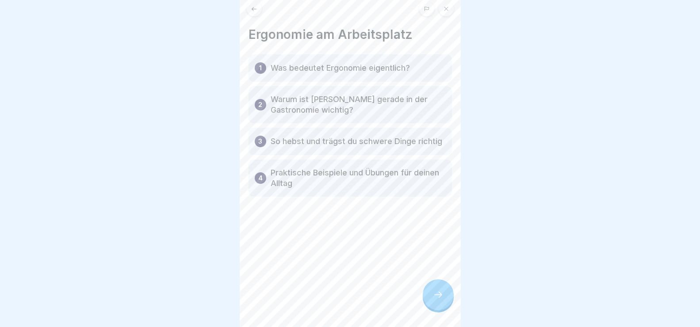
click at [439, 300] on icon at bounding box center [438, 295] width 11 height 11
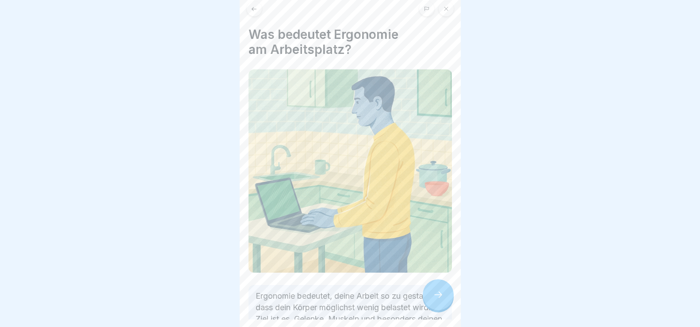
click at [439, 300] on icon at bounding box center [438, 295] width 11 height 11
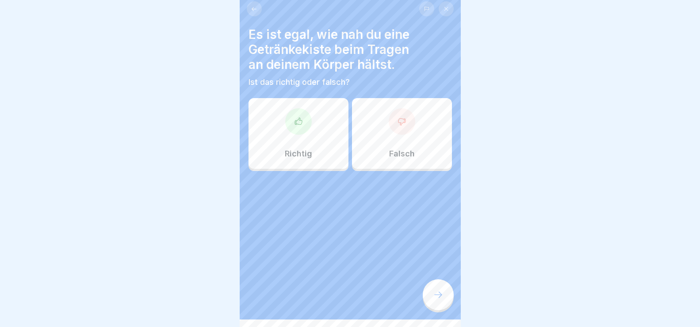
click at [399, 131] on div at bounding box center [402, 121] width 27 height 27
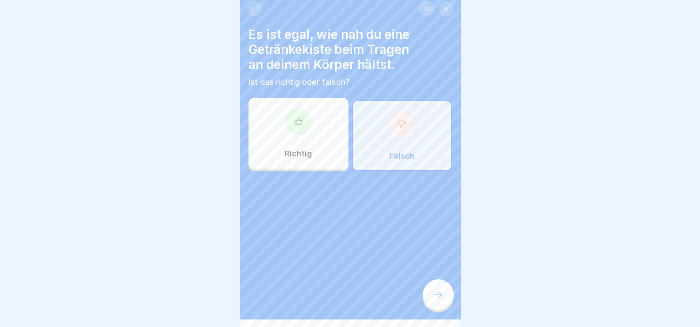
click at [440, 308] on div at bounding box center [438, 295] width 31 height 31
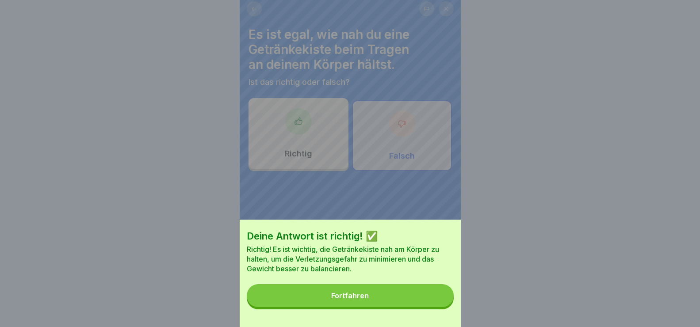
click at [430, 303] on button "Fortfahren" at bounding box center [350, 296] width 207 height 23
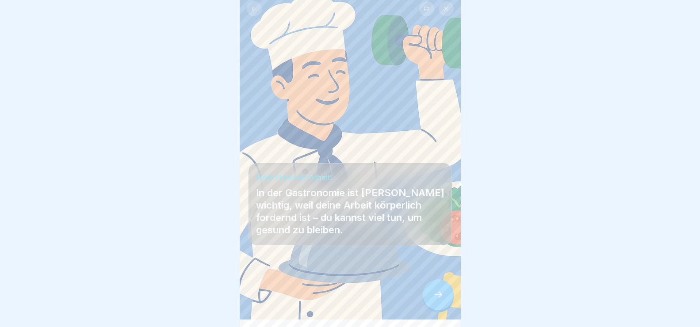
click at [439, 300] on icon at bounding box center [438, 295] width 11 height 11
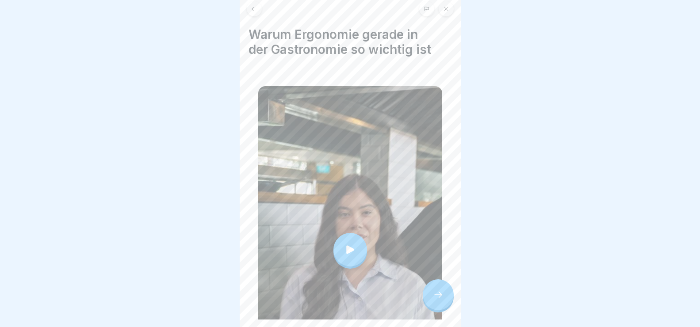
click at [439, 300] on icon at bounding box center [438, 295] width 11 height 11
click at [440, 298] on div at bounding box center [438, 295] width 31 height 31
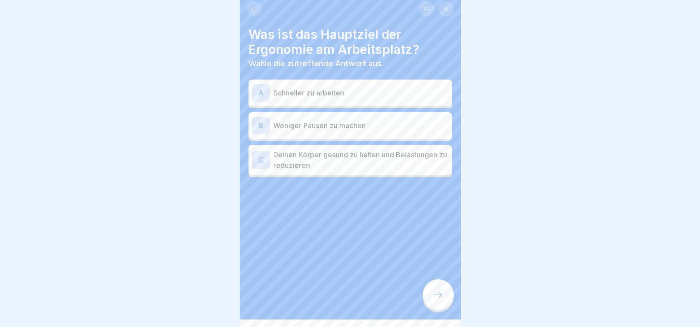
click at [373, 152] on p "Deinen Körper gesund zu halten und Belastungen zu reduzieren" at bounding box center [360, 160] width 175 height 21
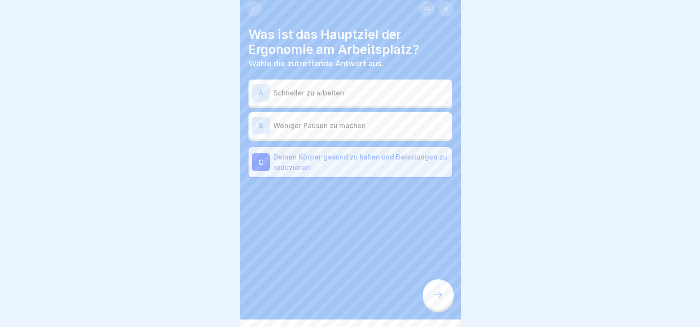
click at [438, 297] on div at bounding box center [438, 295] width 31 height 31
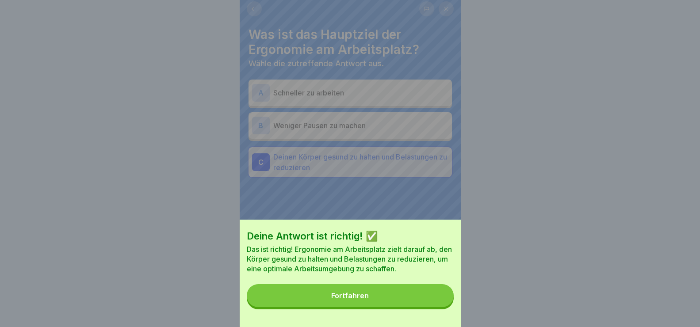
click at [407, 305] on button "Fortfahren" at bounding box center [350, 296] width 207 height 23
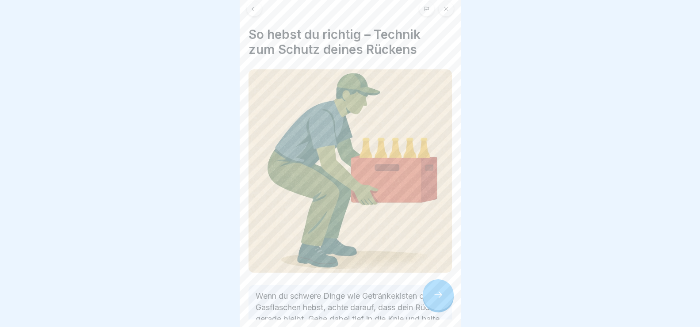
click at [442, 300] on icon at bounding box center [438, 295] width 11 height 11
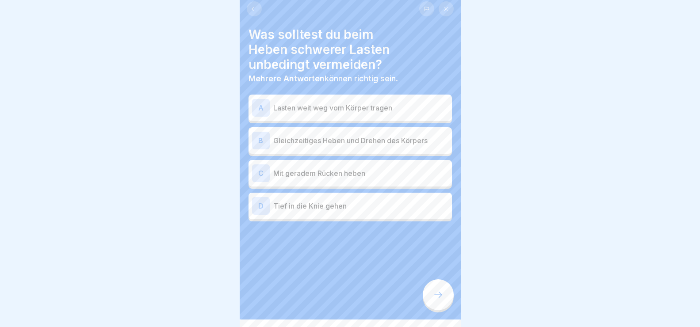
click at [261, 172] on div "C" at bounding box center [261, 174] width 18 height 18
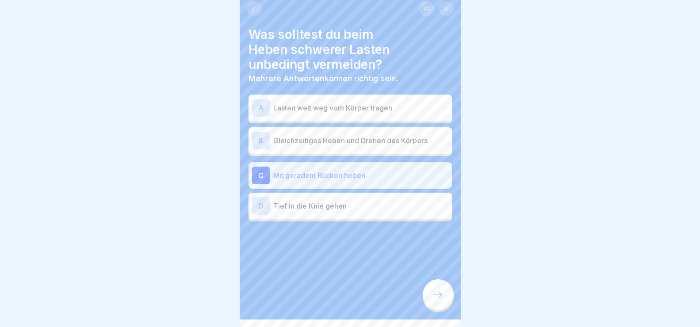
click at [262, 200] on div "D" at bounding box center [261, 206] width 18 height 18
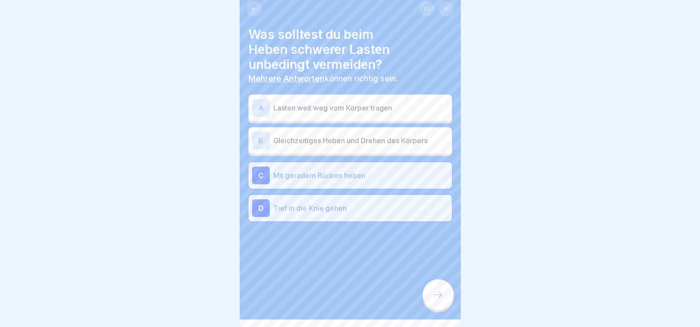
click at [439, 300] on icon at bounding box center [438, 295] width 11 height 11
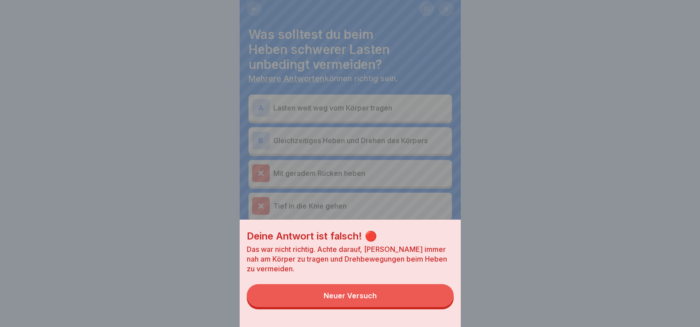
click at [439, 303] on button "Neuer Versuch" at bounding box center [350, 296] width 207 height 23
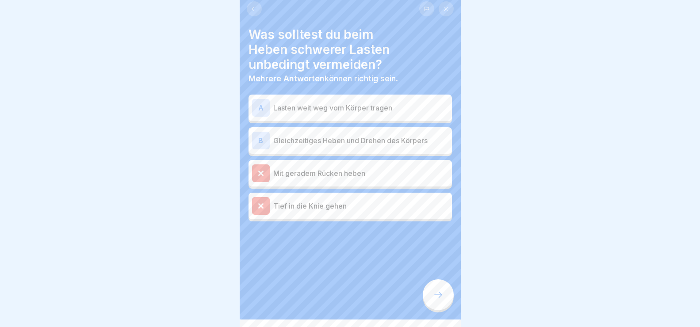
click at [256, 104] on div "A" at bounding box center [261, 108] width 18 height 18
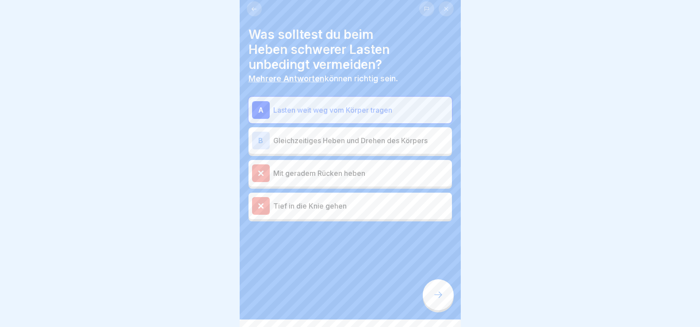
click at [265, 134] on div "B" at bounding box center [261, 141] width 18 height 18
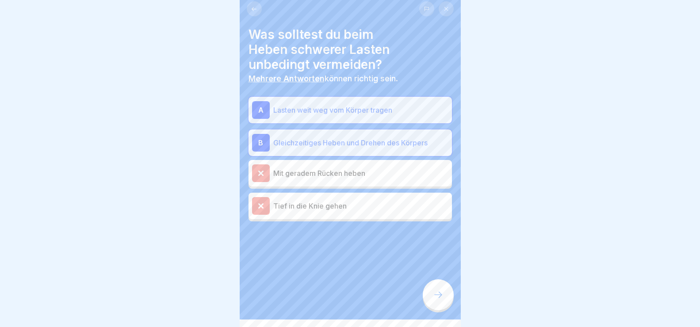
click at [434, 293] on div at bounding box center [438, 295] width 31 height 31
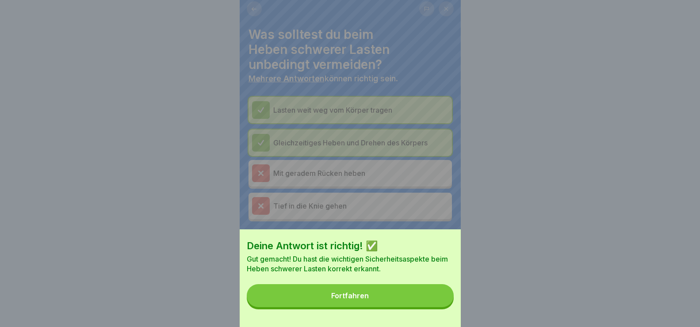
click at [400, 302] on button "Fortfahren" at bounding box center [350, 296] width 207 height 23
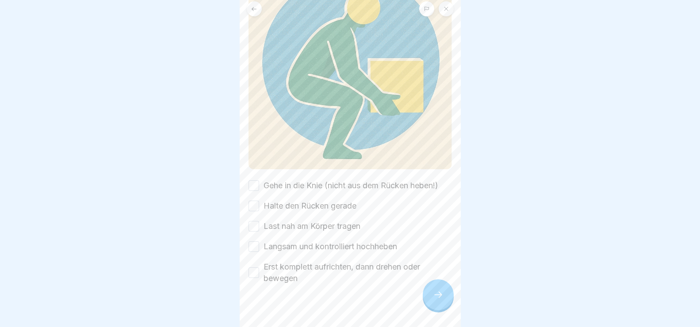
scroll to position [119, 0]
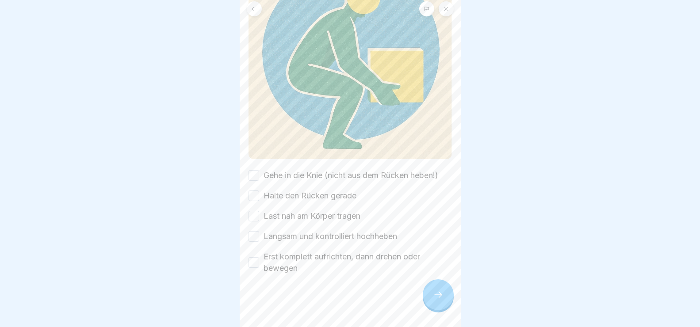
click at [252, 170] on button "Gehe in die Knie (nicht aus dem Rücken heben!)" at bounding box center [254, 175] width 11 height 11
drag, startPoint x: 258, startPoint y: 189, endPoint x: 258, endPoint y: 196, distance: 6.6
click at [258, 191] on button "Halte den Rücken gerade" at bounding box center [254, 196] width 11 height 11
click at [257, 211] on button "Last nah am Körper tragen" at bounding box center [254, 216] width 11 height 11
click at [251, 231] on button "Langsam und kontrolliert hochheben" at bounding box center [254, 236] width 11 height 11
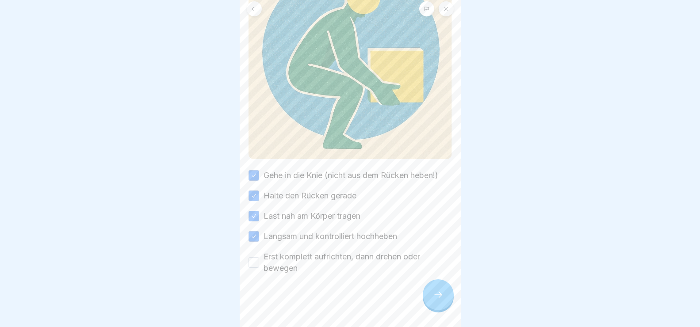
click at [256, 258] on button "Erst komplett aufrichten, dann drehen oder bewegen" at bounding box center [254, 263] width 11 height 11
drag, startPoint x: 444, startPoint y: 300, endPoint x: 441, endPoint y: 296, distance: 5.2
click at [443, 300] on div at bounding box center [438, 295] width 31 height 31
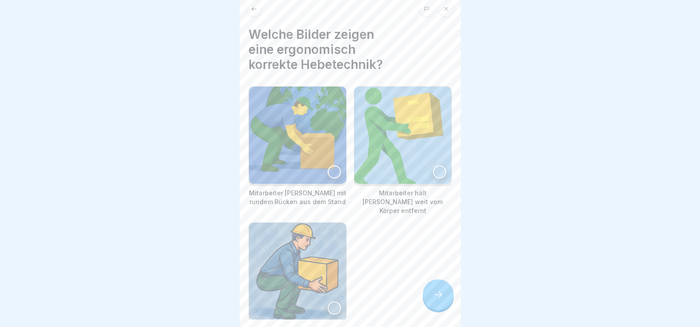
click at [333, 302] on div at bounding box center [334, 308] width 13 height 13
click at [433, 162] on img at bounding box center [402, 135] width 97 height 97
click at [450, 300] on div at bounding box center [438, 295] width 31 height 31
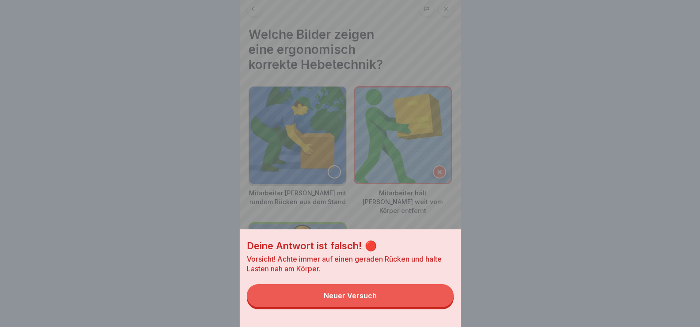
click at [431, 296] on button "Neuer Versuch" at bounding box center [350, 296] width 207 height 23
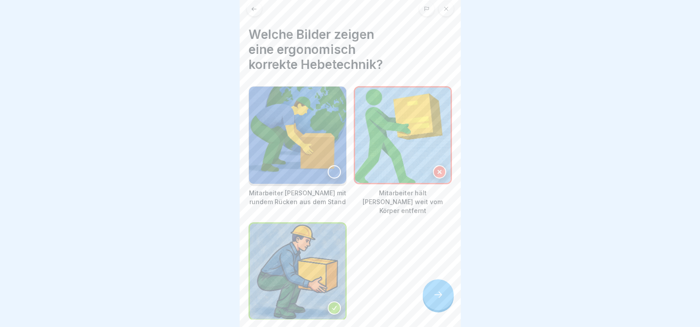
click at [437, 171] on icon at bounding box center [440, 172] width 6 height 6
click at [332, 167] on div at bounding box center [334, 171] width 13 height 13
click at [331, 169] on icon at bounding box center [334, 172] width 6 height 6
click at [446, 311] on div at bounding box center [438, 295] width 31 height 31
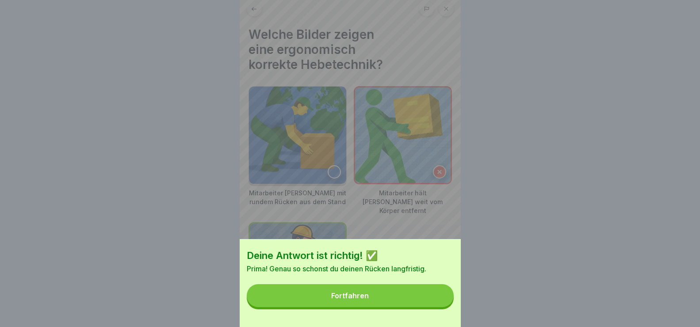
click at [418, 307] on button "Fortfahren" at bounding box center [350, 296] width 207 height 23
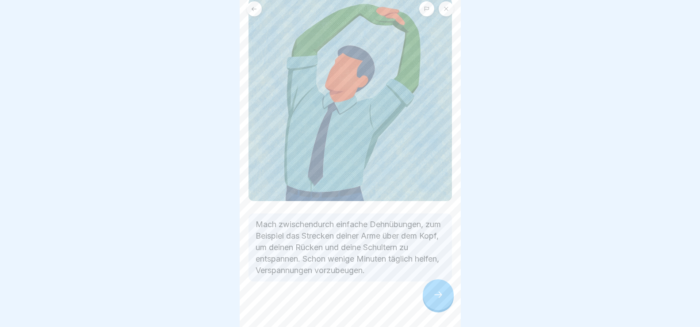
scroll to position [79, 0]
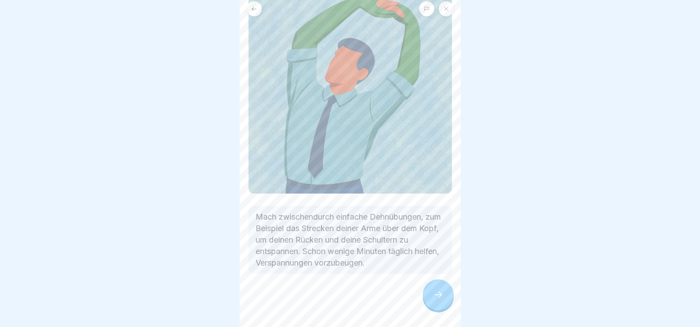
click at [443, 300] on icon at bounding box center [438, 295] width 11 height 11
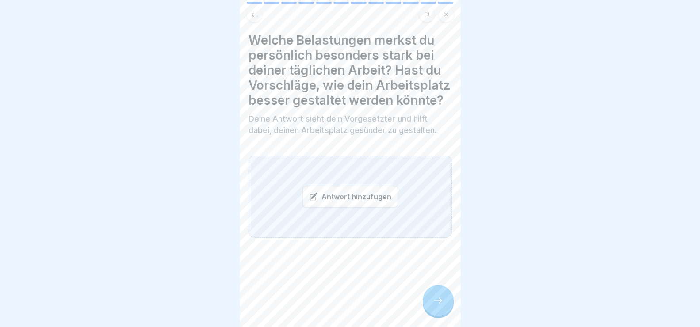
scroll to position [0, 0]
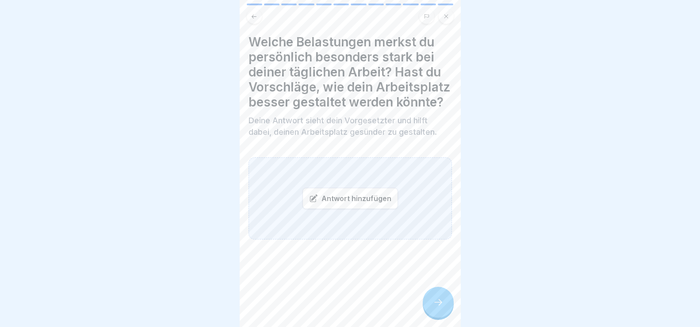
click at [439, 298] on div at bounding box center [438, 302] width 31 height 31
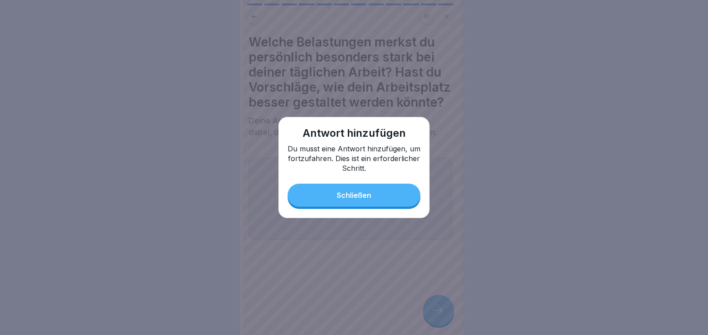
click at [409, 194] on button "Schließen" at bounding box center [354, 195] width 133 height 23
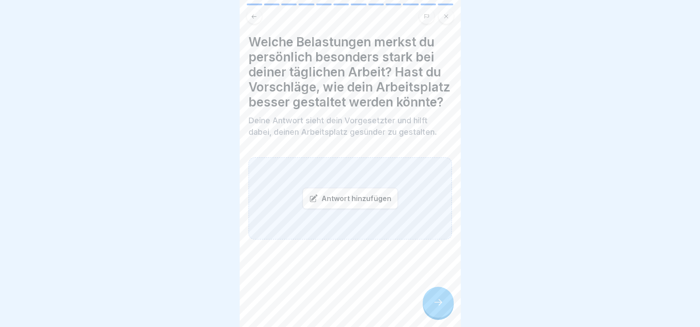
click at [318, 209] on div "Antwort hinzufügen" at bounding box center [351, 198] width 96 height 21
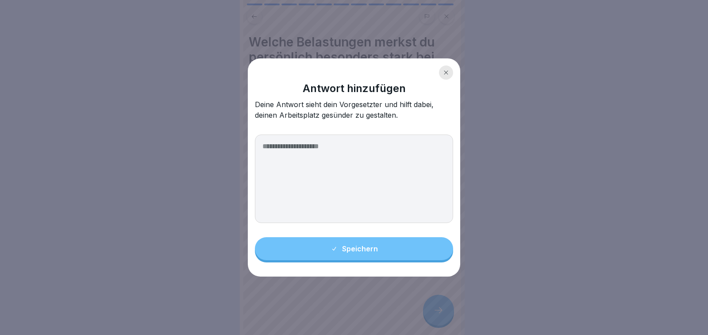
click at [447, 73] on icon at bounding box center [445, 72] width 5 height 5
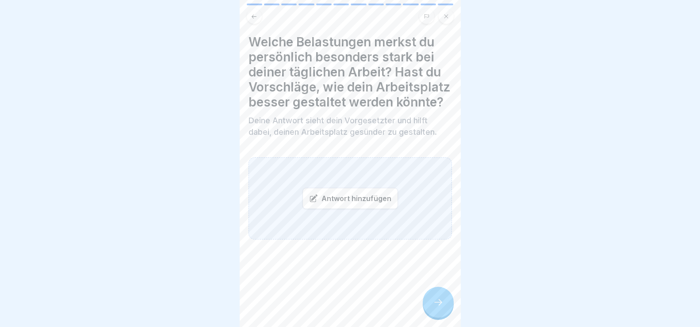
click at [438, 308] on icon at bounding box center [438, 302] width 11 height 11
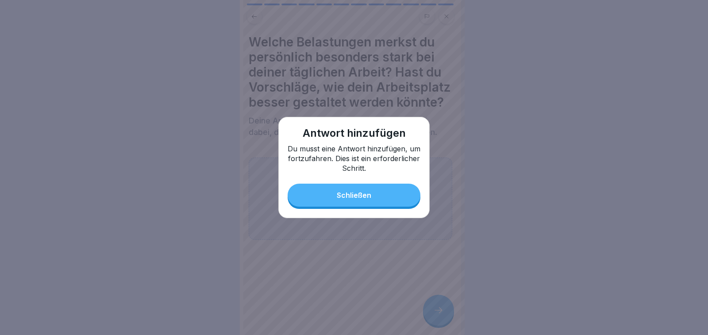
click at [376, 195] on button "Schließen" at bounding box center [354, 195] width 133 height 23
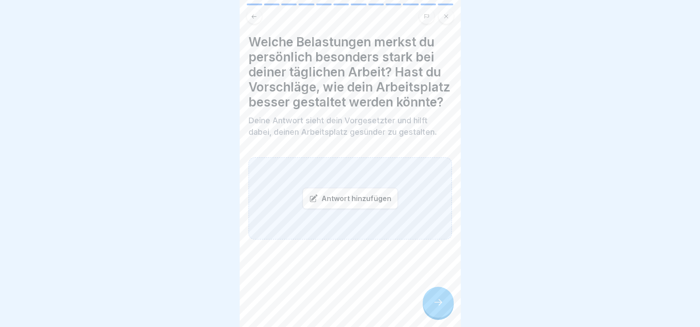
click at [327, 209] on div "Antwort hinzufügen" at bounding box center [351, 198] width 96 height 21
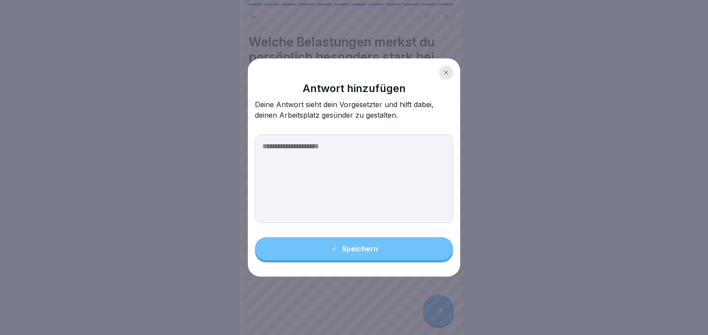
click at [286, 149] on textarea at bounding box center [354, 179] width 198 height 89
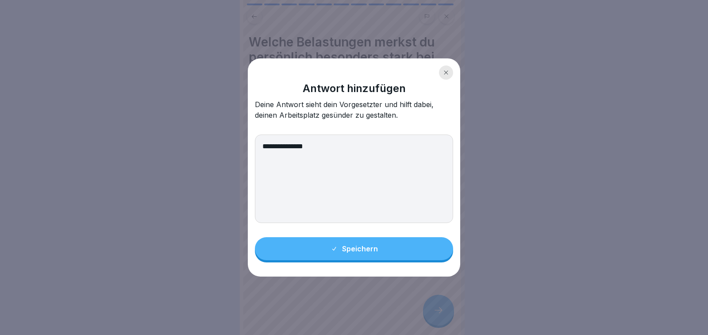
click at [267, 143] on textarea "**********" at bounding box center [354, 179] width 198 height 89
click at [321, 147] on textarea "**********" at bounding box center [354, 179] width 198 height 89
click at [441, 145] on textarea "**********" at bounding box center [354, 179] width 198 height 89
type textarea "**********"
click at [339, 246] on div "Speichern" at bounding box center [354, 249] width 47 height 8
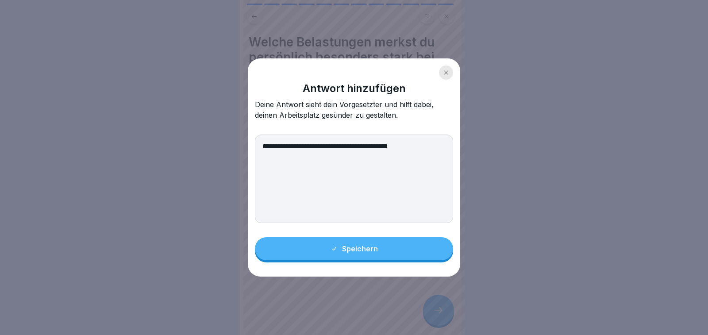
click at [381, 246] on button "Speichern" at bounding box center [354, 248] width 198 height 23
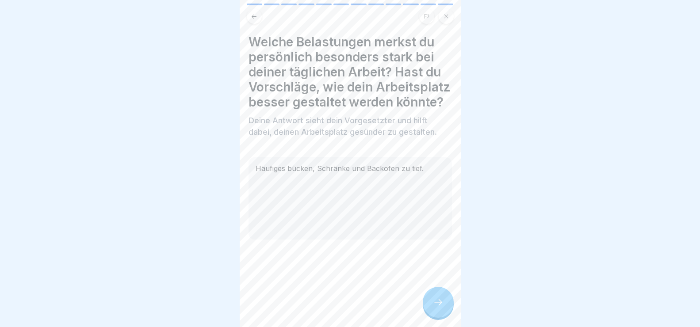
click at [439, 308] on icon at bounding box center [438, 302] width 11 height 11
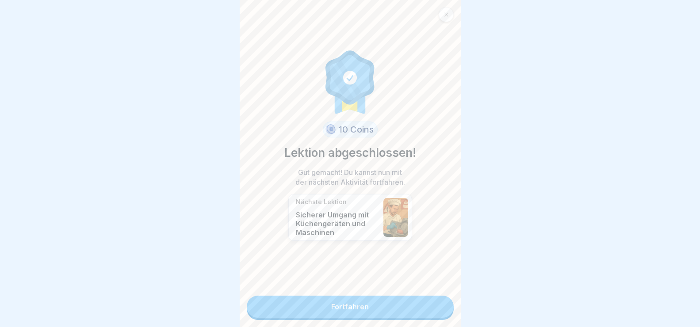
click at [362, 306] on link "Fortfahren" at bounding box center [350, 307] width 207 height 22
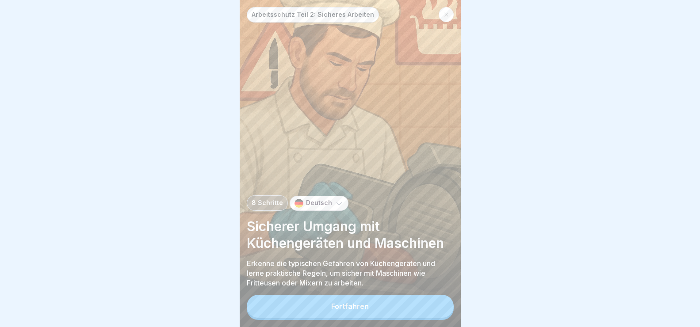
click at [398, 313] on button "Fortfahren" at bounding box center [350, 306] width 207 height 23
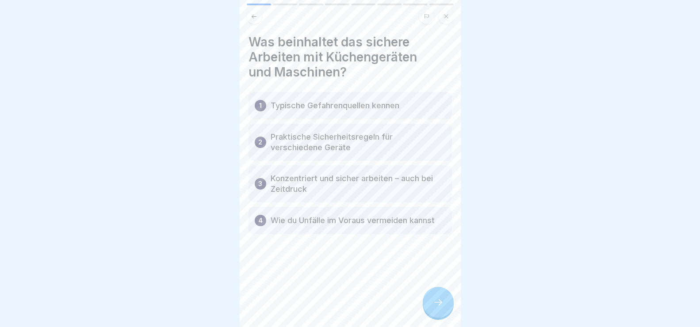
click at [435, 307] on icon at bounding box center [438, 302] width 11 height 11
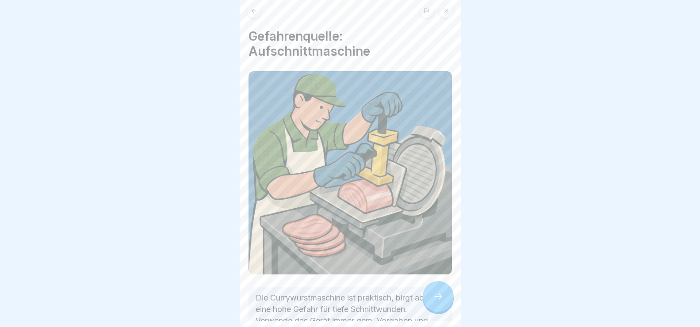
scroll to position [8, 0]
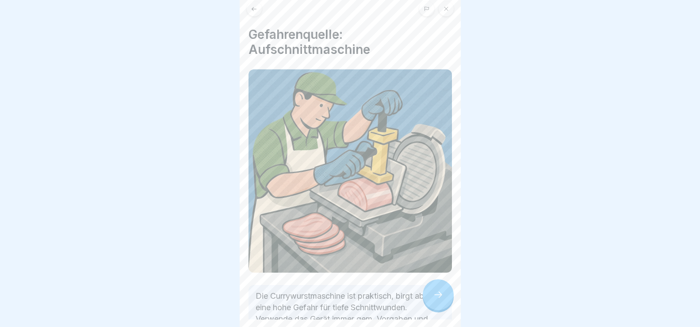
click at [442, 295] on div at bounding box center [438, 295] width 31 height 31
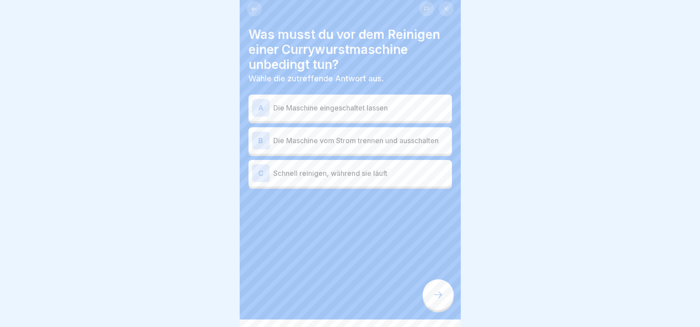
click at [264, 136] on div "B" at bounding box center [261, 141] width 18 height 18
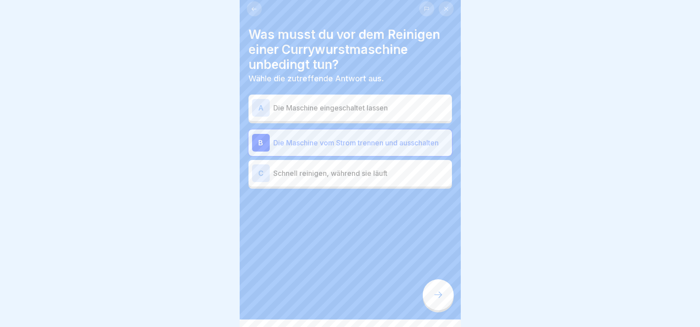
click at [442, 300] on icon at bounding box center [438, 295] width 11 height 11
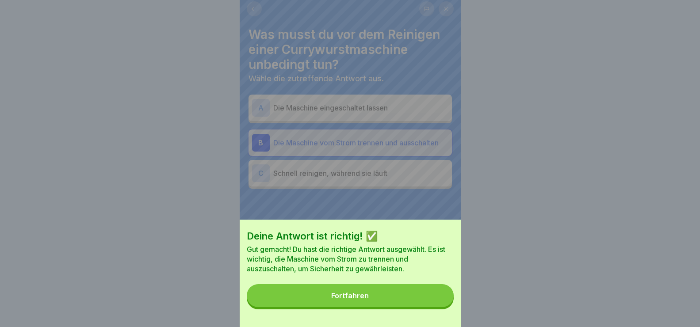
click at [441, 301] on button "Fortfahren" at bounding box center [350, 296] width 207 height 23
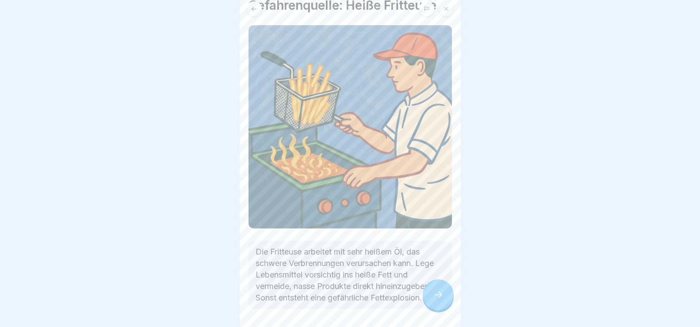
scroll to position [64, 0]
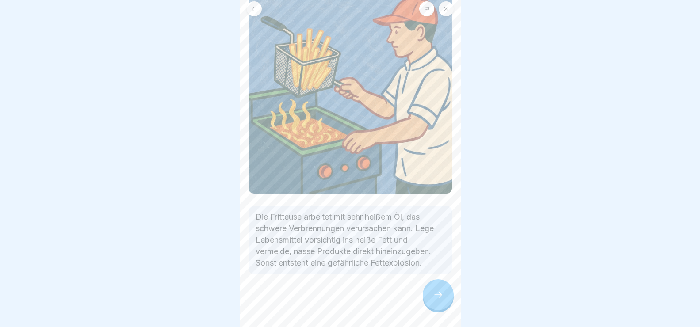
click at [443, 300] on icon at bounding box center [438, 295] width 11 height 11
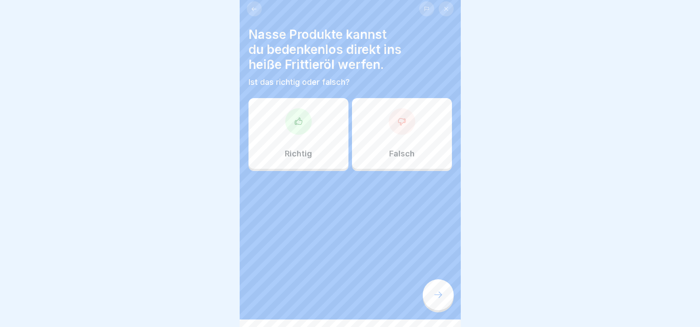
click at [400, 142] on div "Falsch" at bounding box center [402, 133] width 100 height 71
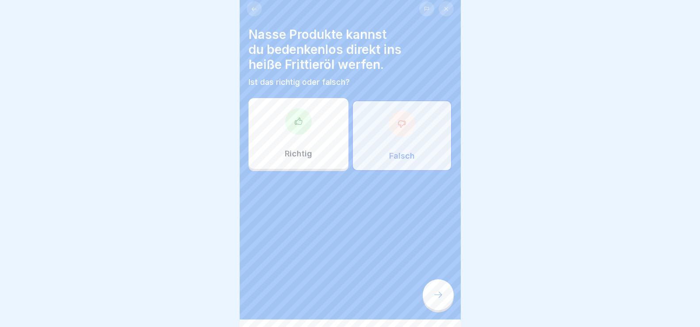
click at [434, 308] on div at bounding box center [438, 295] width 31 height 31
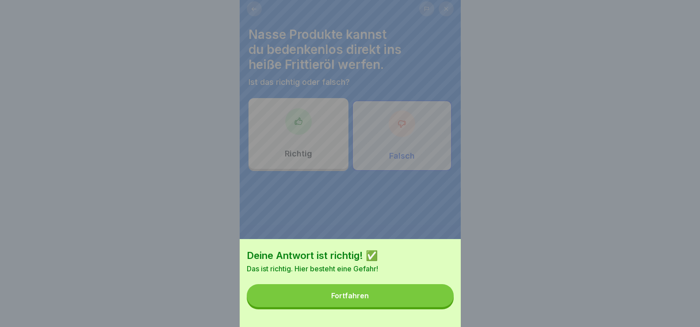
click at [424, 305] on button "Fortfahren" at bounding box center [350, 296] width 207 height 23
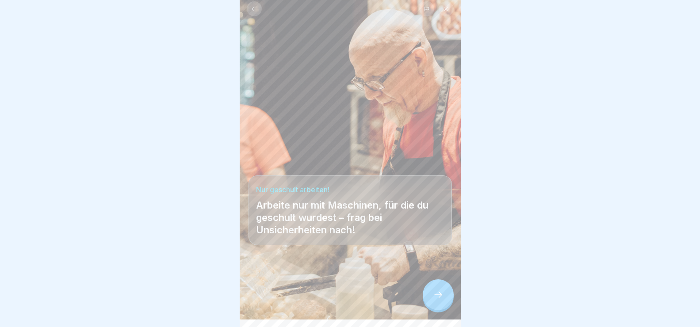
click at [437, 300] on icon at bounding box center [438, 295] width 11 height 11
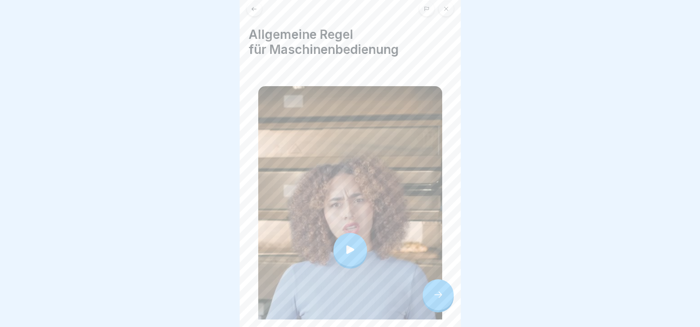
click at [343, 250] on div at bounding box center [351, 250] width 34 height 34
click at [431, 298] on div at bounding box center [438, 295] width 31 height 31
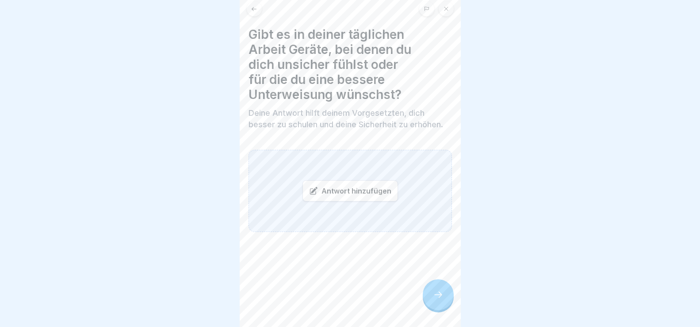
click at [327, 185] on div "Antwort hinzufügen" at bounding box center [351, 191] width 96 height 21
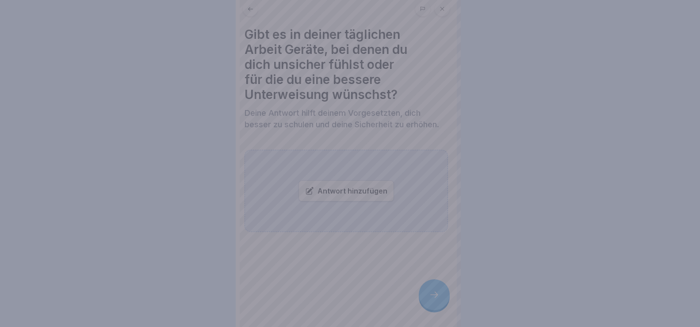
scroll to position [0, 0]
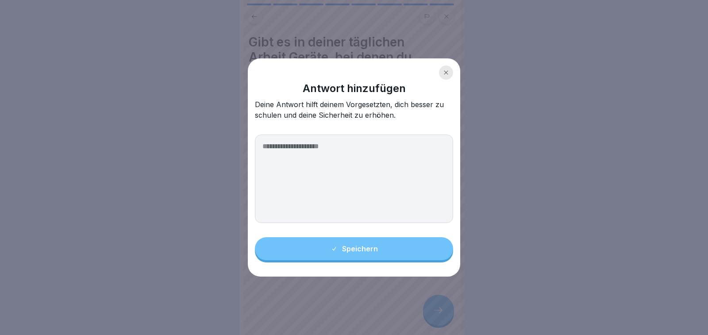
click at [332, 156] on textarea at bounding box center [354, 179] width 198 height 89
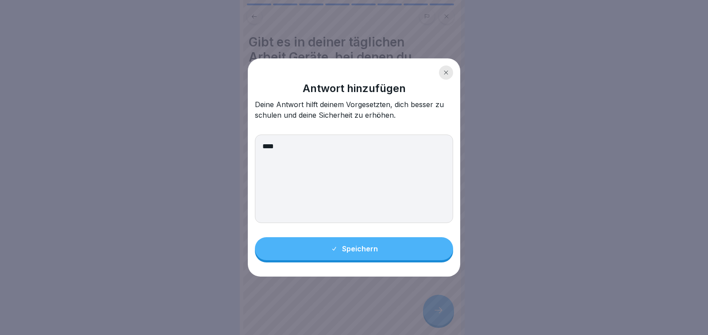
type textarea "****"
click at [369, 252] on div "Speichern" at bounding box center [354, 249] width 47 height 8
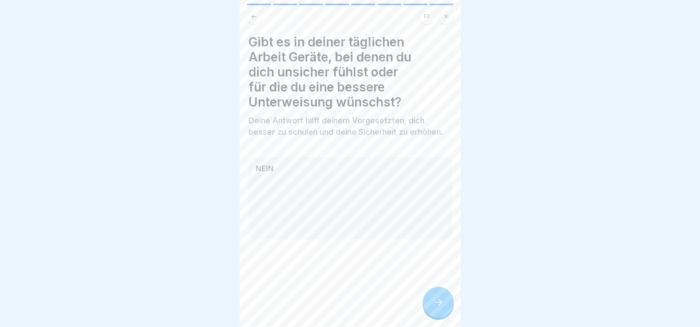
click at [446, 307] on div at bounding box center [438, 302] width 31 height 31
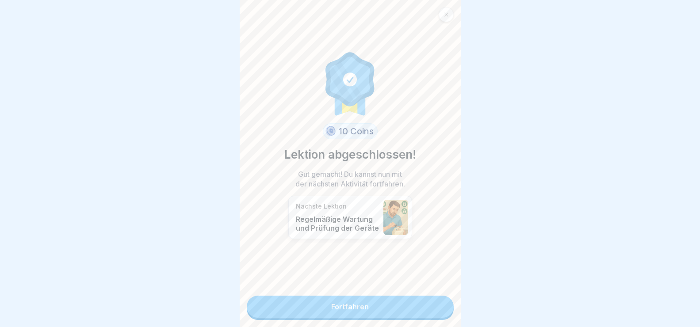
click at [411, 304] on link "Fortfahren" at bounding box center [350, 307] width 207 height 22
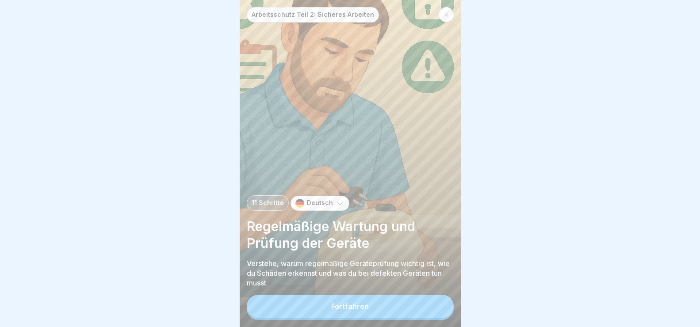
click at [411, 313] on button "Fortfahren" at bounding box center [350, 306] width 207 height 23
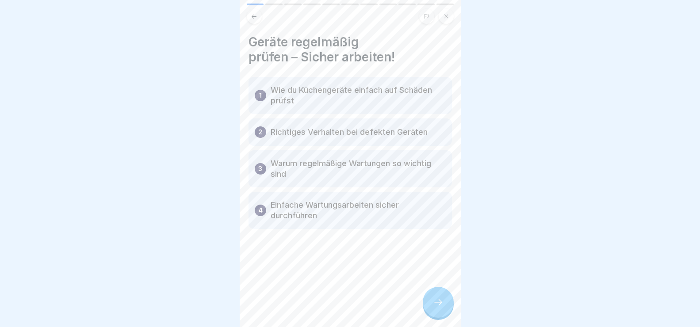
click at [433, 308] on icon at bounding box center [438, 302] width 11 height 11
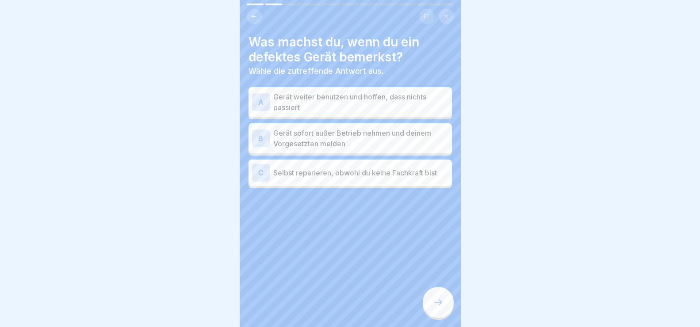
click at [258, 134] on div "B" at bounding box center [261, 139] width 18 height 18
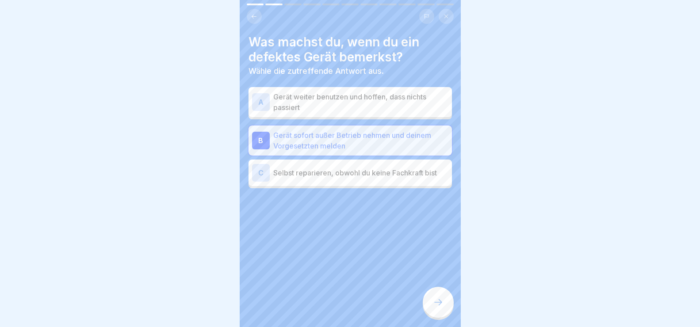
click at [439, 307] on icon at bounding box center [438, 302] width 11 height 11
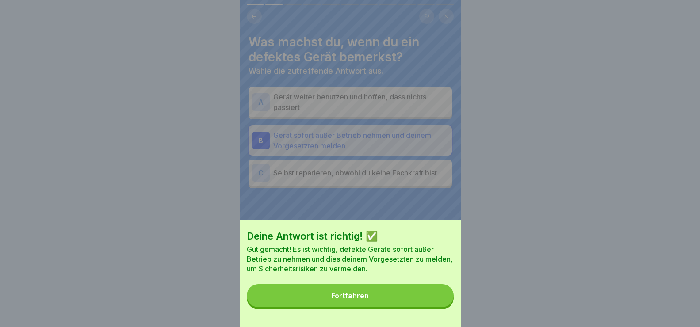
click at [407, 308] on button "Fortfahren" at bounding box center [350, 296] width 207 height 23
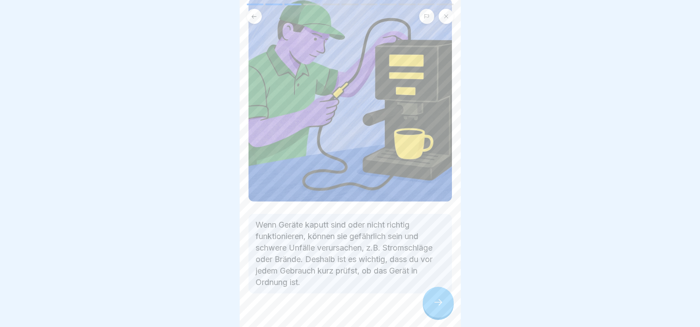
scroll to position [89, 0]
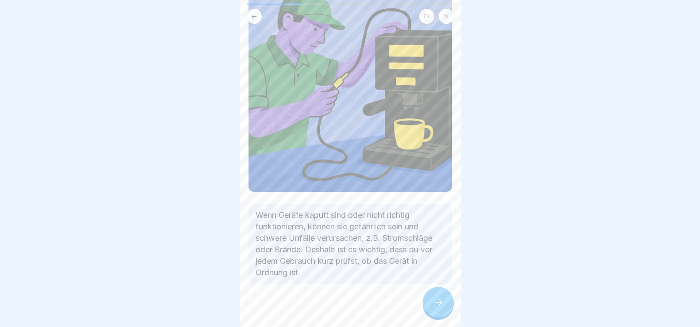
click at [437, 308] on icon at bounding box center [438, 302] width 11 height 11
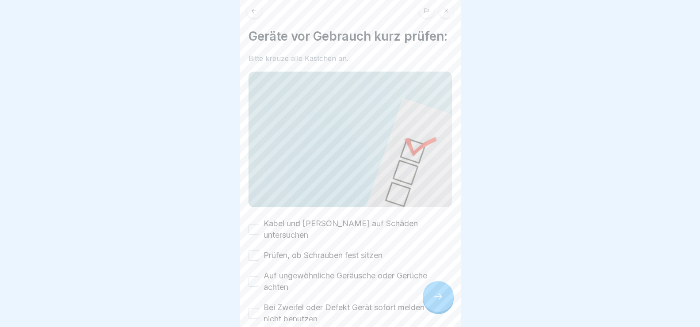
scroll to position [8, 0]
click at [254, 228] on button "Kabel und Stecker auf Schäden untersuchen" at bounding box center [254, 228] width 11 height 11
click at [251, 249] on button "Prüfen, ob Schrauben fest sitzen" at bounding box center [254, 254] width 11 height 11
click at [254, 278] on button "Auf ungewöhnliche Geräusche oder Gerüche achten" at bounding box center [254, 280] width 11 height 11
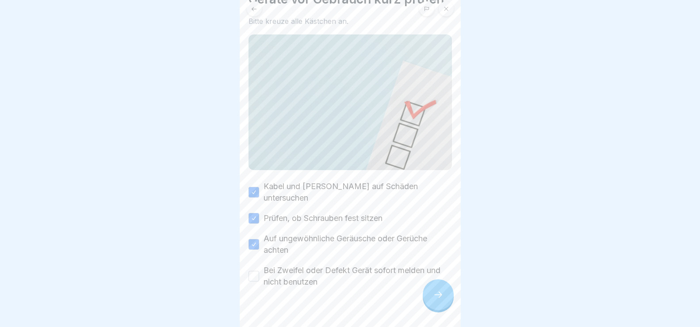
scroll to position [55, 0]
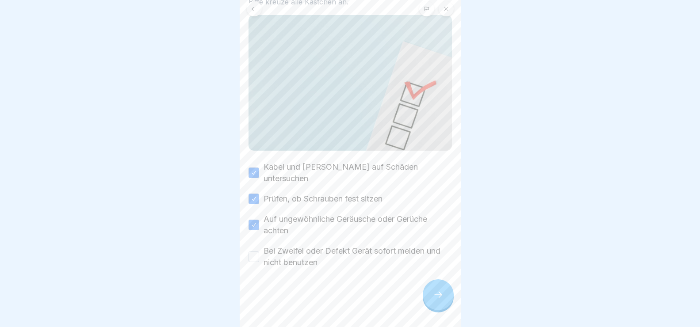
click at [252, 252] on button "Bei Zweifel oder Defekt Gerät sofort melden und nicht benutzen" at bounding box center [254, 257] width 11 height 11
click at [447, 304] on div at bounding box center [438, 295] width 31 height 31
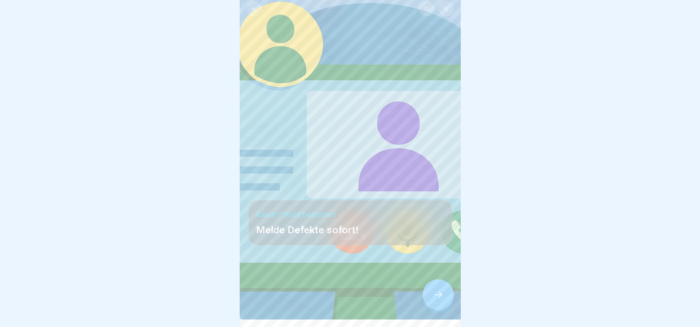
click at [442, 300] on icon at bounding box center [438, 295] width 11 height 11
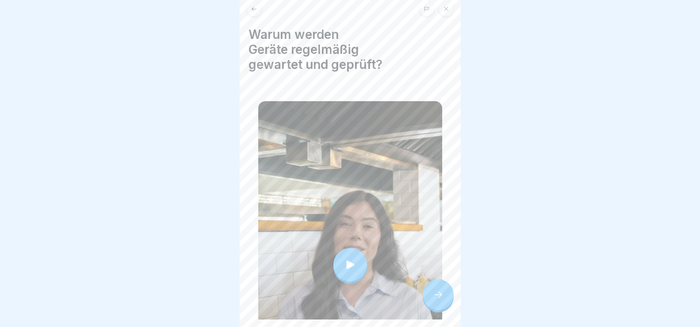
click at [345, 213] on div at bounding box center [350, 264] width 184 height 327
click at [440, 300] on icon at bounding box center [438, 295] width 11 height 11
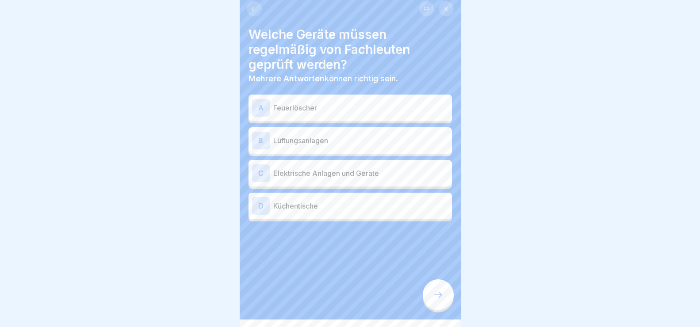
click at [282, 104] on p "Feuerlöscher" at bounding box center [360, 108] width 175 height 11
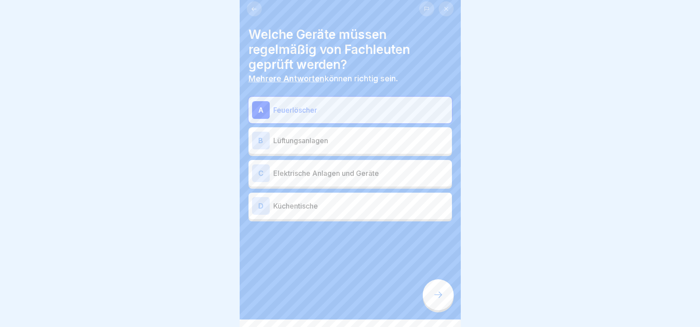
click at [262, 172] on div "C" at bounding box center [261, 174] width 18 height 18
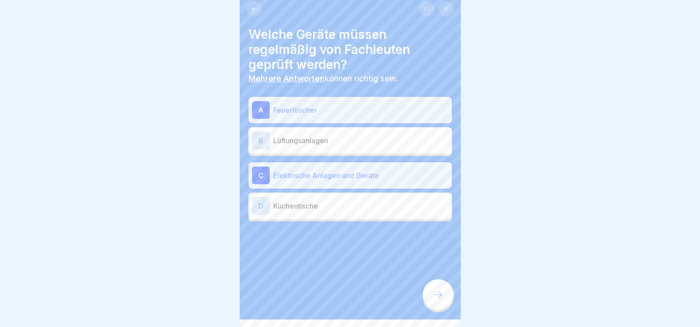
click at [445, 300] on div at bounding box center [438, 295] width 31 height 31
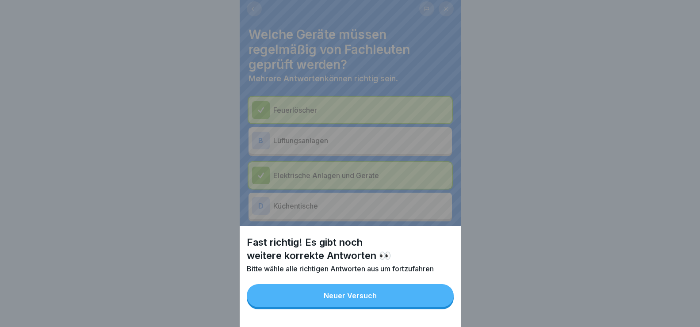
click at [445, 305] on button "Neuer Versuch" at bounding box center [350, 296] width 207 height 23
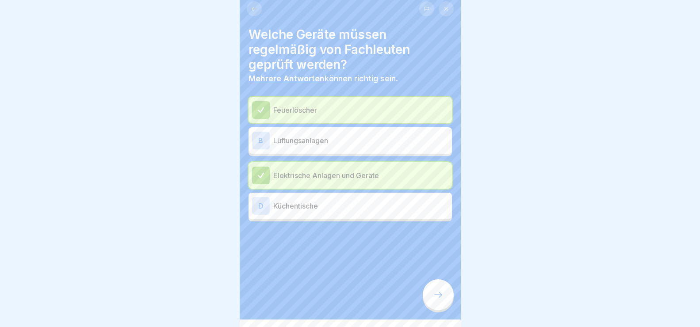
click at [285, 142] on p "Lüftungsanlagen" at bounding box center [360, 140] width 175 height 11
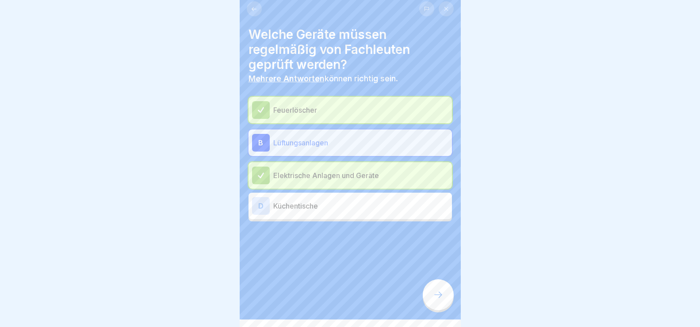
click at [450, 311] on div at bounding box center [438, 295] width 31 height 31
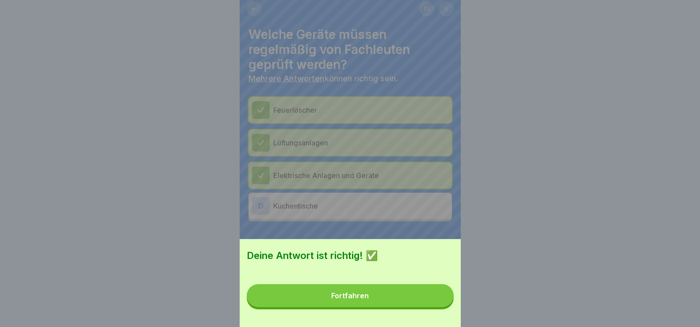
click at [416, 305] on button "Fortfahren" at bounding box center [350, 296] width 207 height 23
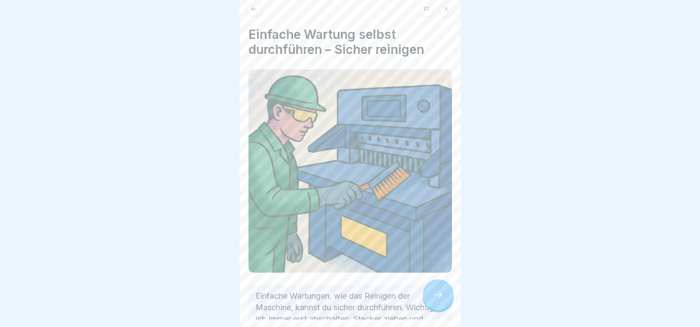
drag, startPoint x: 436, startPoint y: 301, endPoint x: 466, endPoint y: 296, distance: 29.7
click at [437, 300] on icon at bounding box center [438, 295] width 11 height 11
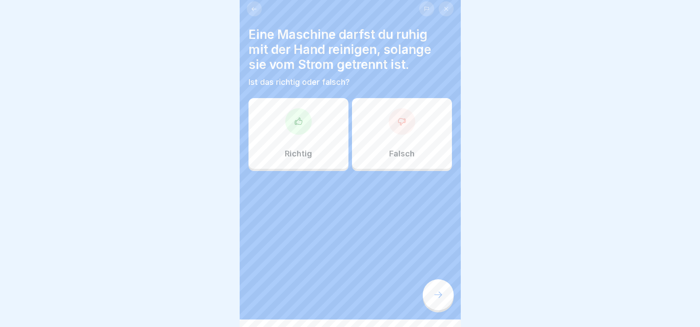
click at [299, 124] on icon at bounding box center [298, 121] width 9 height 9
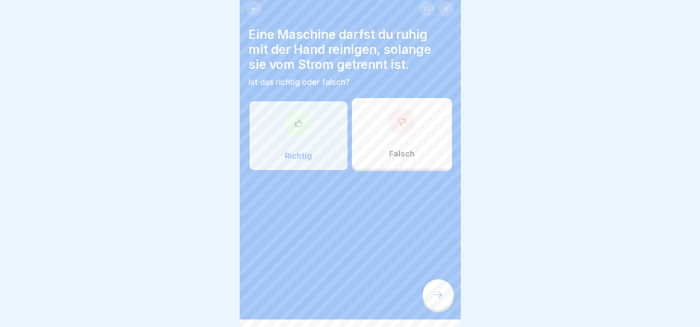
click at [439, 297] on div at bounding box center [438, 295] width 31 height 31
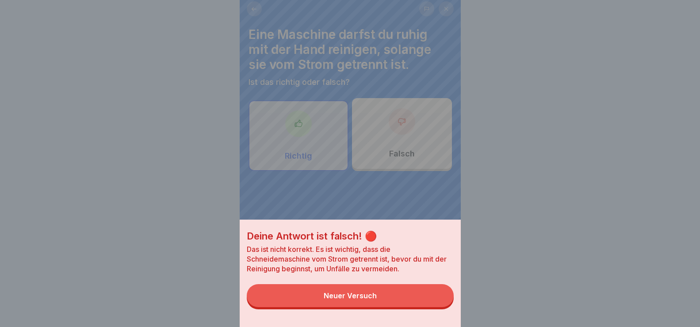
click at [434, 305] on button "Neuer Versuch" at bounding box center [350, 296] width 207 height 23
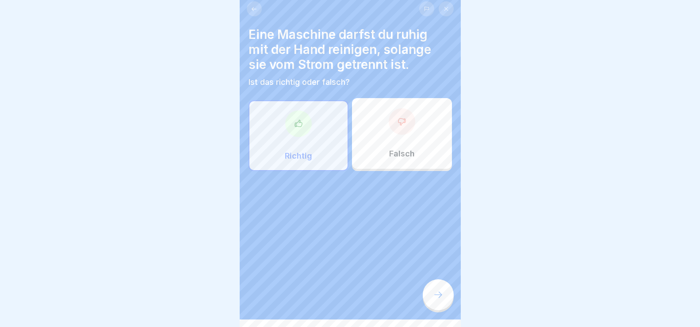
click at [400, 140] on div "Falsch" at bounding box center [402, 133] width 100 height 71
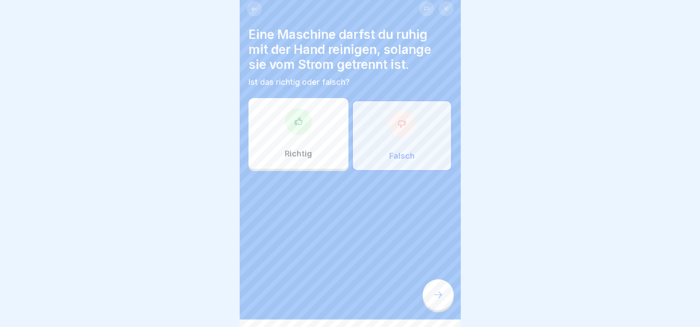
click at [449, 304] on div at bounding box center [438, 295] width 31 height 31
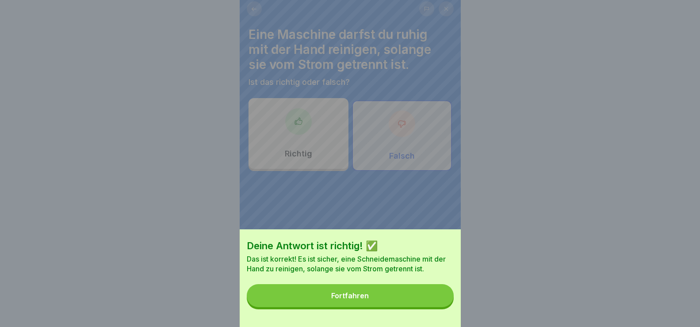
click at [424, 307] on button "Fortfahren" at bounding box center [350, 296] width 207 height 23
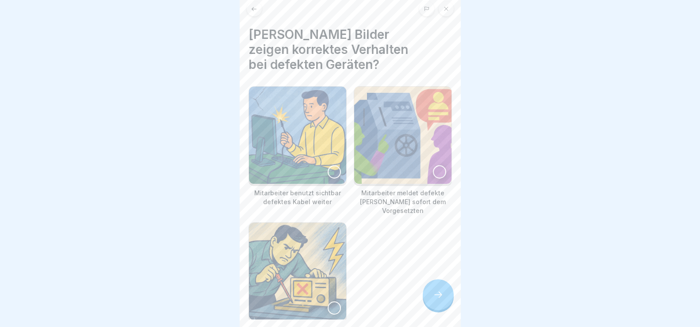
click at [434, 165] on div at bounding box center [439, 171] width 13 height 13
click at [440, 300] on icon at bounding box center [438, 295] width 11 height 11
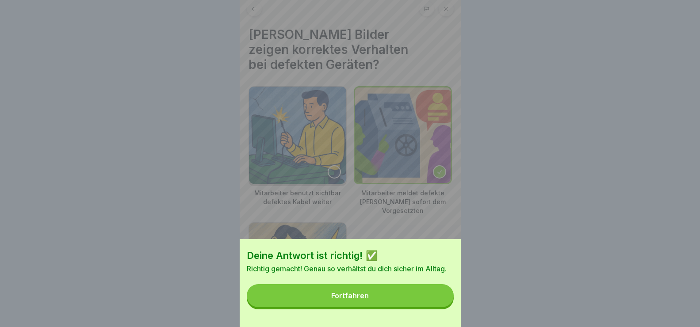
click at [451, 303] on button "Fortfahren" at bounding box center [350, 296] width 207 height 23
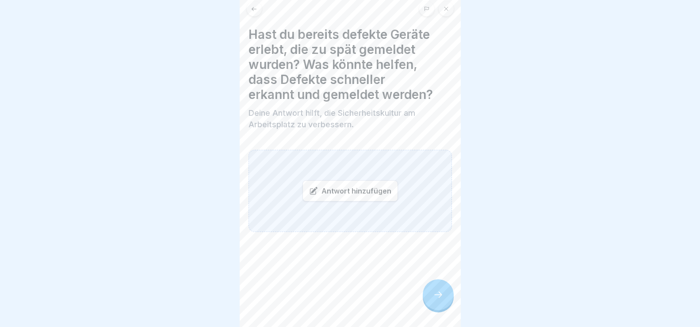
click at [366, 190] on div "Antwort hinzufügen" at bounding box center [351, 191] width 96 height 21
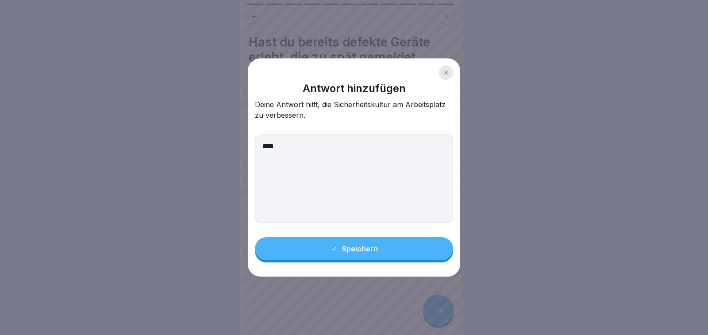
type textarea "****"
click at [369, 250] on div "Speichern" at bounding box center [354, 249] width 47 height 8
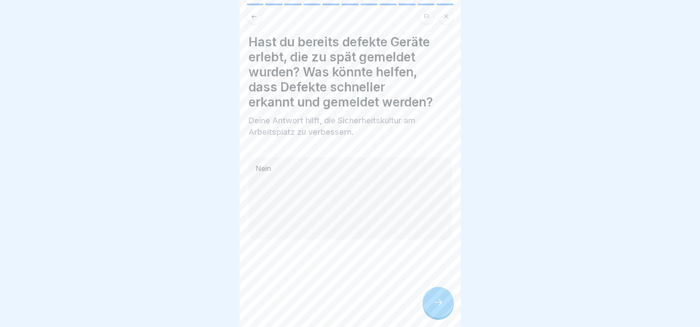
click at [444, 306] on div at bounding box center [438, 302] width 31 height 31
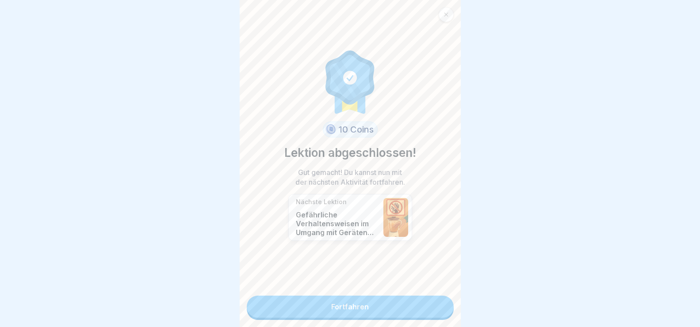
click at [415, 312] on link "Fortfahren" at bounding box center [350, 307] width 207 height 22
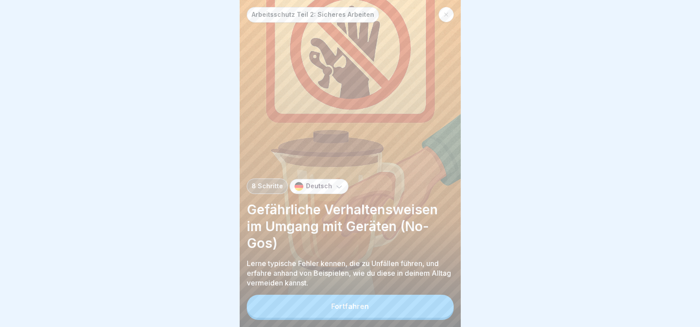
click at [370, 317] on button "Fortfahren" at bounding box center [350, 306] width 207 height 23
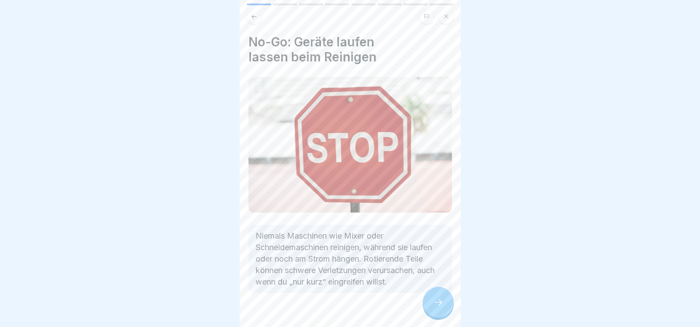
click at [436, 308] on icon at bounding box center [438, 302] width 11 height 11
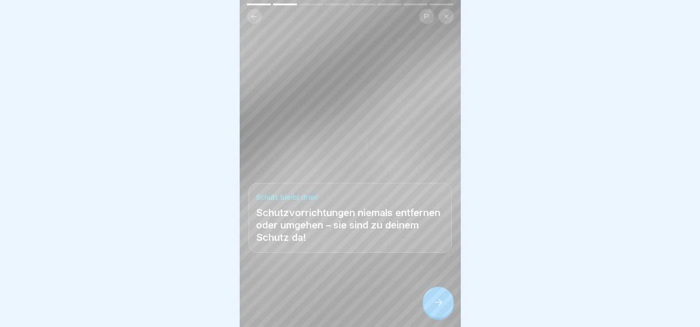
drag, startPoint x: 434, startPoint y: 310, endPoint x: 461, endPoint y: 290, distance: 33.8
click at [434, 308] on icon at bounding box center [438, 302] width 11 height 11
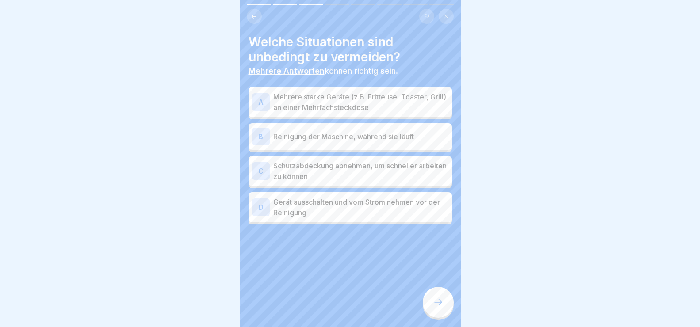
click at [266, 99] on div "A" at bounding box center [261, 102] width 18 height 18
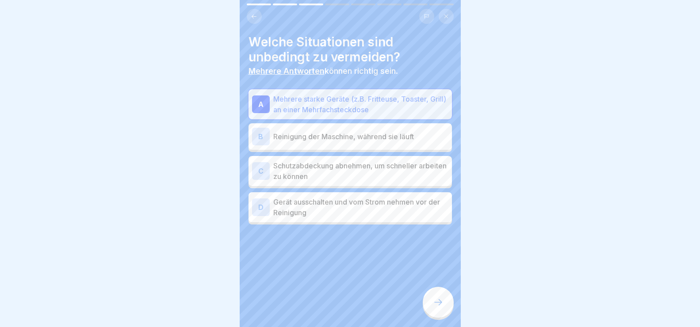
click at [274, 131] on p "Reinigung der Maschine, während sie läuft" at bounding box center [360, 136] width 175 height 11
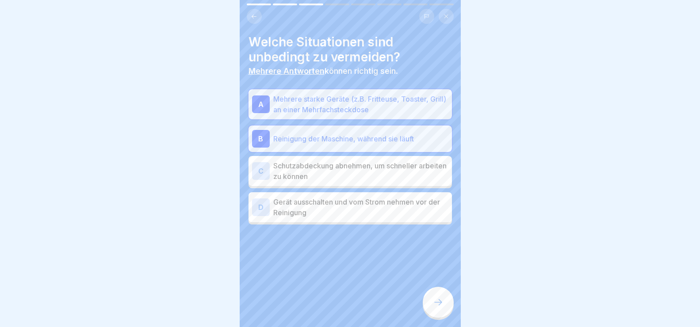
click at [262, 167] on div "C" at bounding box center [261, 171] width 18 height 18
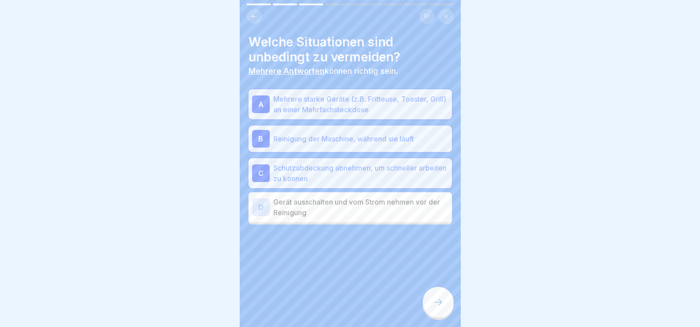
click at [431, 317] on div at bounding box center [438, 302] width 31 height 31
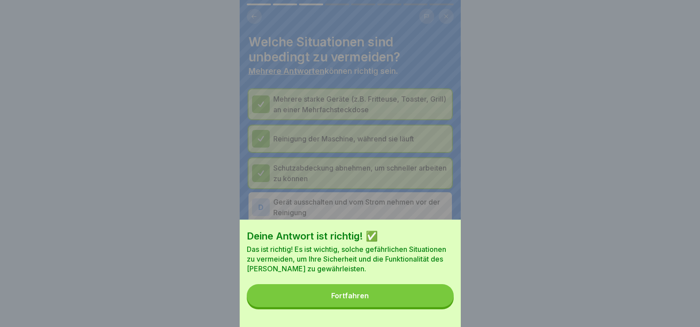
drag, startPoint x: 427, startPoint y: 301, endPoint x: 467, endPoint y: 296, distance: 39.7
click at [427, 301] on button "Fortfahren" at bounding box center [350, 296] width 207 height 23
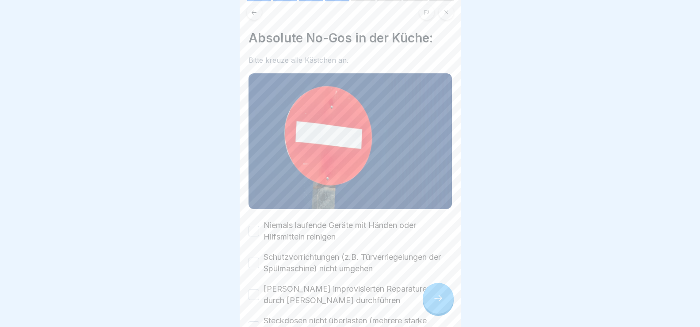
scroll to position [8, 0]
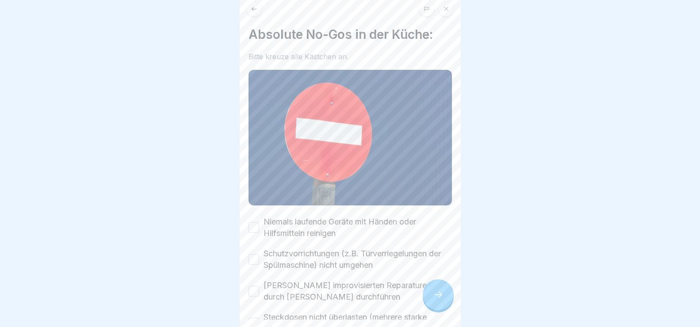
click at [256, 223] on button "Niemals laufende Geräte mit Händen oder Hilfsmitteln reinigen" at bounding box center [254, 228] width 11 height 11
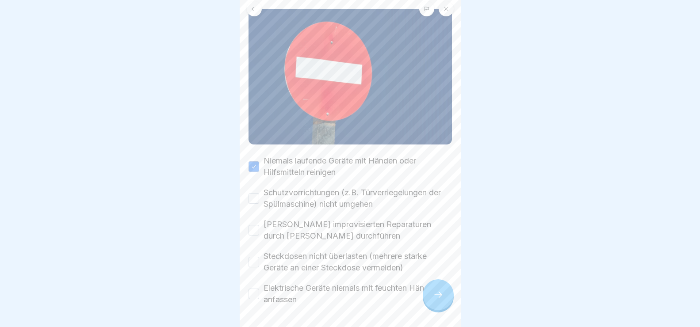
scroll to position [62, 0]
click at [250, 193] on button "Schutzvorrichtungen (z.B. Türverriegelungen der Spülmaschine) nicht umgehen" at bounding box center [254, 198] width 11 height 11
click at [254, 225] on button "Keine improvisierten Reparaturen durch Laien durchführen" at bounding box center [254, 230] width 11 height 11
click at [253, 258] on button "Steckdosen nicht überlasten (mehrere starke Geräte an einer Steckdose vermeiden)" at bounding box center [254, 262] width 11 height 11
drag, startPoint x: 255, startPoint y: 288, endPoint x: 274, endPoint y: 290, distance: 18.7
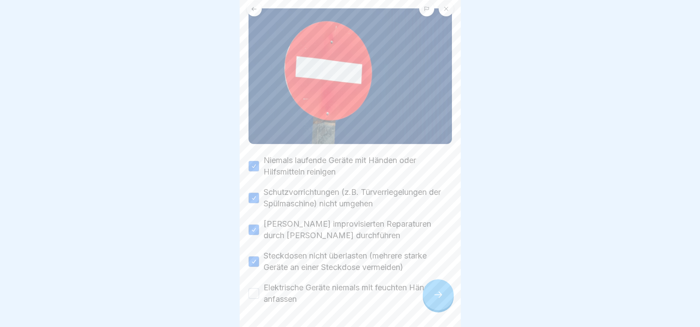
click at [255, 289] on button "Elektrische Geräte niemals mit feuchten Händen anfassen" at bounding box center [254, 294] width 11 height 11
drag, startPoint x: 442, startPoint y: 307, endPoint x: 485, endPoint y: 261, distance: 63.6
click at [442, 300] on icon at bounding box center [438, 295] width 11 height 11
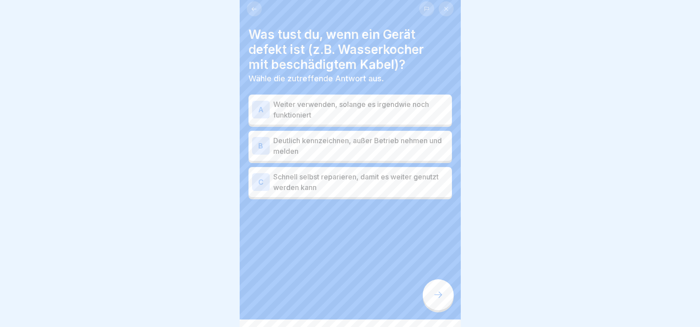
click at [259, 148] on div "B" at bounding box center [261, 146] width 18 height 18
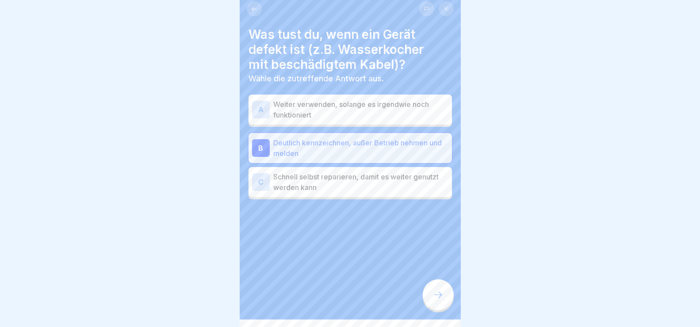
click at [437, 300] on icon at bounding box center [438, 295] width 11 height 11
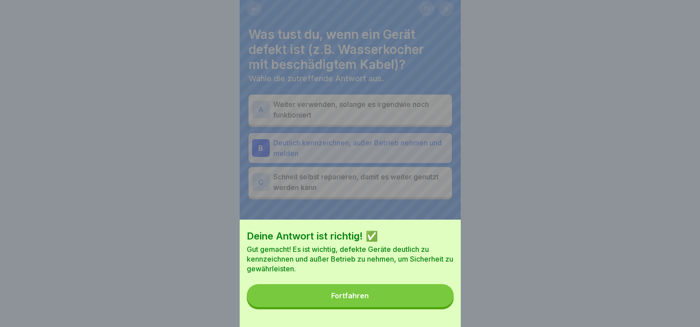
click at [433, 306] on button "Fortfahren" at bounding box center [350, 296] width 207 height 23
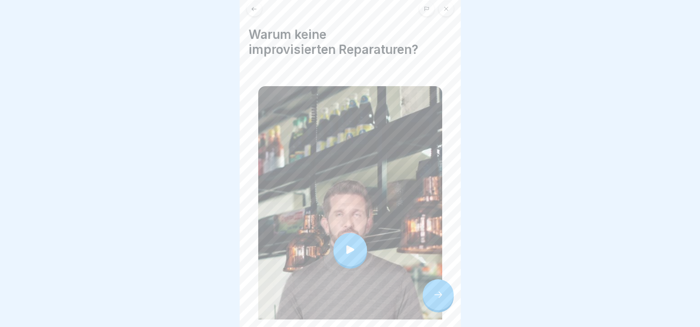
click at [360, 242] on div at bounding box center [351, 250] width 34 height 34
click at [435, 300] on icon at bounding box center [438, 295] width 11 height 11
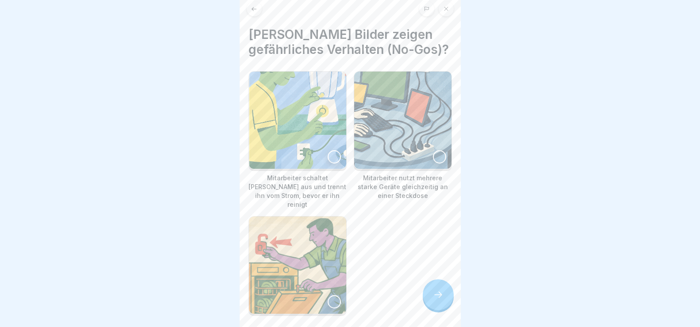
click at [433, 164] on div at bounding box center [439, 156] width 13 height 13
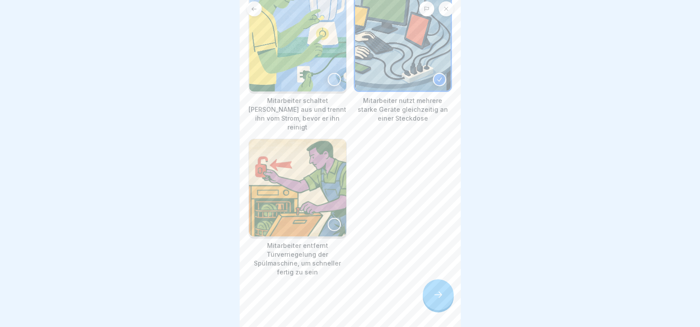
scroll to position [86, 0]
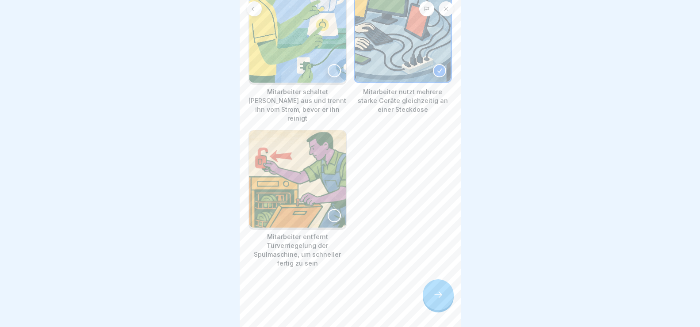
click at [332, 214] on div at bounding box center [334, 215] width 13 height 13
click at [449, 304] on div at bounding box center [438, 295] width 31 height 31
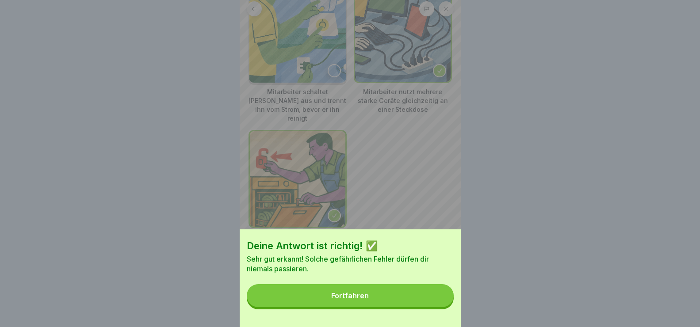
click at [437, 304] on button "Fortfahren" at bounding box center [350, 296] width 207 height 23
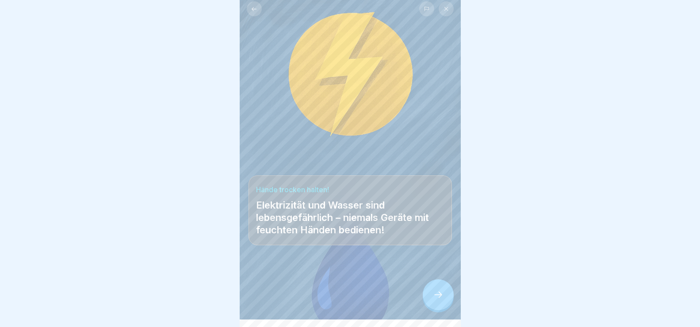
click at [446, 305] on div at bounding box center [438, 295] width 31 height 31
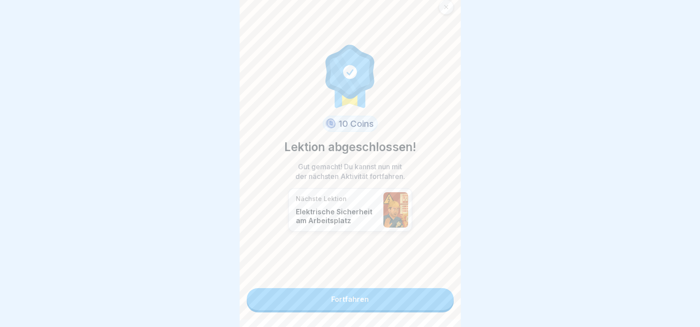
click at [418, 301] on link "Fortfahren" at bounding box center [350, 300] width 207 height 22
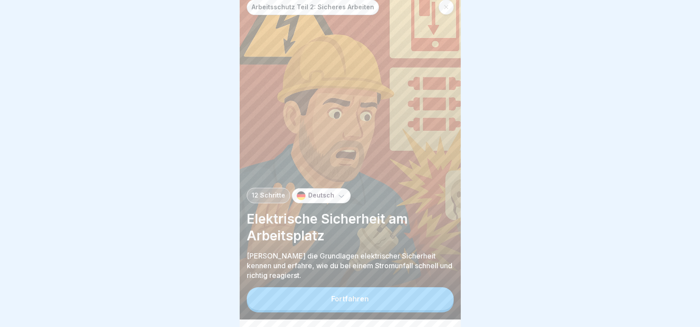
click at [427, 309] on button "Fortfahren" at bounding box center [350, 299] width 207 height 23
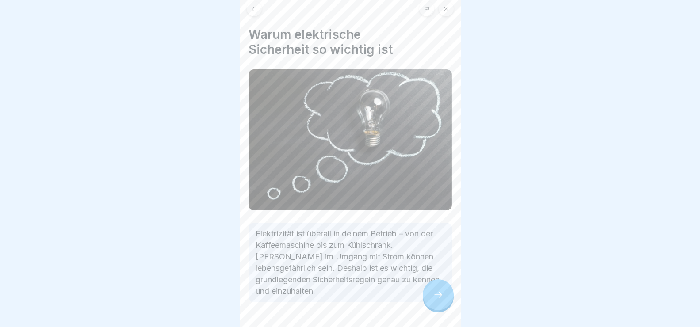
click at [441, 300] on icon at bounding box center [438, 295] width 11 height 11
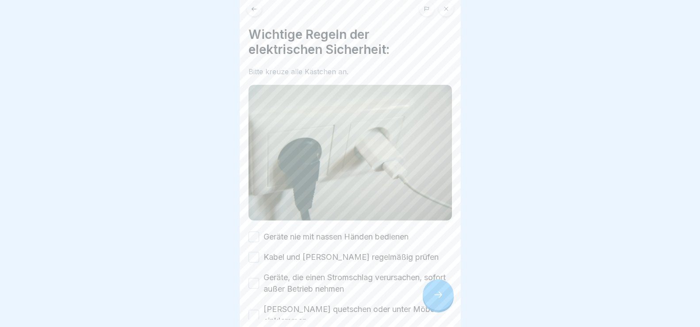
click at [254, 232] on button "Geräte nie mit nassen Händen bedienen" at bounding box center [254, 237] width 11 height 11
click at [253, 252] on button "Kabel und Stecker regelmäßig prüfen" at bounding box center [254, 257] width 11 height 11
click at [256, 273] on div "Geräte, die einen Stromschlag verursachen, sofort außer Betrieb nehmen" at bounding box center [351, 283] width 204 height 23
click at [254, 278] on button "Geräte, die einen Stromschlag verursachen, sofort außer Betrieb nehmen" at bounding box center [254, 283] width 11 height 11
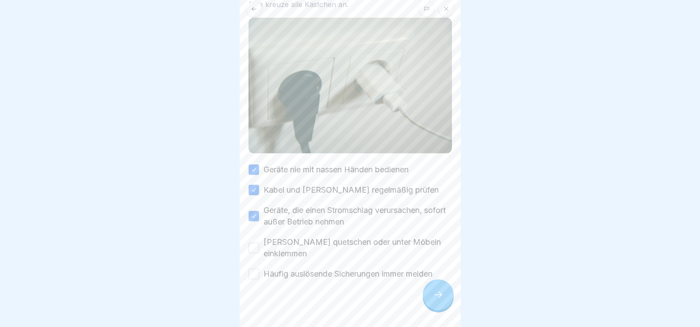
scroll to position [75, 0]
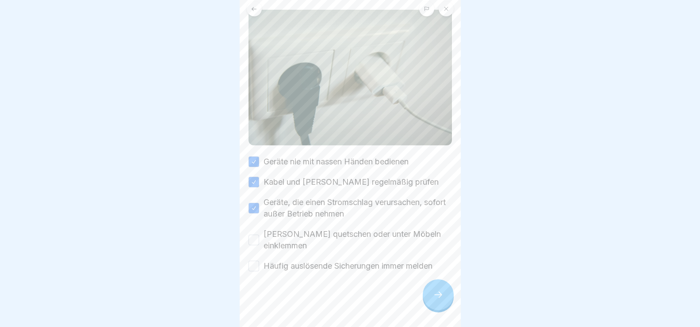
click at [252, 235] on button "Keine Kabel quetschen oder unter Möbeln einklemmen" at bounding box center [254, 240] width 11 height 11
click at [255, 261] on button "Häufig auslösende Sicherungen immer melden" at bounding box center [254, 266] width 11 height 11
click at [439, 300] on icon at bounding box center [438, 295] width 11 height 11
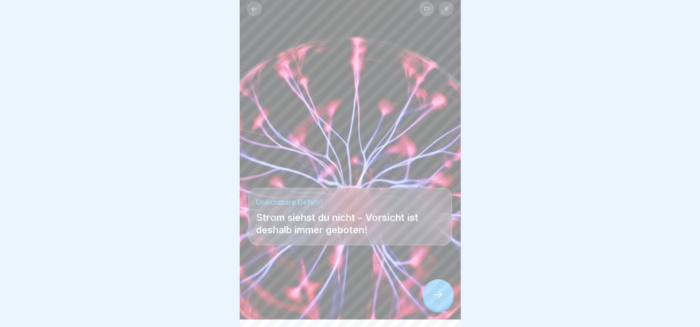
click at [435, 300] on icon at bounding box center [438, 295] width 11 height 11
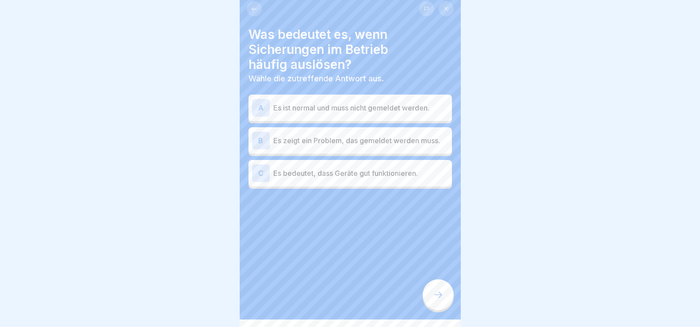
click at [260, 139] on div "B" at bounding box center [261, 141] width 18 height 18
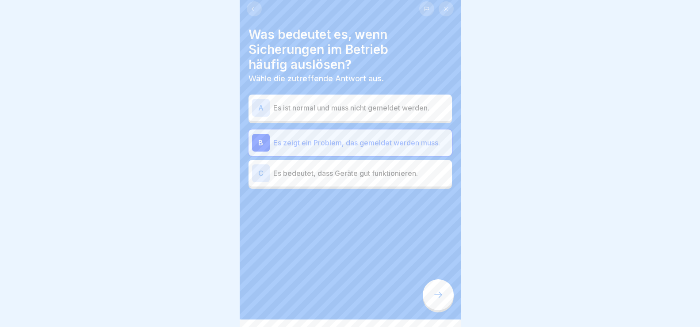
click at [438, 300] on icon at bounding box center [438, 295] width 11 height 11
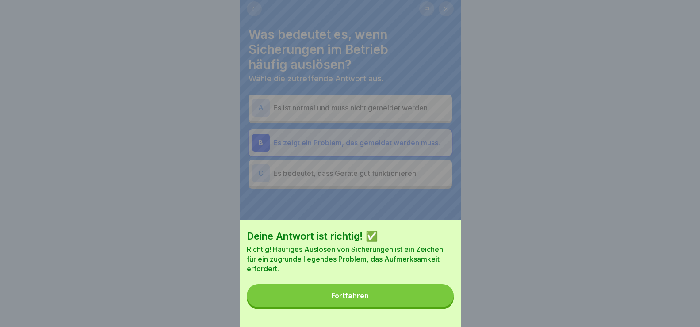
click at [441, 297] on button "Fortfahren" at bounding box center [350, 296] width 207 height 23
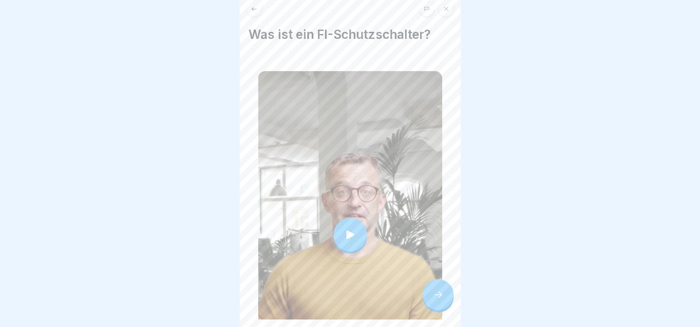
click at [348, 218] on div at bounding box center [351, 235] width 34 height 34
click at [442, 300] on icon at bounding box center [438, 295] width 11 height 11
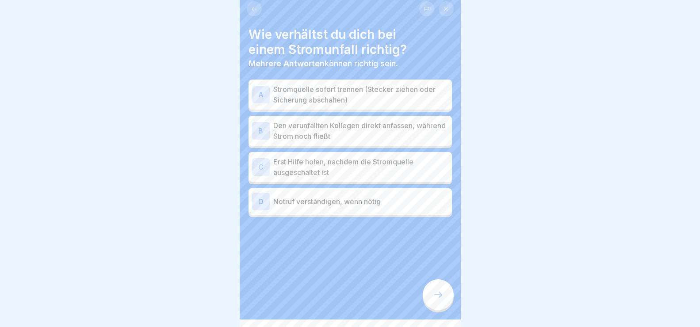
click at [256, 163] on div "C" at bounding box center [261, 167] width 18 height 18
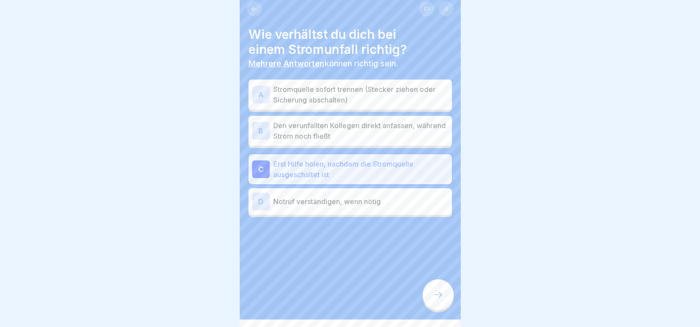
click at [259, 197] on div "D" at bounding box center [261, 202] width 18 height 18
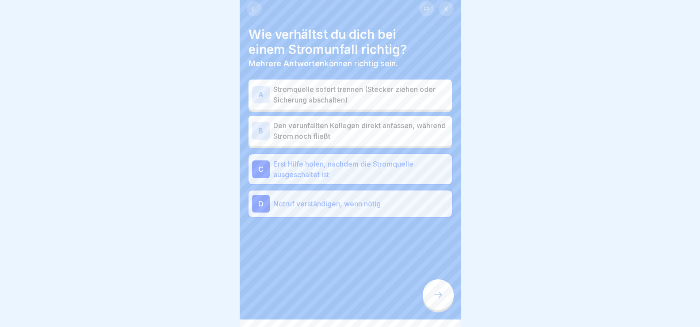
click at [252, 93] on div "A" at bounding box center [261, 95] width 18 height 18
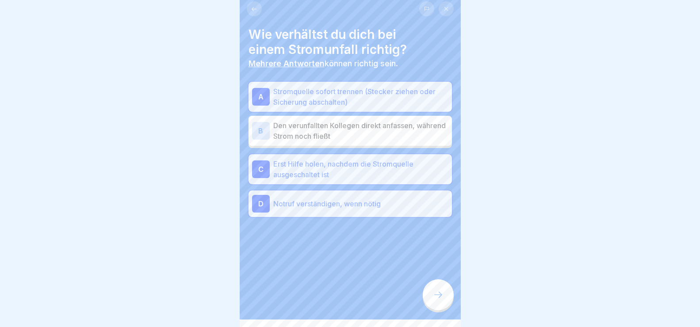
click at [439, 300] on icon at bounding box center [438, 295] width 11 height 11
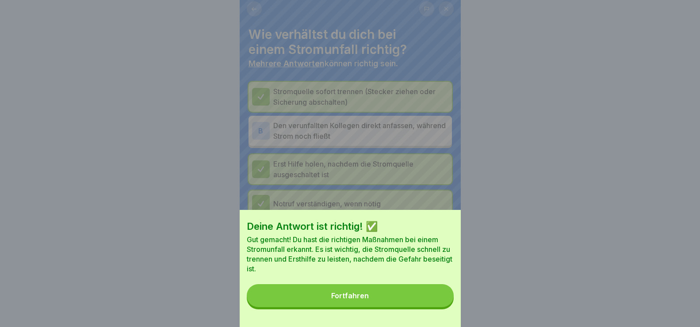
click at [428, 304] on button "Fortfahren" at bounding box center [350, 296] width 207 height 23
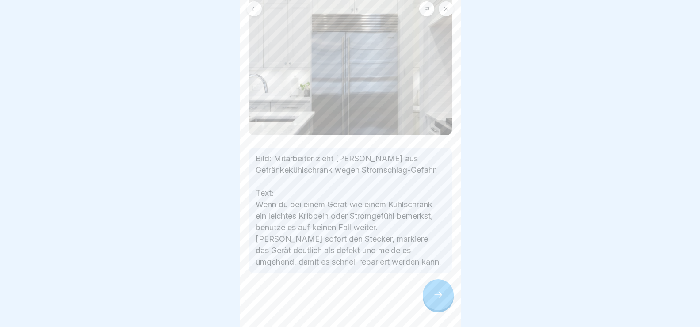
scroll to position [85, 0]
click at [450, 294] on div at bounding box center [438, 295] width 31 height 31
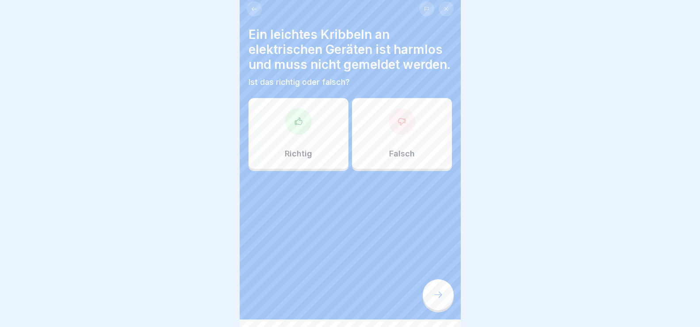
click at [409, 163] on div "Falsch" at bounding box center [402, 133] width 100 height 71
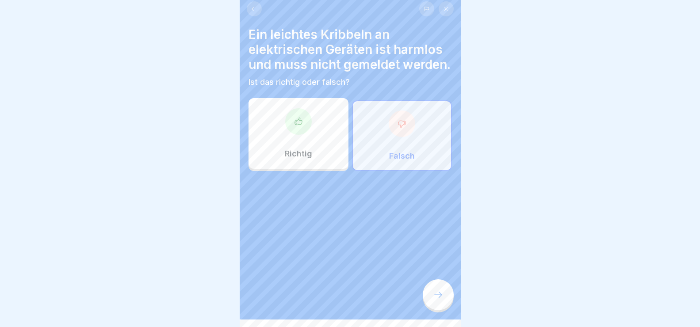
click at [444, 308] on div at bounding box center [438, 295] width 31 height 31
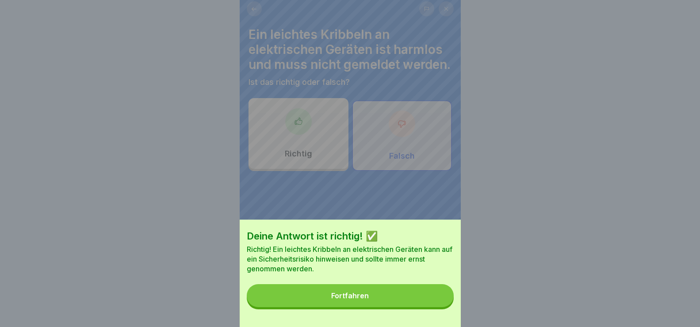
click at [432, 300] on button "Fortfahren" at bounding box center [350, 296] width 207 height 23
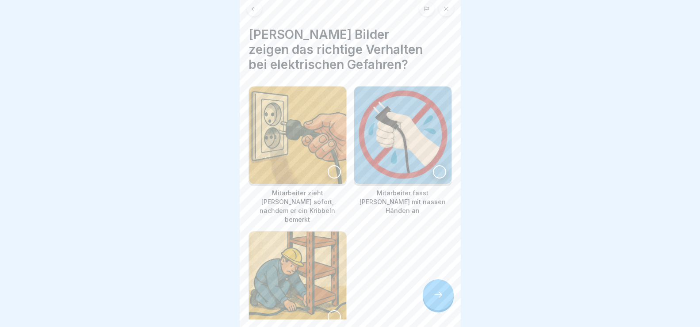
click at [330, 165] on div at bounding box center [334, 171] width 13 height 13
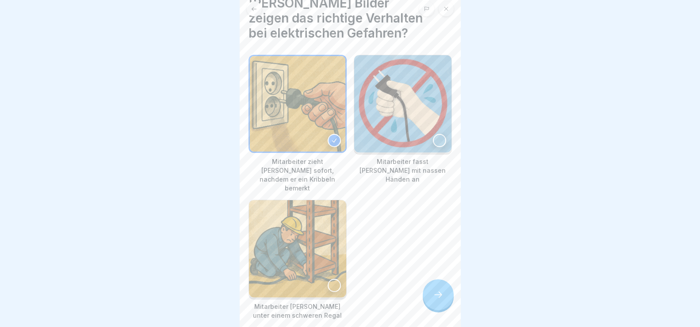
scroll to position [69, 0]
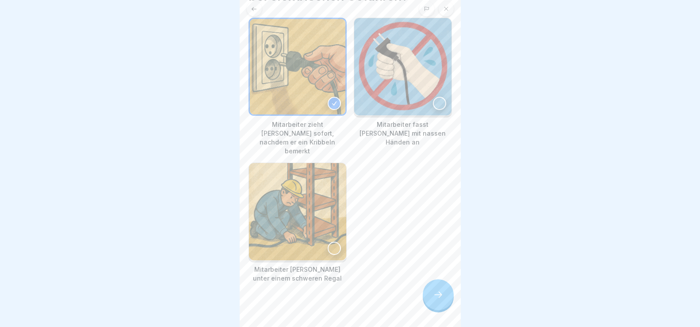
click at [444, 299] on div at bounding box center [438, 295] width 31 height 31
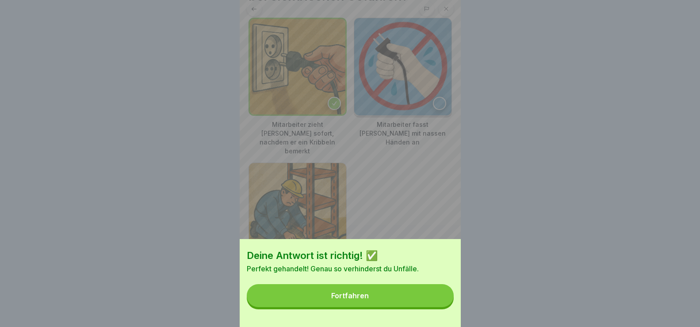
click at [437, 308] on button "Fortfahren" at bounding box center [350, 296] width 207 height 23
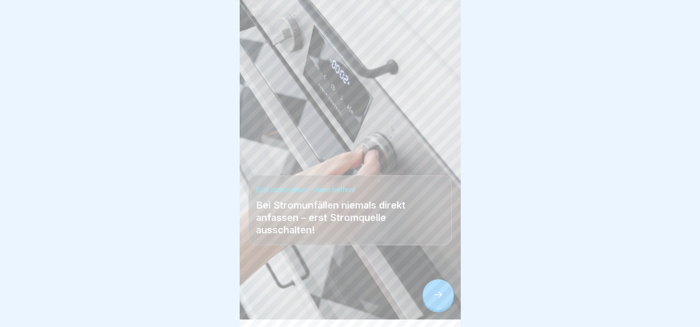
click at [440, 300] on icon at bounding box center [438, 295] width 11 height 11
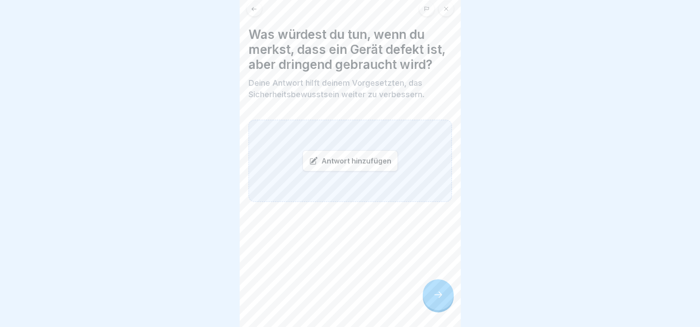
click at [306, 166] on div "Antwort hinzufügen" at bounding box center [351, 160] width 96 height 21
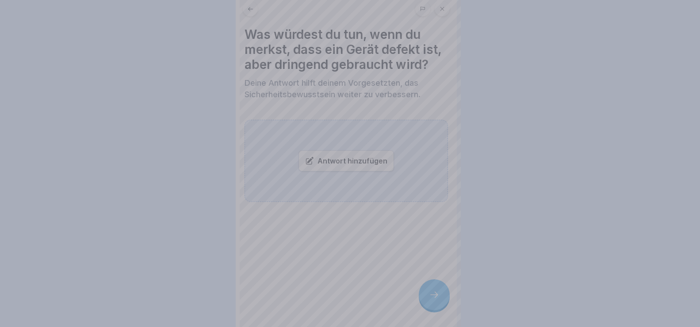
scroll to position [0, 0]
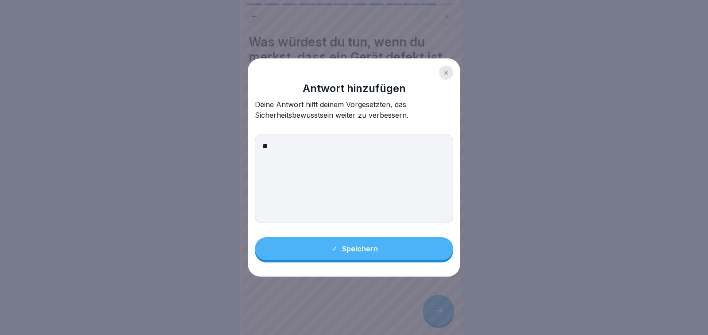
type textarea "*"
click at [266, 144] on textarea "**********" at bounding box center [354, 179] width 198 height 89
click at [319, 146] on textarea "**********" at bounding box center [354, 179] width 198 height 89
drag, startPoint x: 370, startPoint y: 60, endPoint x: 526, endPoint y: 90, distance: 158.6
click at [523, 95] on body "Arbeitsschutz Teil 2: Sicheres Arbeiten 12 Schritte Deutsch Elektrische Sicherh…" at bounding box center [350, 167] width 700 height 335
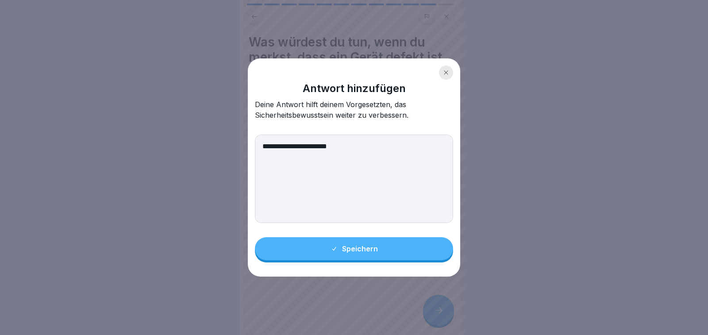
click at [348, 143] on textarea "**********" at bounding box center [354, 179] width 198 height 89
type textarea "**********"
click at [447, 69] on div at bounding box center [446, 72] width 14 height 14
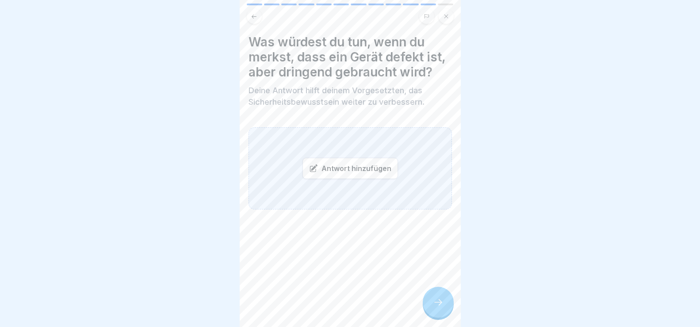
click at [250, 15] on button at bounding box center [254, 16] width 15 height 15
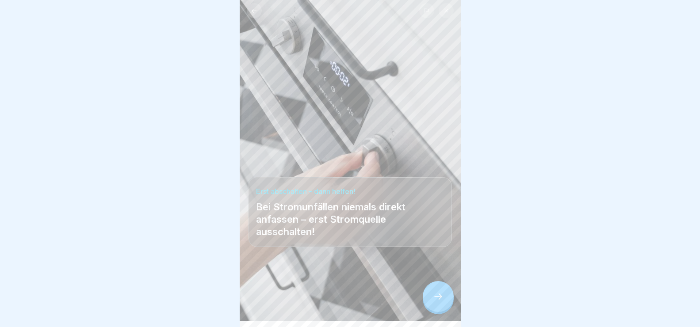
scroll to position [8, 0]
drag, startPoint x: 252, startPoint y: 6, endPoint x: 289, endPoint y: 23, distance: 41.0
click at [251, 6] on icon at bounding box center [254, 9] width 7 height 7
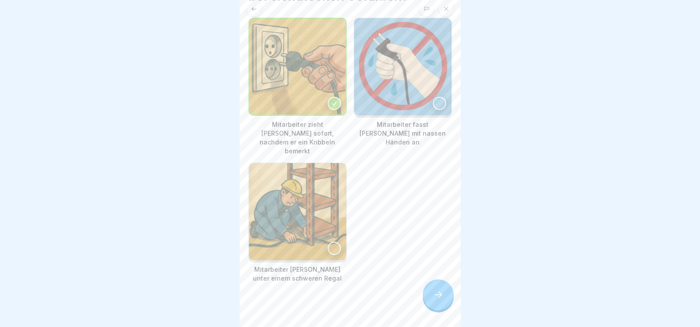
click at [251, 9] on icon at bounding box center [254, 9] width 7 height 7
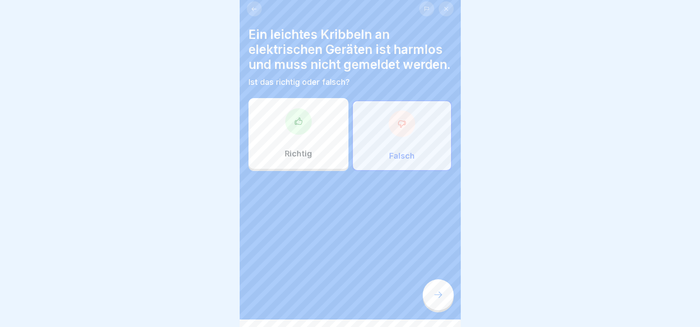
click at [250, 8] on button at bounding box center [254, 8] width 15 height 15
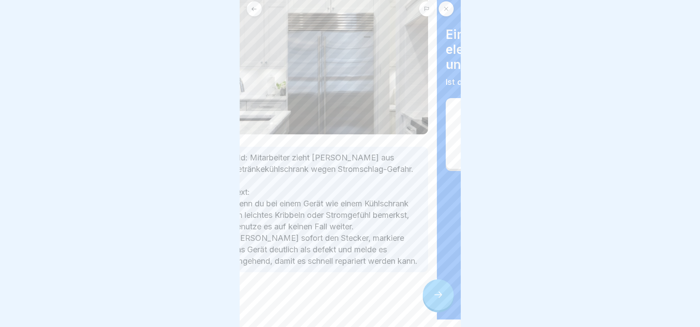
click at [231, 198] on body "Arbeitsschutz Teil 2: Sicheres Arbeiten 12 Schritte Deutsch Elektrische Sicherh…" at bounding box center [350, 155] width 700 height 327
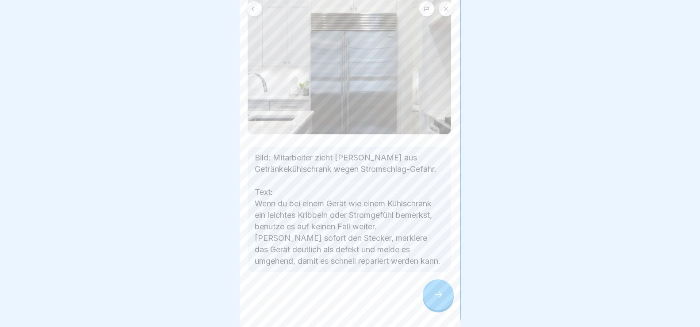
click at [390, 255] on p "Bild: Mitarbeiter zieht Stecker aus Getränkekühlschrank wegen Stromschlag-Gefah…" at bounding box center [349, 209] width 189 height 115
click at [440, 299] on icon at bounding box center [438, 295] width 11 height 11
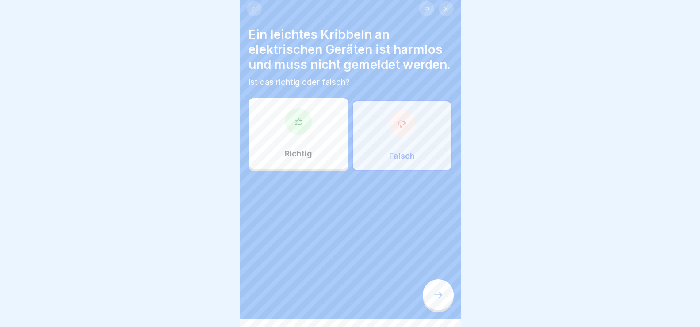
click at [440, 299] on icon at bounding box center [438, 295] width 11 height 11
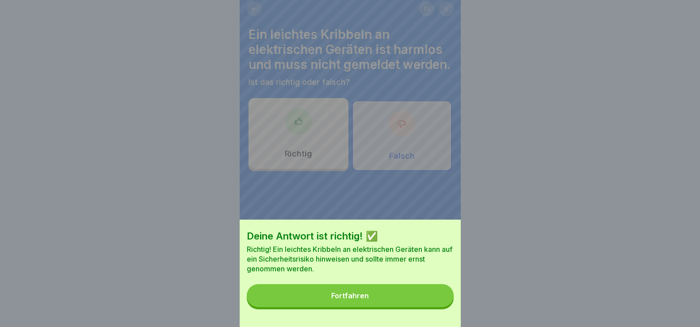
click at [440, 299] on button "Fortfahren" at bounding box center [350, 296] width 207 height 23
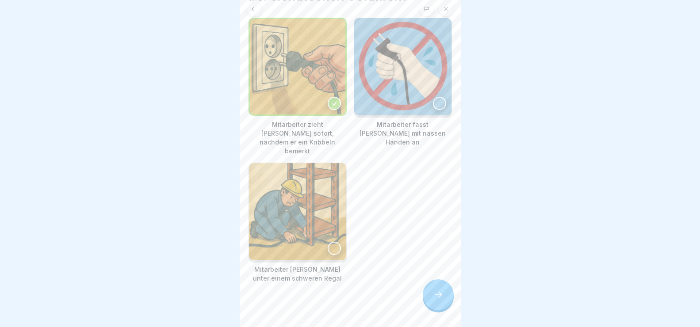
click at [440, 299] on icon at bounding box center [438, 295] width 11 height 11
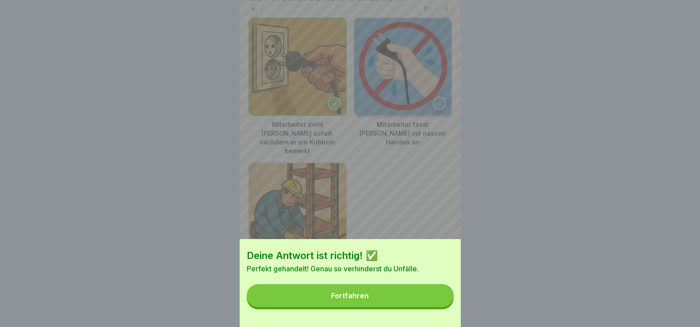
click at [440, 299] on button "Fortfahren" at bounding box center [350, 296] width 207 height 23
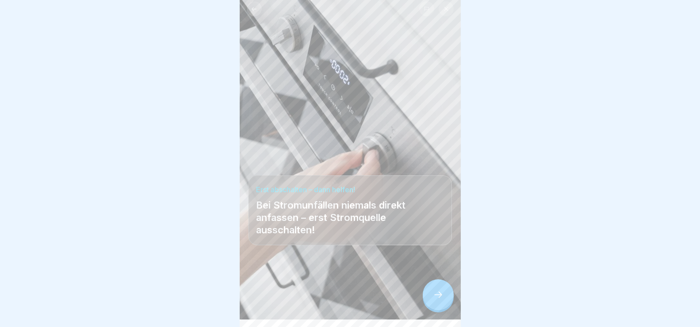
click at [440, 299] on icon at bounding box center [438, 295] width 11 height 11
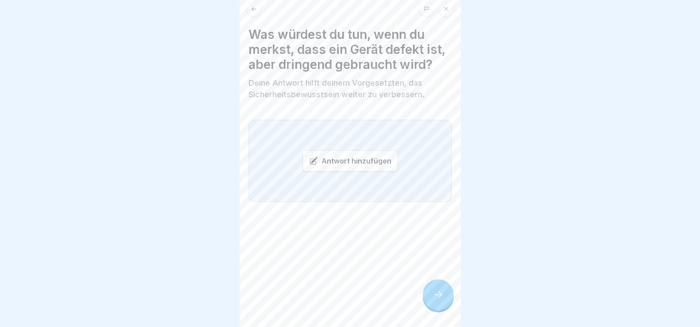
click at [336, 170] on div "Antwort hinzufügen" at bounding box center [351, 160] width 96 height 21
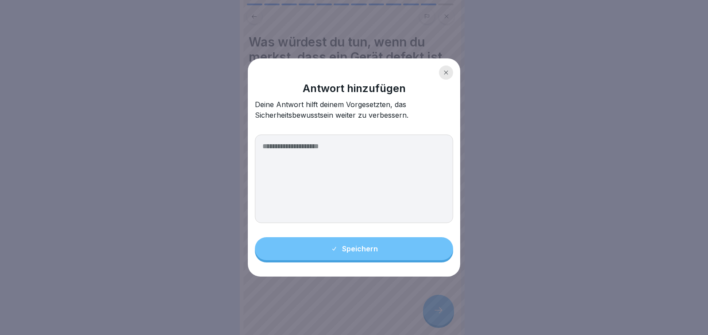
click at [298, 149] on textarea at bounding box center [354, 179] width 198 height 89
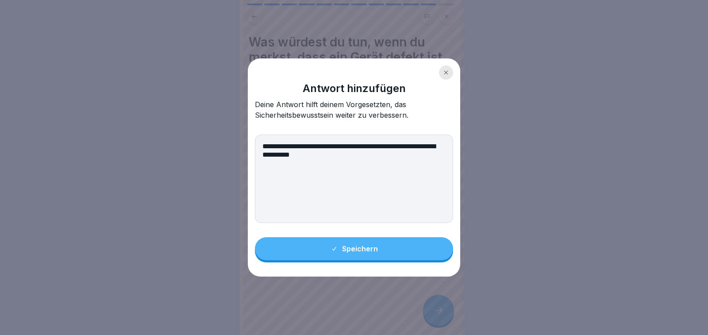
type textarea "**********"
click at [359, 247] on div "Speichern" at bounding box center [354, 249] width 47 height 8
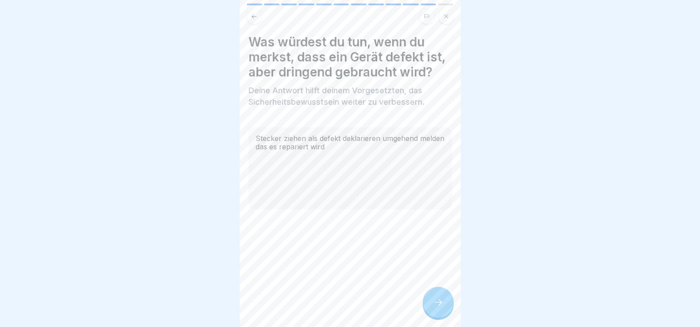
click at [446, 312] on div at bounding box center [438, 302] width 31 height 31
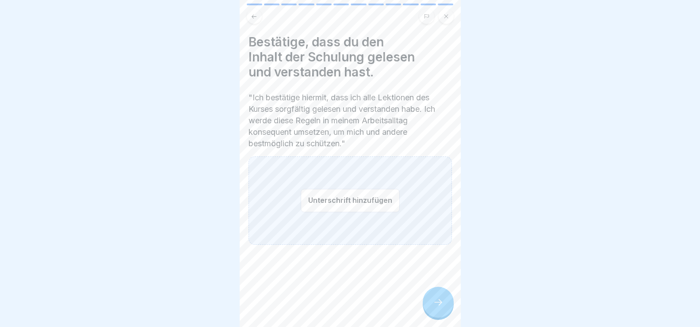
click at [362, 202] on button "Unterschrift hinzufügen" at bounding box center [350, 200] width 99 height 23
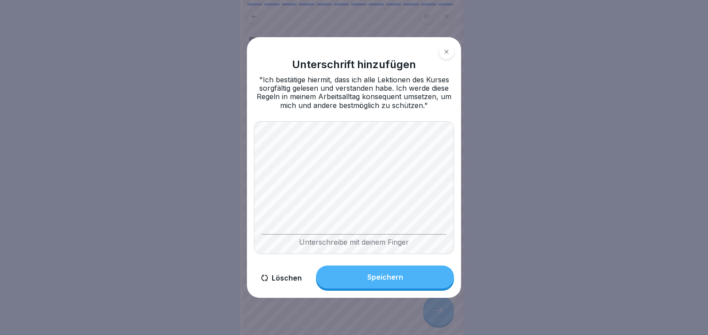
drag, startPoint x: 446, startPoint y: 50, endPoint x: 447, endPoint y: 83, distance: 32.7
click at [446, 51] on icon at bounding box center [446, 51] width 5 height 5
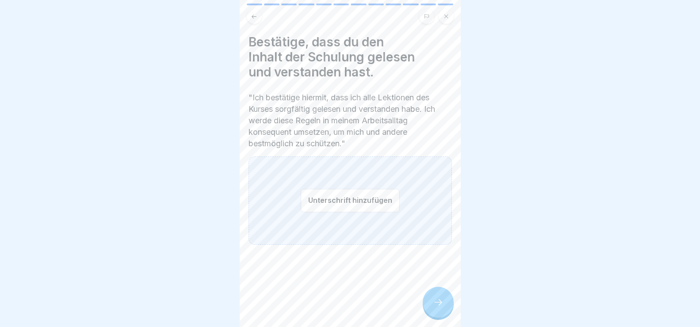
click at [433, 308] on icon at bounding box center [438, 302] width 11 height 11
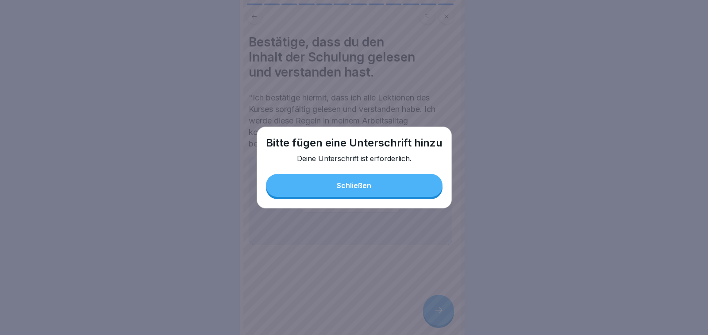
click at [403, 193] on button "Schließen" at bounding box center [354, 185] width 177 height 23
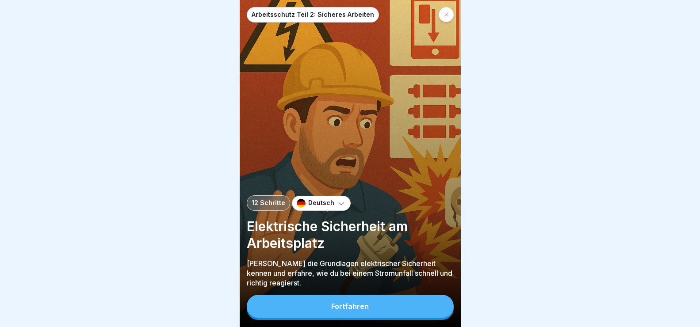
click at [389, 316] on button "Fortfahren" at bounding box center [350, 306] width 207 height 23
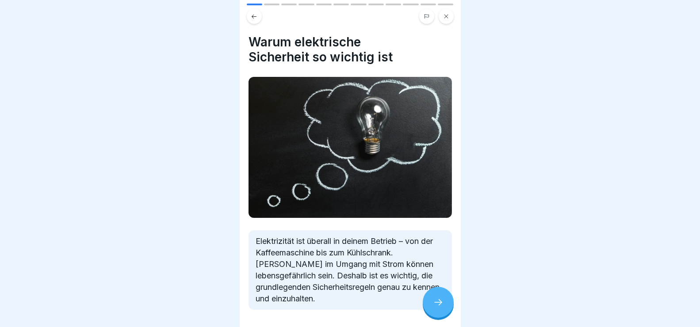
click at [438, 308] on icon at bounding box center [438, 302] width 11 height 11
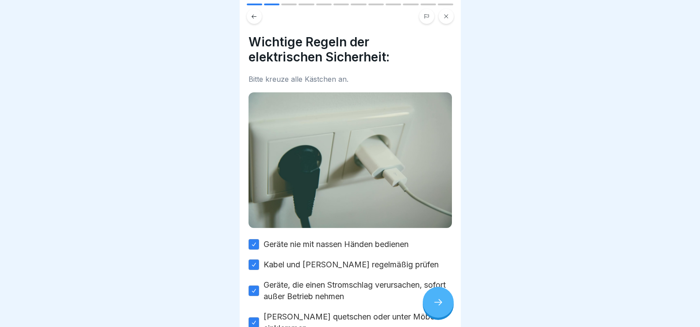
click at [438, 308] on icon at bounding box center [438, 302] width 11 height 11
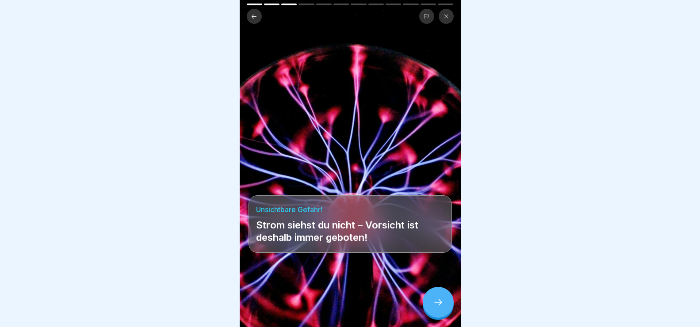
click at [438, 308] on icon at bounding box center [438, 302] width 11 height 11
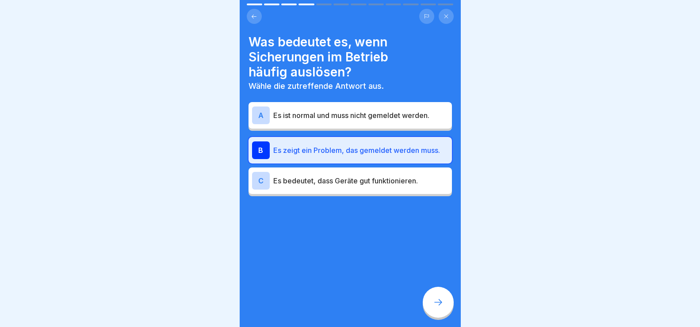
click at [438, 308] on icon at bounding box center [438, 302] width 11 height 11
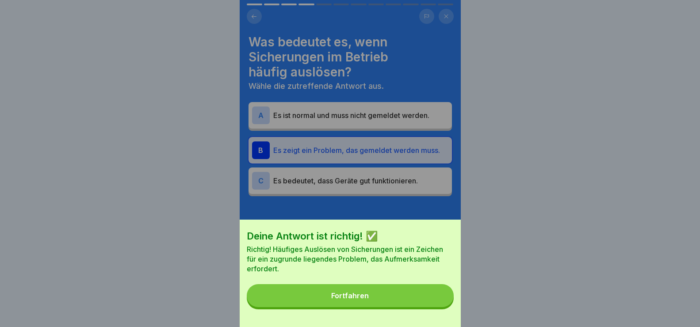
click at [438, 308] on button "Fortfahren" at bounding box center [350, 296] width 207 height 23
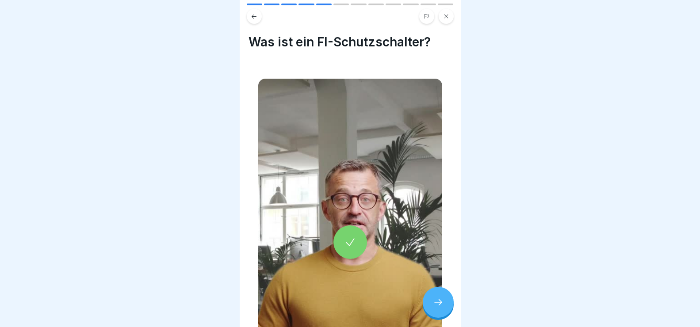
click at [438, 308] on icon at bounding box center [438, 302] width 11 height 11
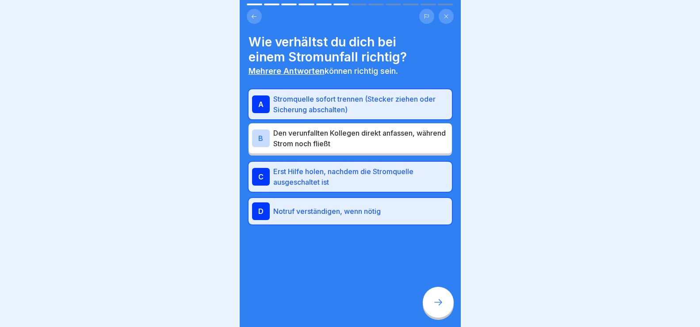
click at [438, 308] on icon at bounding box center [438, 302] width 11 height 11
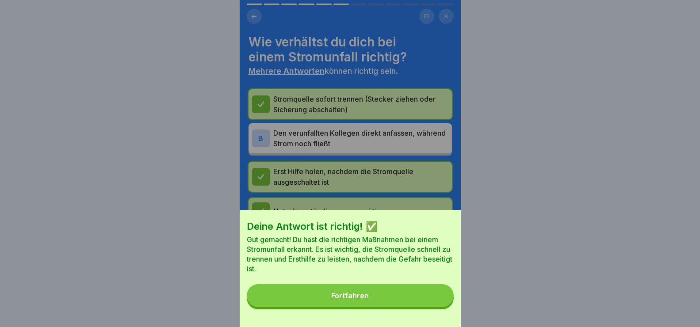
click at [438, 308] on button "Fortfahren" at bounding box center [350, 296] width 207 height 23
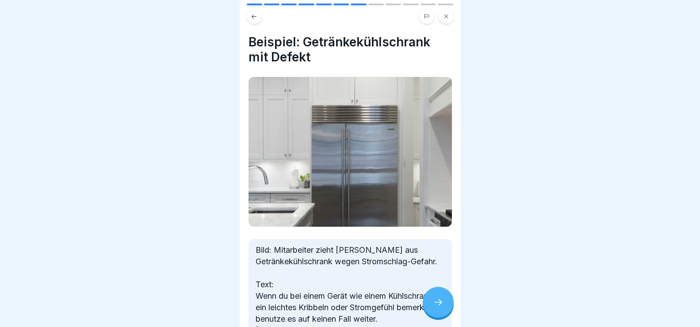
click at [438, 308] on icon at bounding box center [438, 302] width 11 height 11
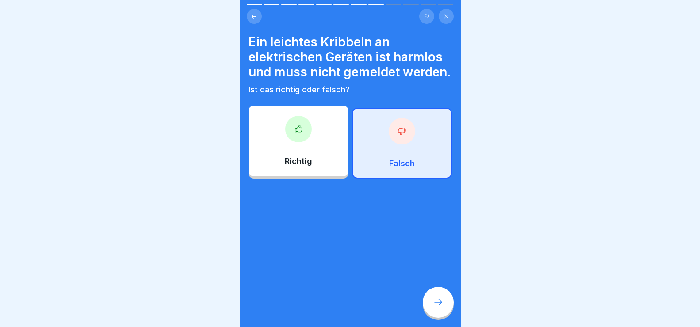
click at [438, 308] on icon at bounding box center [438, 302] width 11 height 11
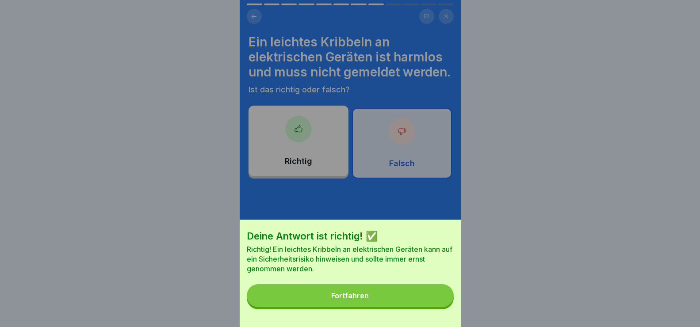
click at [438, 308] on button "Fortfahren" at bounding box center [350, 296] width 207 height 23
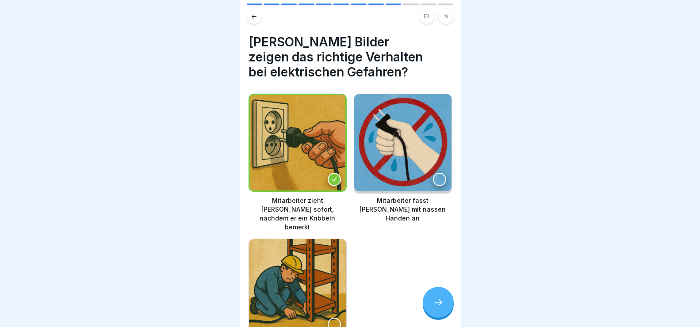
click at [438, 308] on icon at bounding box center [438, 302] width 11 height 11
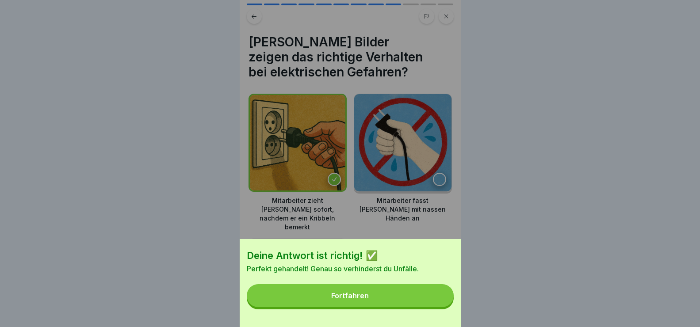
click at [438, 308] on button "Fortfahren" at bounding box center [350, 296] width 207 height 23
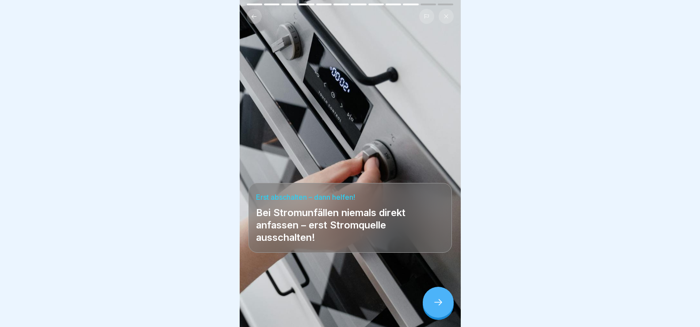
click at [438, 308] on icon at bounding box center [438, 302] width 11 height 11
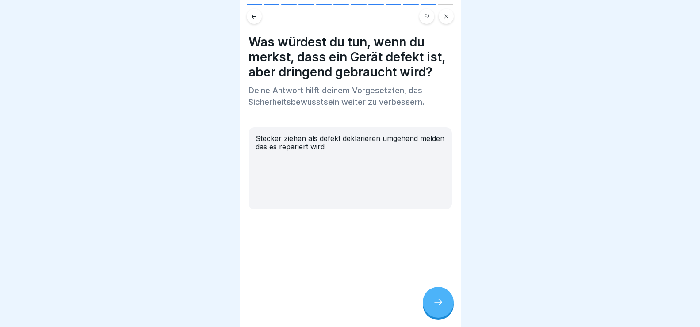
click at [438, 308] on icon at bounding box center [438, 302] width 11 height 11
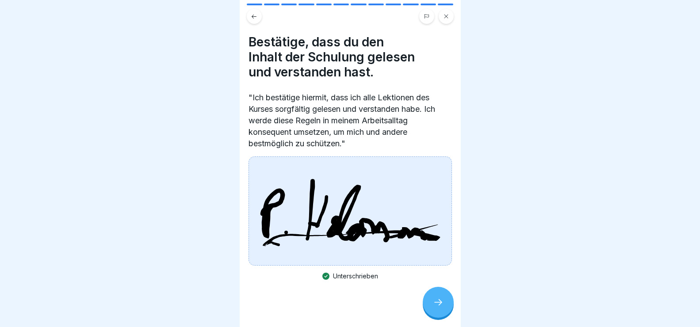
click at [438, 308] on icon at bounding box center [438, 302] width 11 height 11
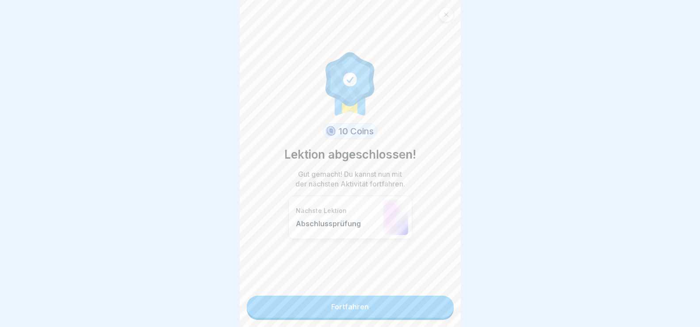
click at [438, 312] on link "Fortfahren" at bounding box center [350, 307] width 207 height 22
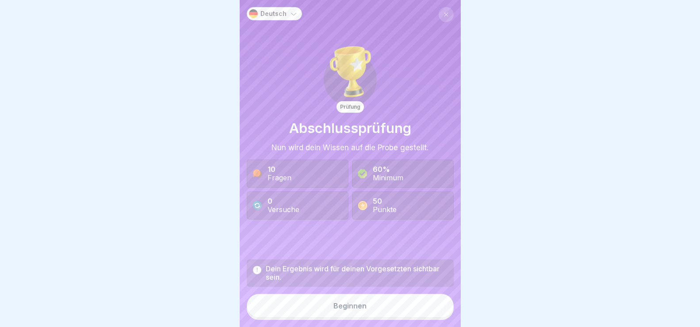
scroll to position [8, 0]
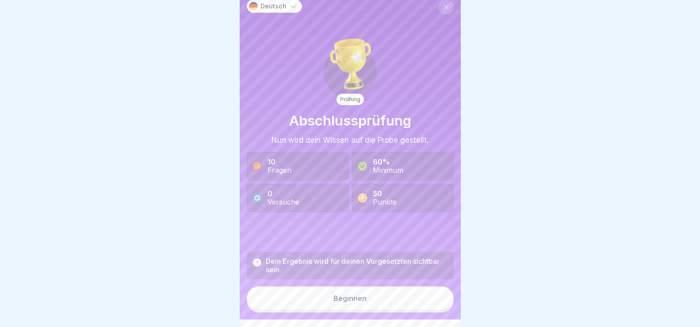
drag, startPoint x: 406, startPoint y: 309, endPoint x: 416, endPoint y: 307, distance: 10.4
click at [406, 309] on button "Beginnen" at bounding box center [350, 299] width 207 height 24
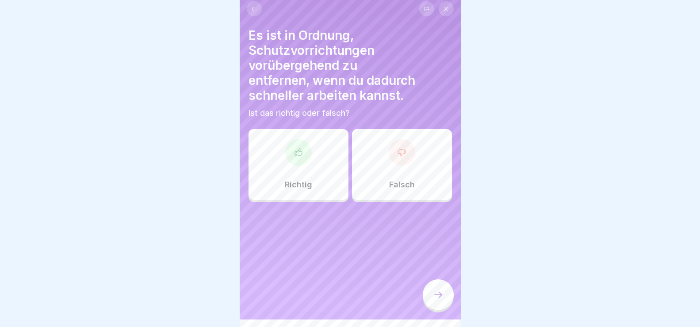
click at [413, 157] on div "Falsch" at bounding box center [402, 164] width 100 height 71
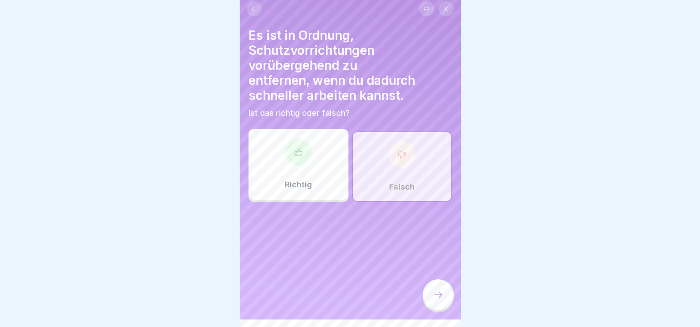
click at [439, 300] on icon at bounding box center [438, 295] width 11 height 11
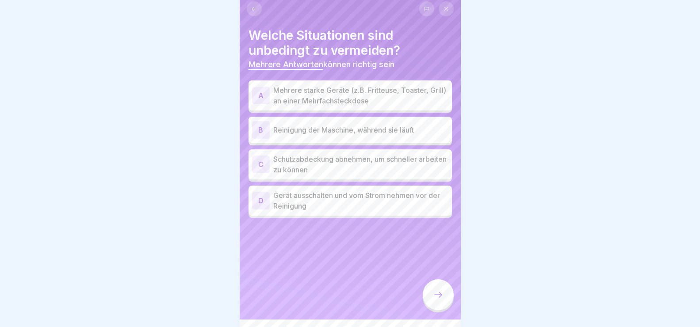
click at [295, 89] on p "Mehrere starke Geräte (z.B. Fritteuse, Toaster, Grill) an einer Mehrfachsteckdo…" at bounding box center [360, 95] width 175 height 21
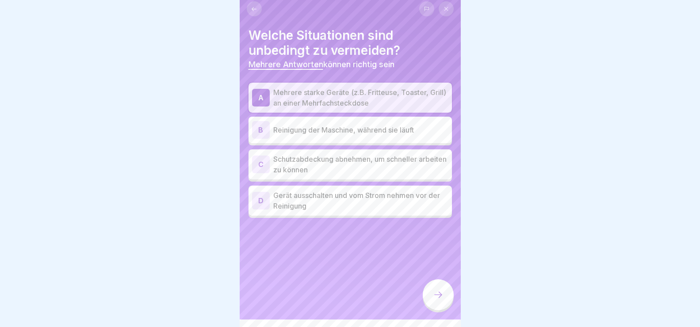
click at [267, 132] on div "B" at bounding box center [261, 130] width 18 height 18
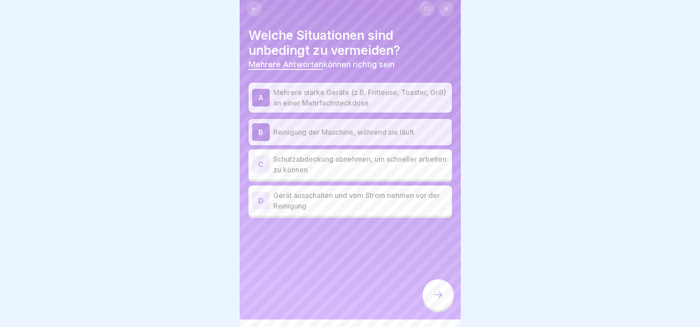
click at [275, 155] on p "Schutzabdeckung abnehmen, um schneller arbeiten zu können" at bounding box center [360, 164] width 175 height 21
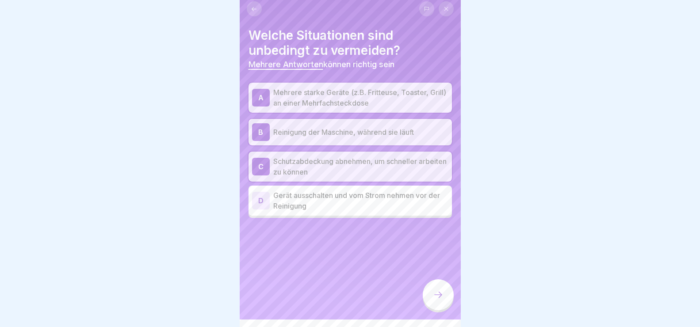
click at [438, 300] on icon at bounding box center [438, 295] width 11 height 11
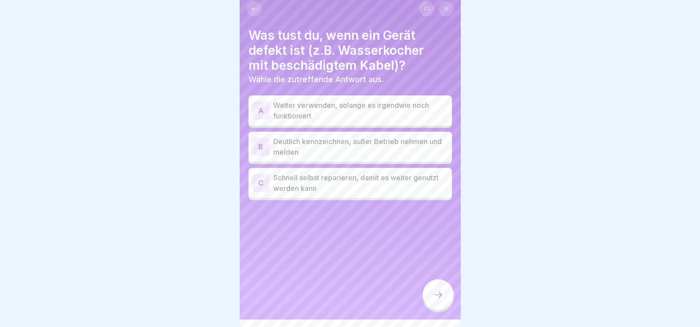
click at [269, 140] on div "B" at bounding box center [261, 147] width 18 height 18
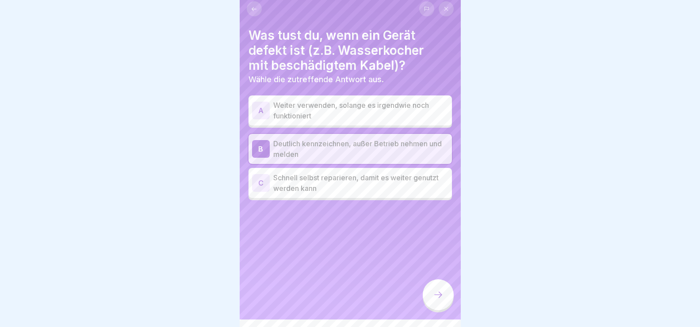
click at [436, 300] on icon at bounding box center [438, 295] width 11 height 11
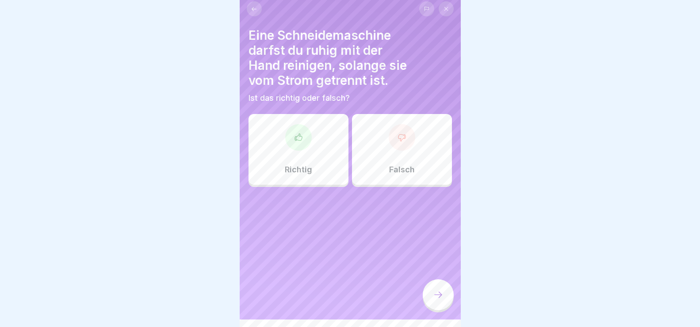
click at [304, 146] on div at bounding box center [298, 137] width 27 height 27
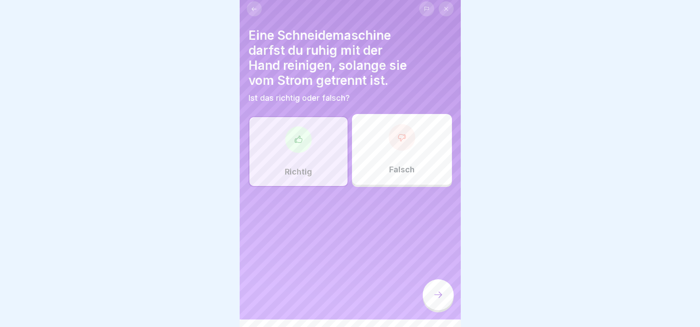
click at [442, 300] on icon at bounding box center [438, 295] width 11 height 11
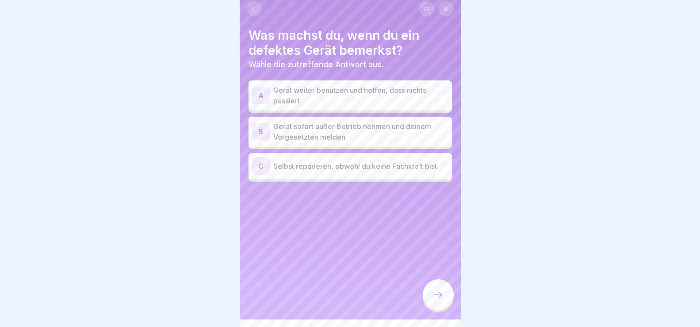
click at [258, 119] on div "B Gerät sofort außer Betrieb nehmen und deinem Vorgesetzten melden" at bounding box center [351, 132] width 204 height 30
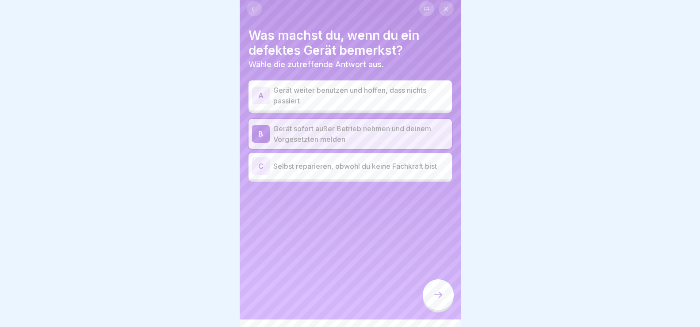
click at [436, 300] on icon at bounding box center [438, 295] width 11 height 11
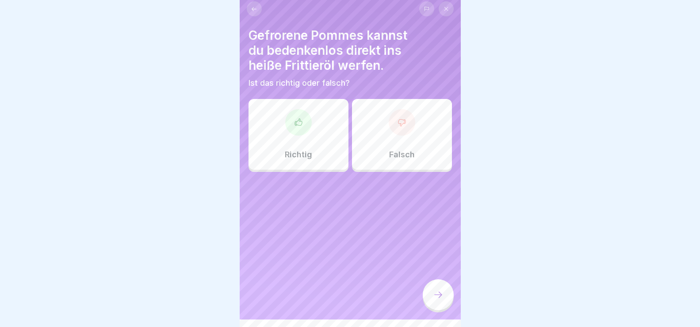
click at [399, 133] on div at bounding box center [402, 122] width 27 height 27
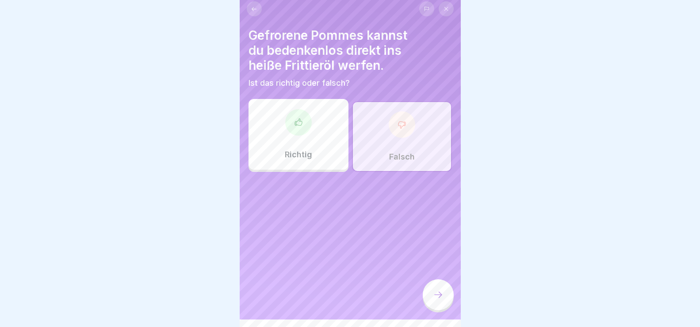
click at [442, 299] on icon at bounding box center [438, 295] width 11 height 11
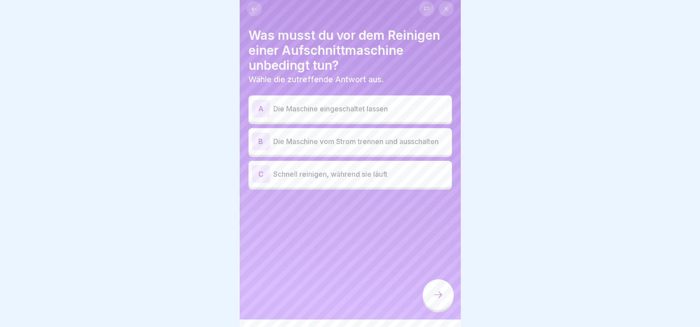
click at [398, 134] on div "B Die Maschine vom Strom trennen und ausschalten" at bounding box center [350, 142] width 196 height 18
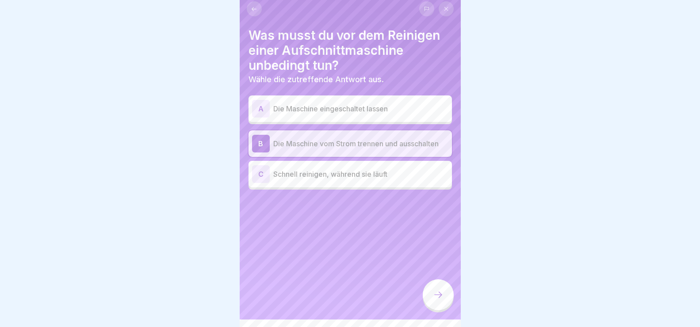
click at [439, 297] on div at bounding box center [438, 295] width 31 height 31
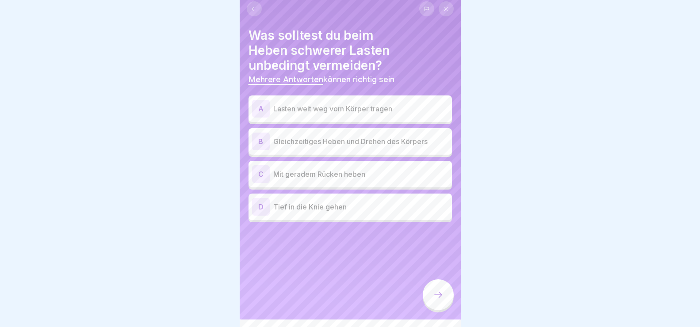
click at [270, 169] on div "C Mit geradem Rücken heben" at bounding box center [350, 174] width 196 height 18
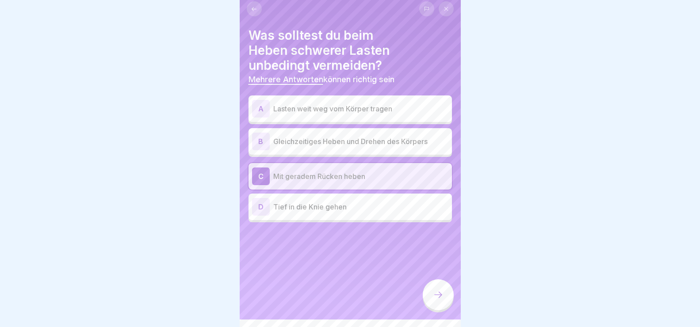
click at [270, 216] on div "D Tief in die Knie gehen" at bounding box center [351, 207] width 204 height 27
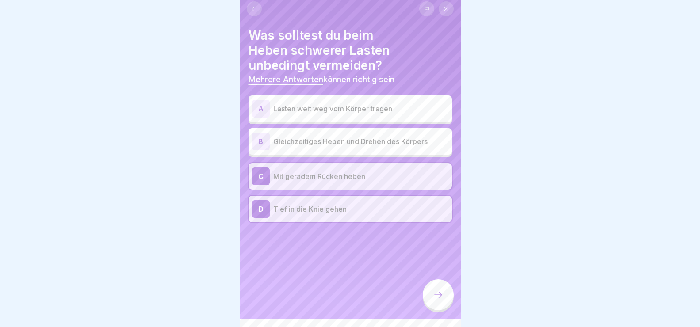
click at [442, 300] on icon at bounding box center [438, 295] width 11 height 11
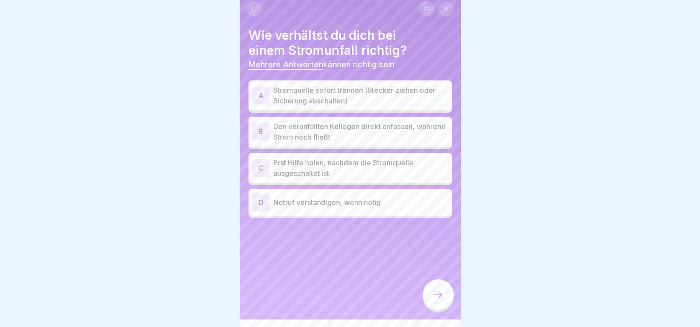
click at [262, 90] on div "A" at bounding box center [261, 96] width 18 height 18
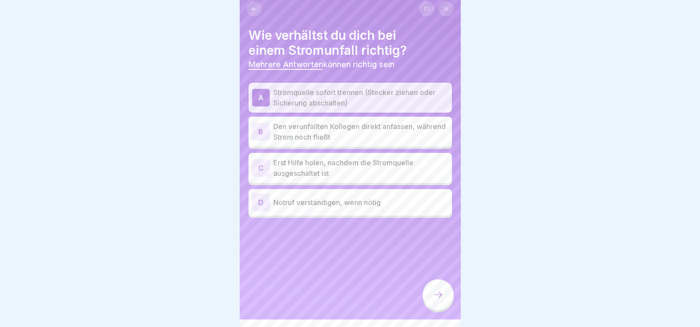
click at [252, 161] on div "C" at bounding box center [261, 168] width 18 height 18
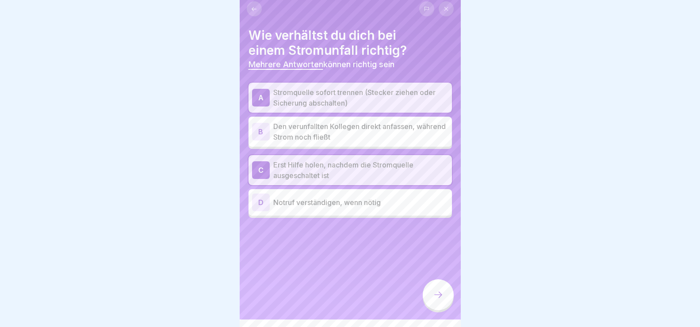
click at [262, 197] on div "D" at bounding box center [261, 203] width 18 height 18
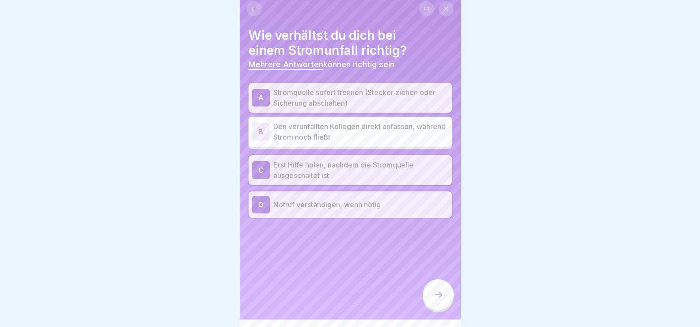
drag, startPoint x: 447, startPoint y: 298, endPoint x: 440, endPoint y: 301, distance: 7.7
click at [440, 300] on icon at bounding box center [438, 295] width 11 height 11
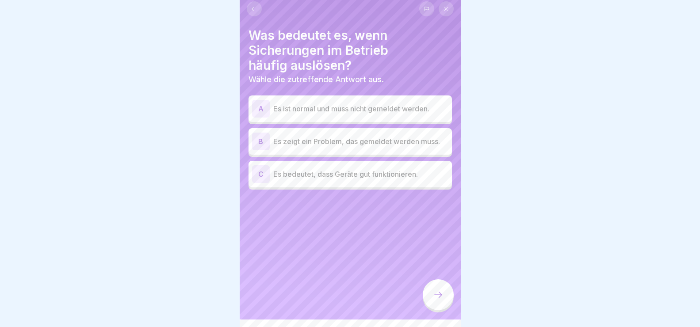
click at [259, 144] on div "B" at bounding box center [261, 142] width 18 height 18
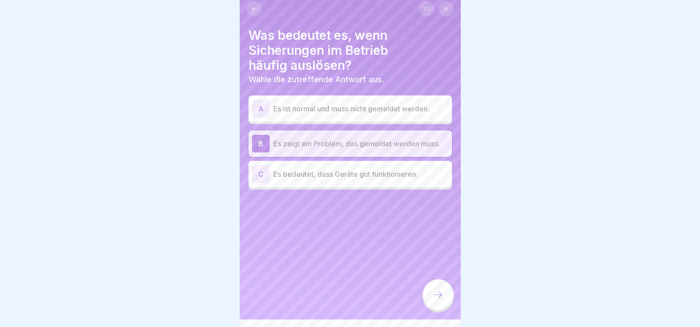
click at [437, 300] on icon at bounding box center [438, 295] width 11 height 11
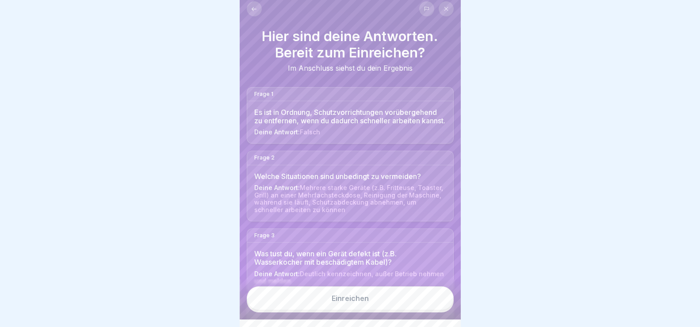
drag, startPoint x: 428, startPoint y: 304, endPoint x: 435, endPoint y: 307, distance: 7.5
click at [430, 308] on button "Einreichen" at bounding box center [350, 299] width 207 height 24
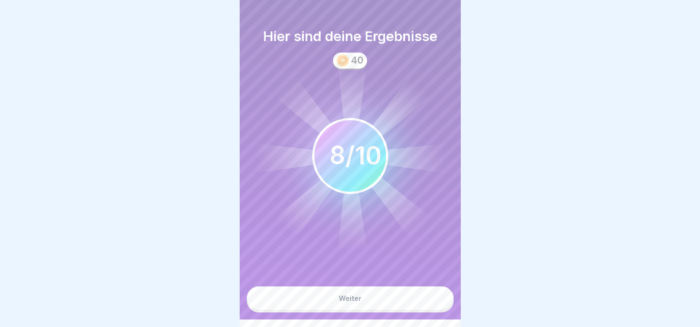
click at [379, 305] on button "Weiter" at bounding box center [350, 299] width 207 height 24
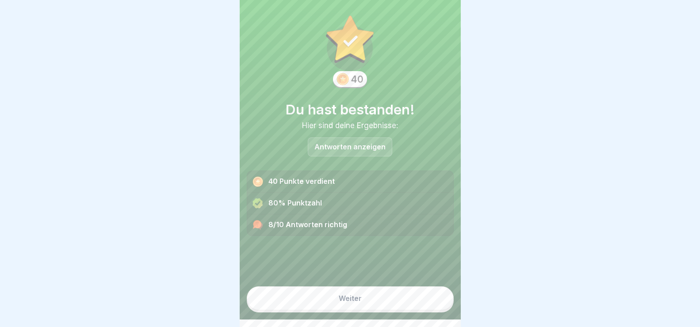
click at [390, 305] on button "Weiter" at bounding box center [350, 299] width 207 height 24
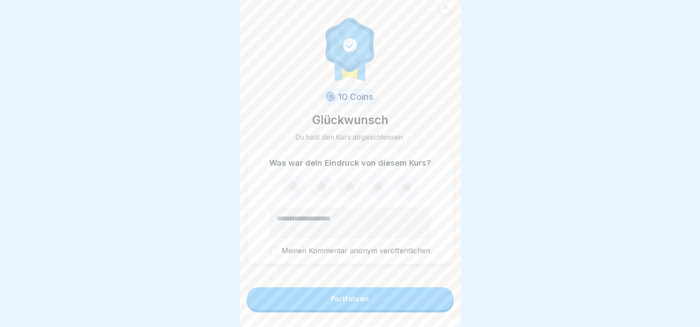
click at [352, 189] on icon at bounding box center [350, 187] width 23 height 23
click at [416, 298] on button "Fortfahren" at bounding box center [350, 299] width 207 height 23
click at [400, 307] on button "Fortfahren" at bounding box center [350, 299] width 207 height 23
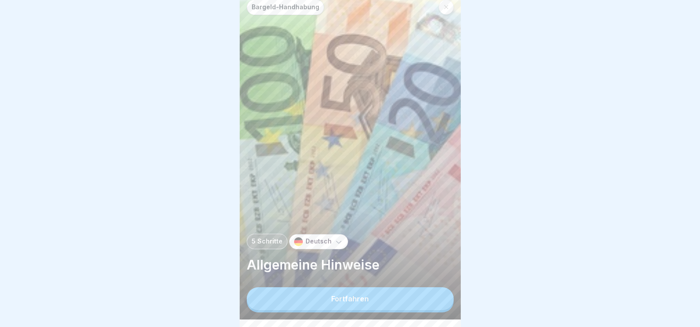
click at [382, 307] on button "Fortfahren" at bounding box center [350, 299] width 207 height 23
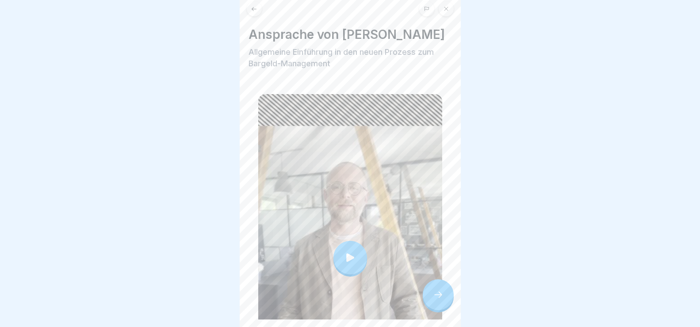
click at [350, 252] on icon at bounding box center [350, 258] width 12 height 12
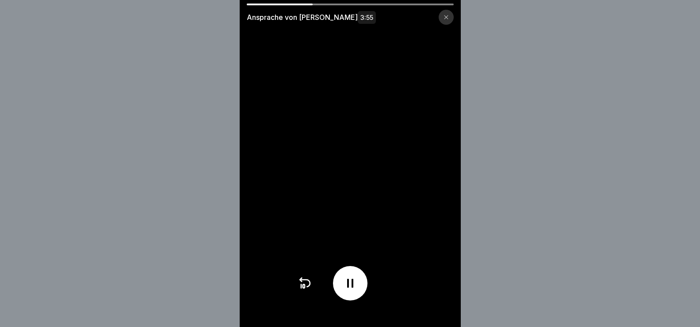
click at [354, 129] on video at bounding box center [350, 163] width 221 height 327
click at [359, 167] on video at bounding box center [350, 163] width 221 height 327
click at [344, 256] on video at bounding box center [350, 163] width 221 height 327
click at [358, 291] on icon at bounding box center [350, 284] width 14 height 14
